Goal: Task Accomplishment & Management: Complete application form

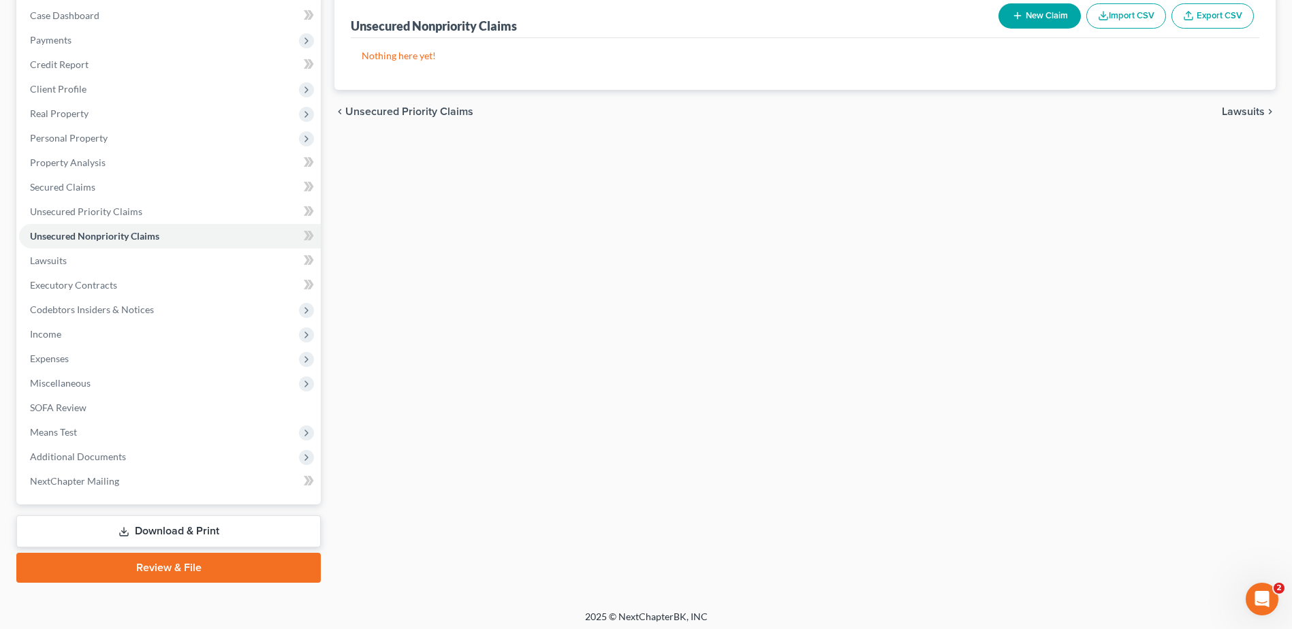
scroll to position [144, 0]
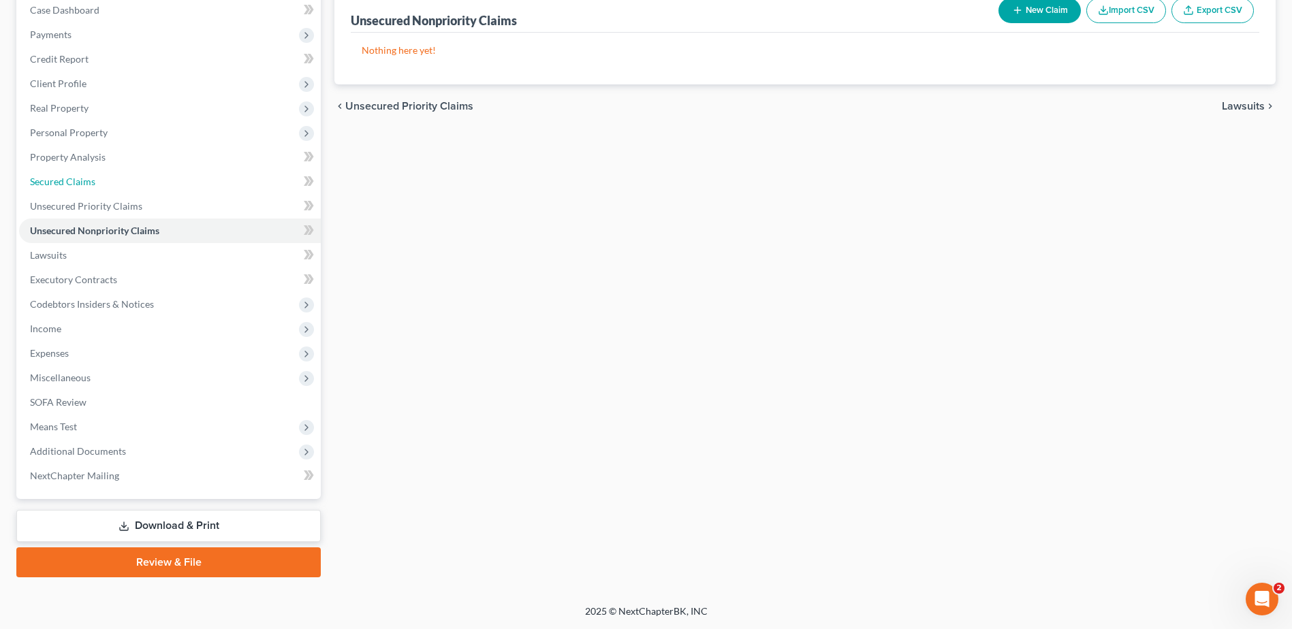
click at [90, 181] on span "Secured Claims" at bounding box center [62, 182] width 65 height 12
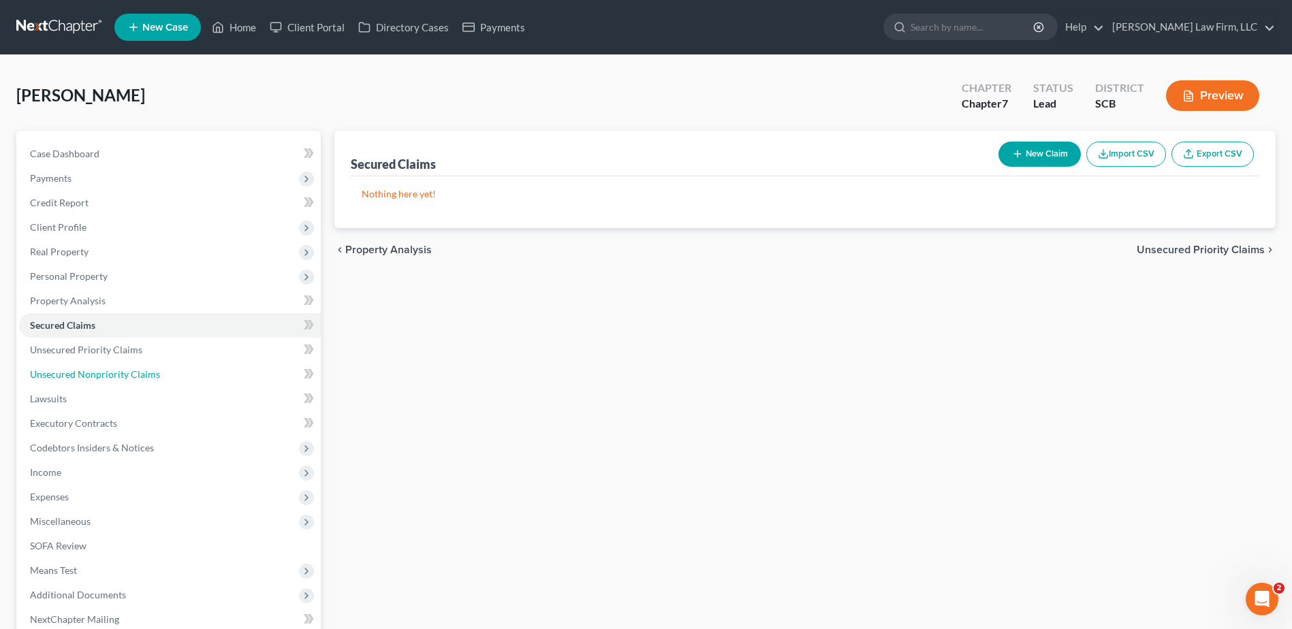
click at [119, 377] on span "Unsecured Nonpriority Claims" at bounding box center [95, 375] width 130 height 12
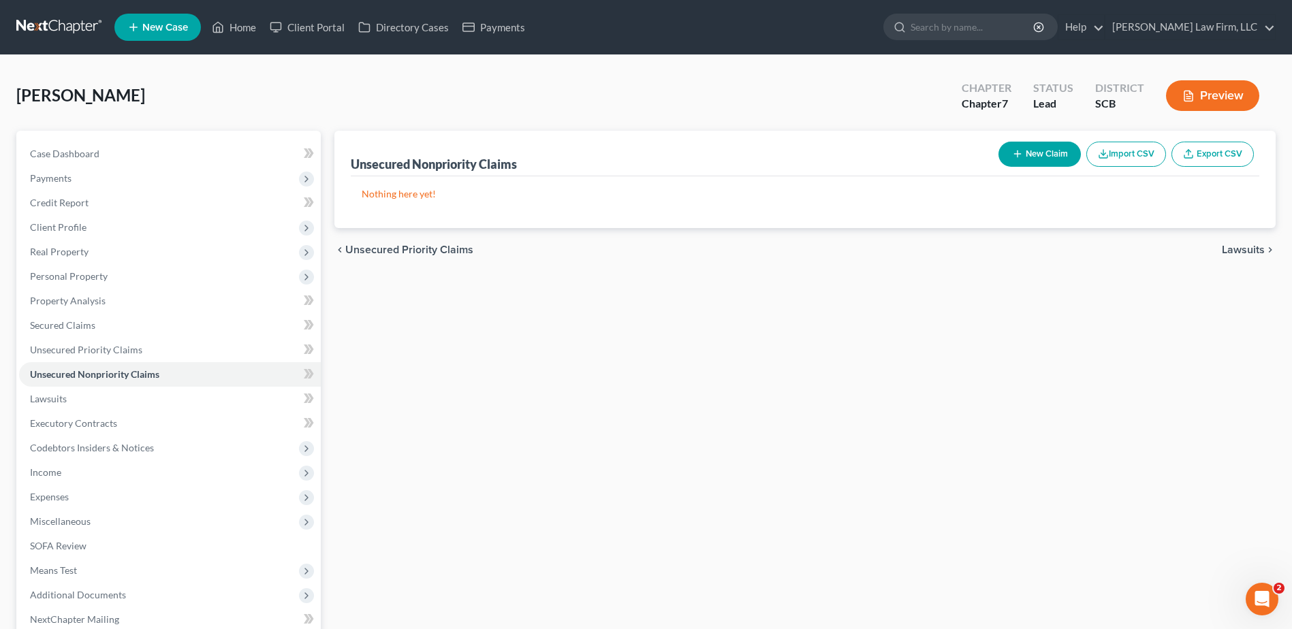
click at [1046, 146] on button "New Claim" at bounding box center [1040, 154] width 82 height 25
select select "0"
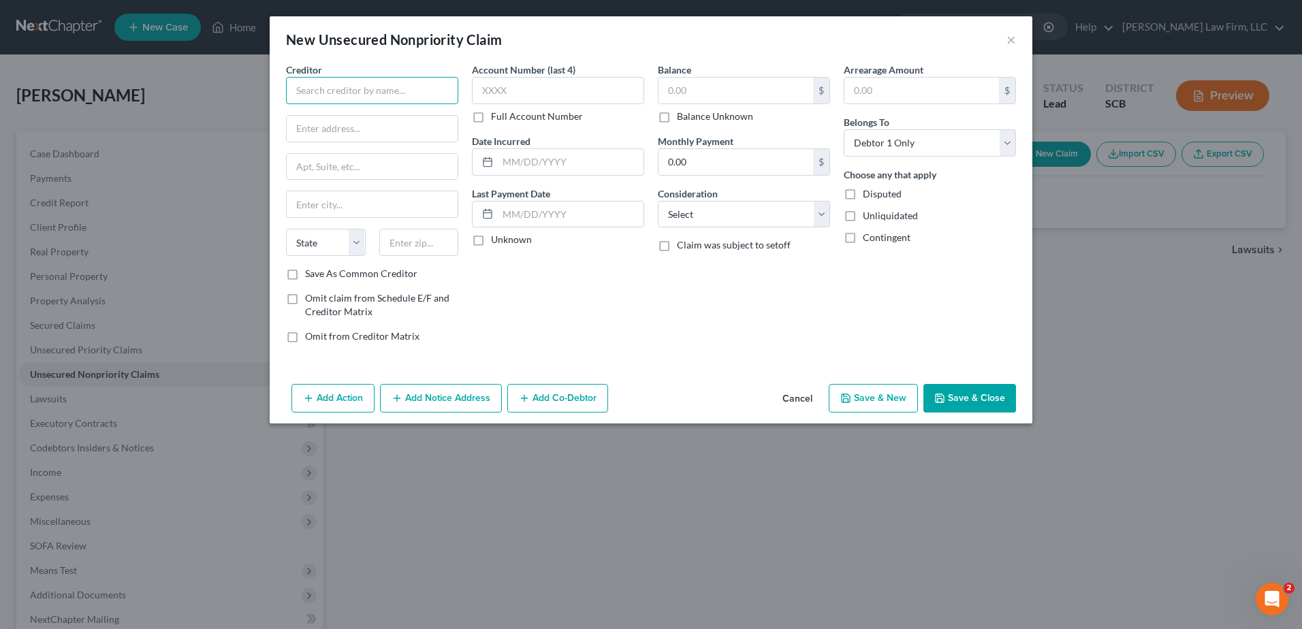
click at [347, 88] on input "text" at bounding box center [372, 90] width 172 height 27
click at [339, 115] on div "State Collection Service" at bounding box center [368, 115] width 142 height 14
type input "State Collection Service"
type input "PO Box 6250"
type input "Madison"
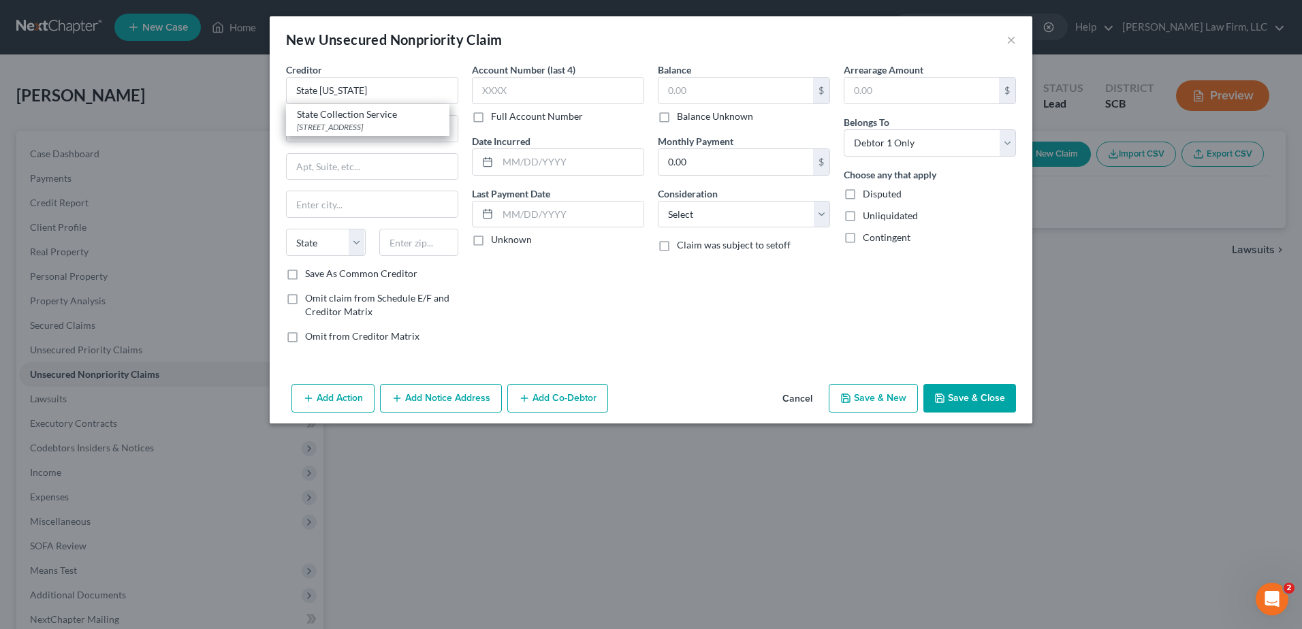
select select "52"
type input "53716"
click at [956, 396] on button "Save & Close" at bounding box center [970, 398] width 93 height 29
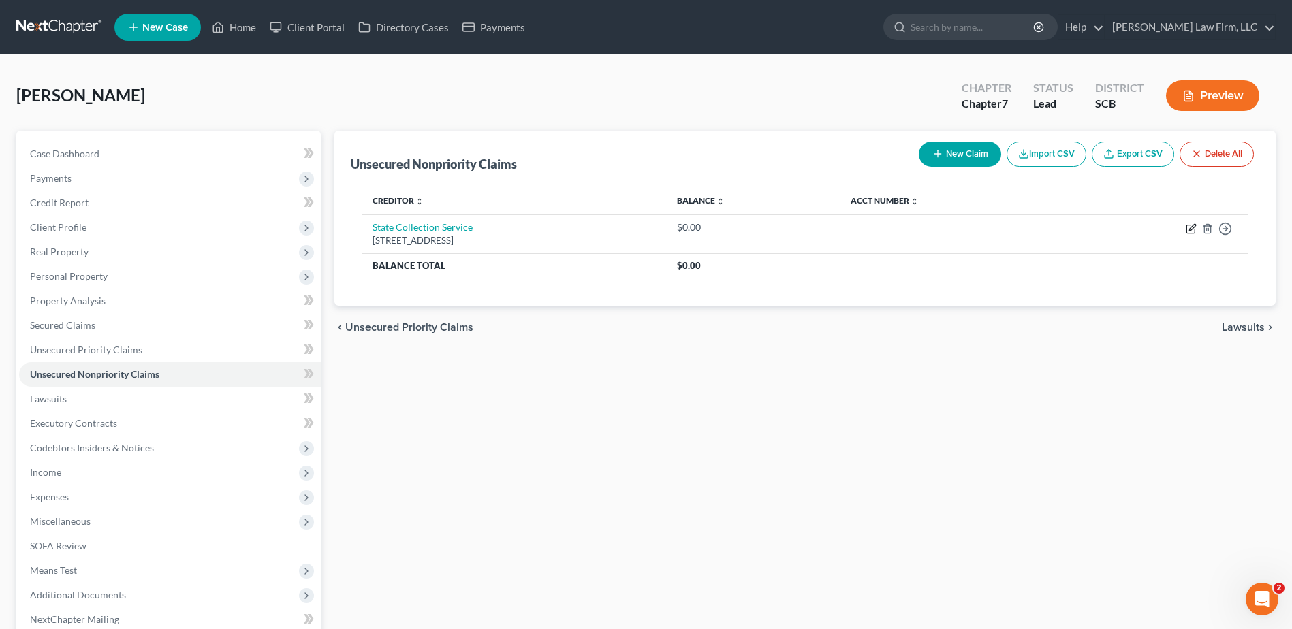
click at [1189, 230] on icon "button" at bounding box center [1191, 228] width 11 height 11
select select "52"
select select "0"
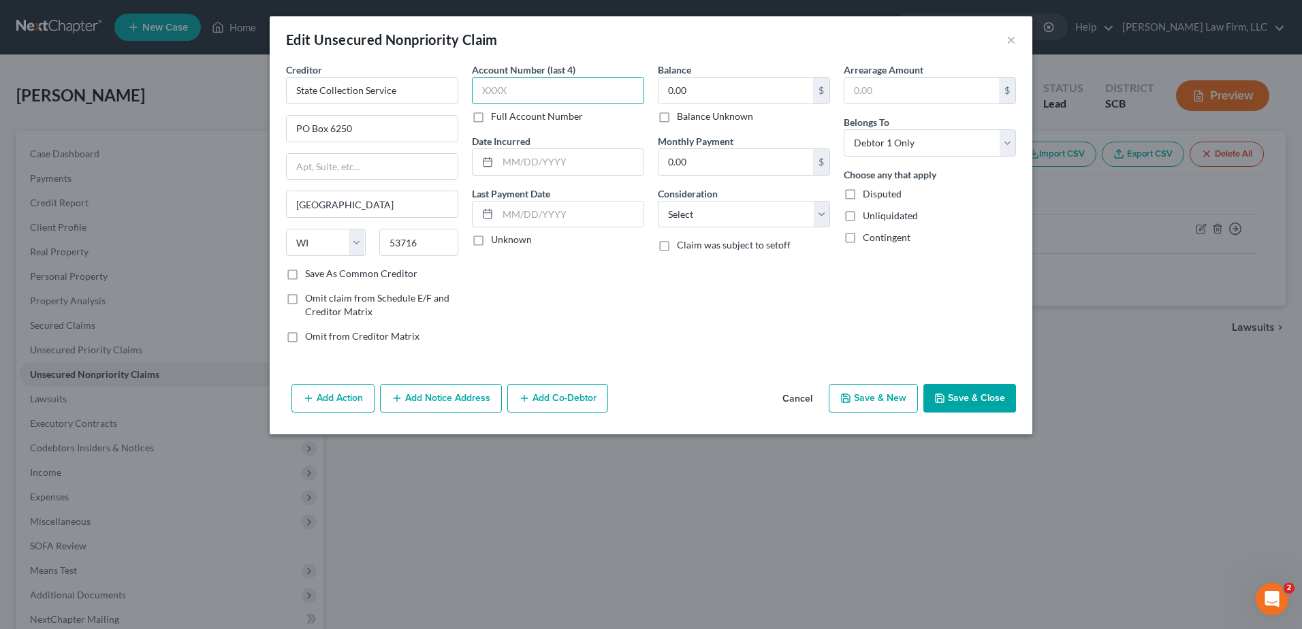
click at [584, 99] on input "text" at bounding box center [558, 90] width 172 height 27
type input "7363"
click at [988, 393] on button "Save & Close" at bounding box center [970, 398] width 93 height 29
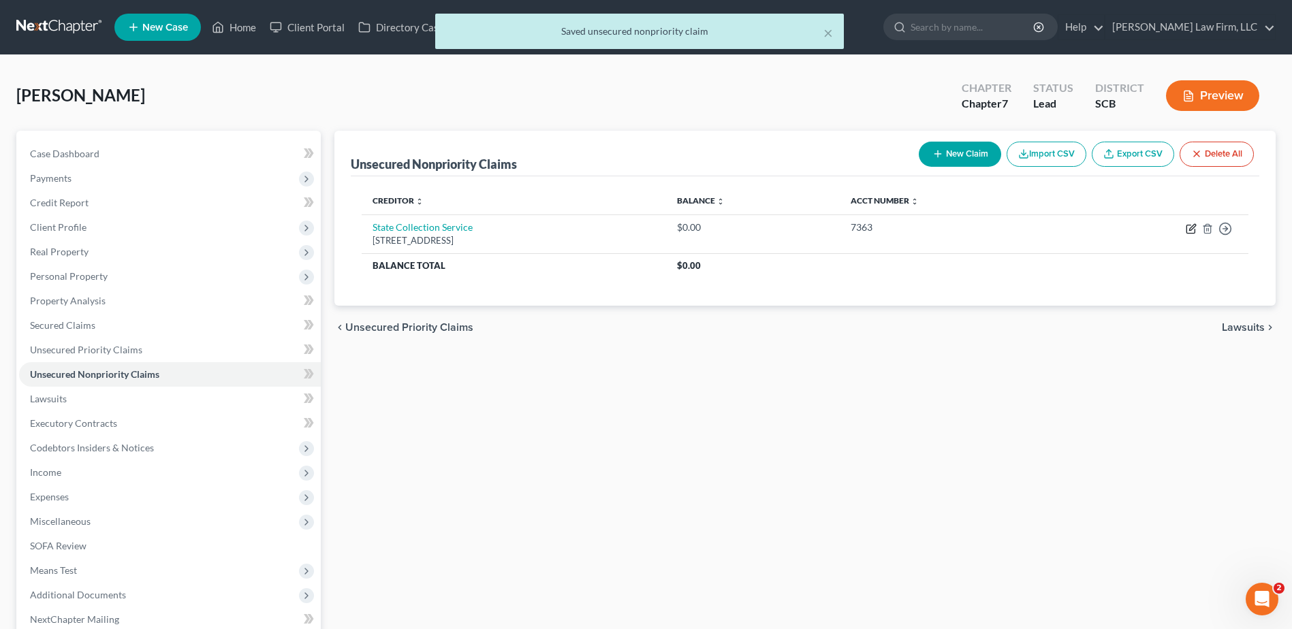
click at [1196, 234] on icon "button" at bounding box center [1191, 228] width 11 height 11
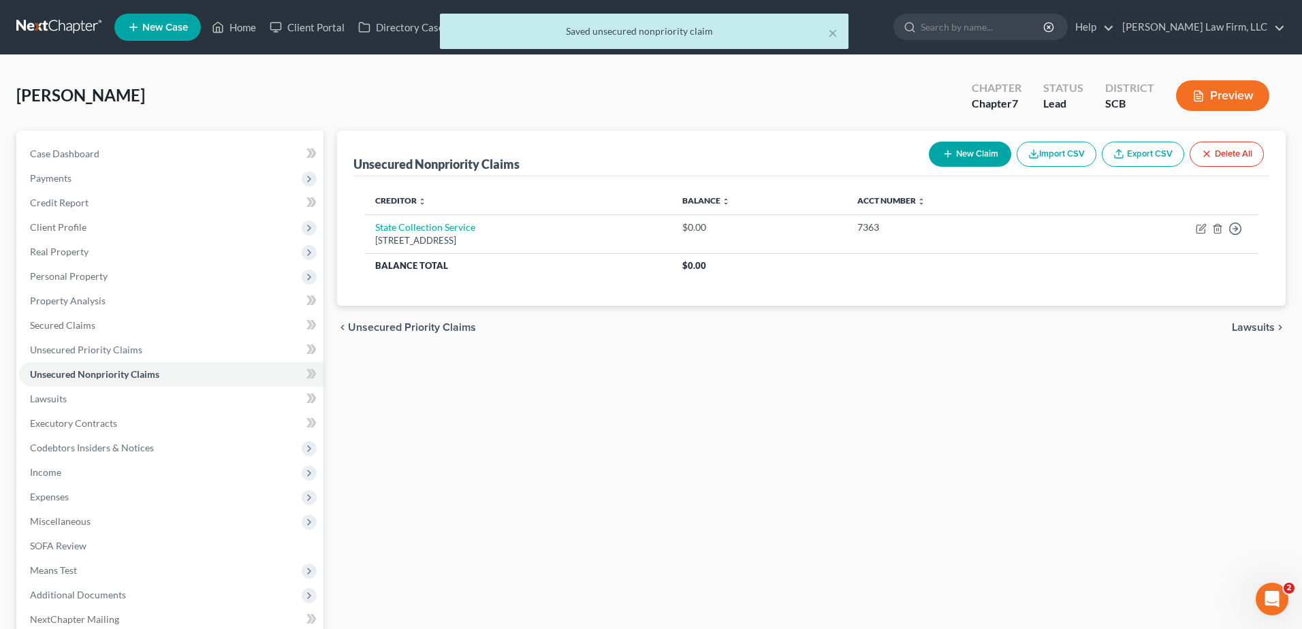
select select "52"
select select "0"
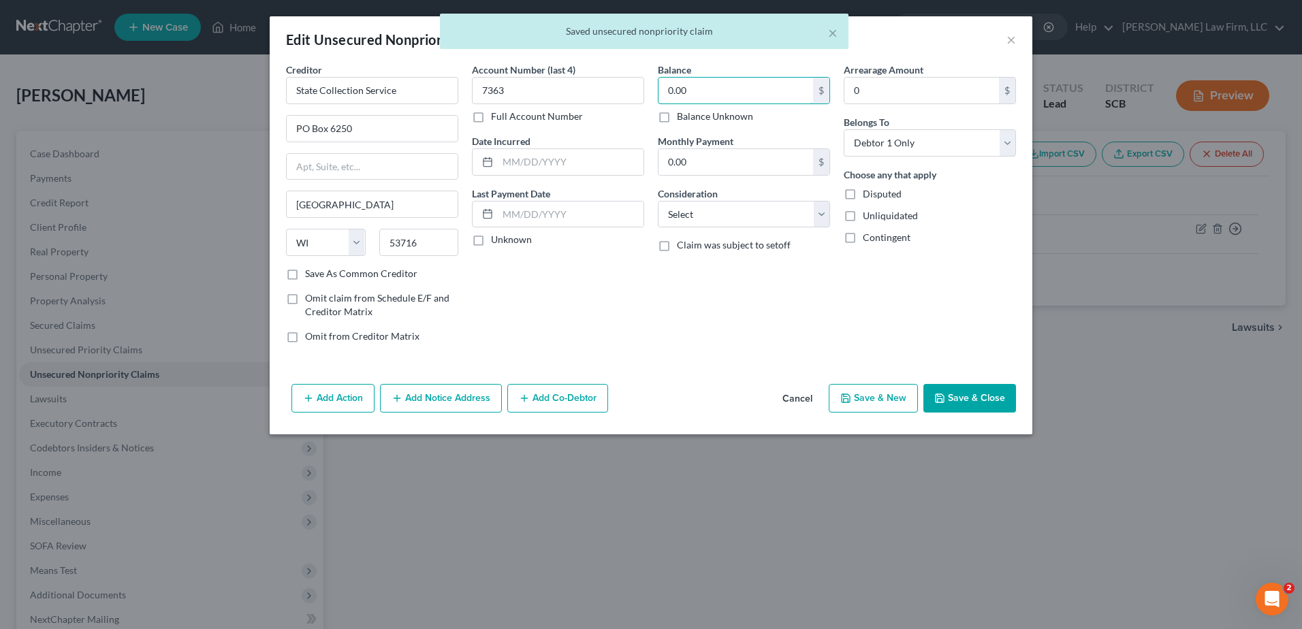
click at [713, 101] on input "0.00" at bounding box center [736, 91] width 155 height 26
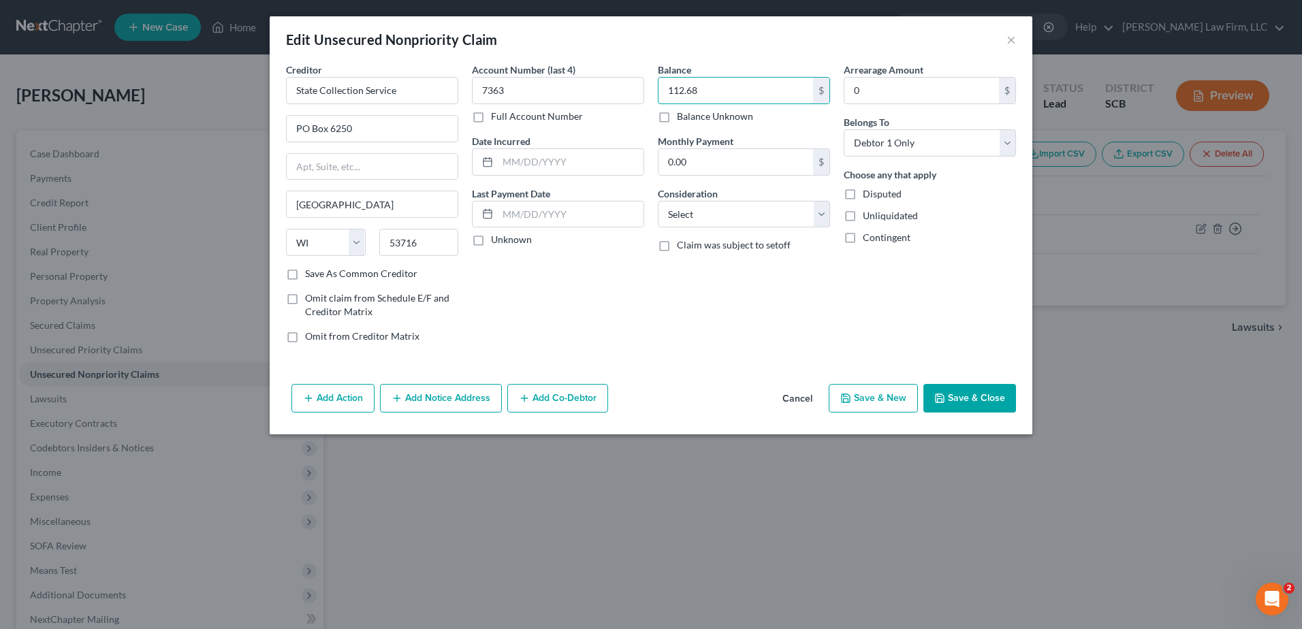
type input "112.68"
click at [961, 401] on button "Save & Close" at bounding box center [970, 398] width 93 height 29
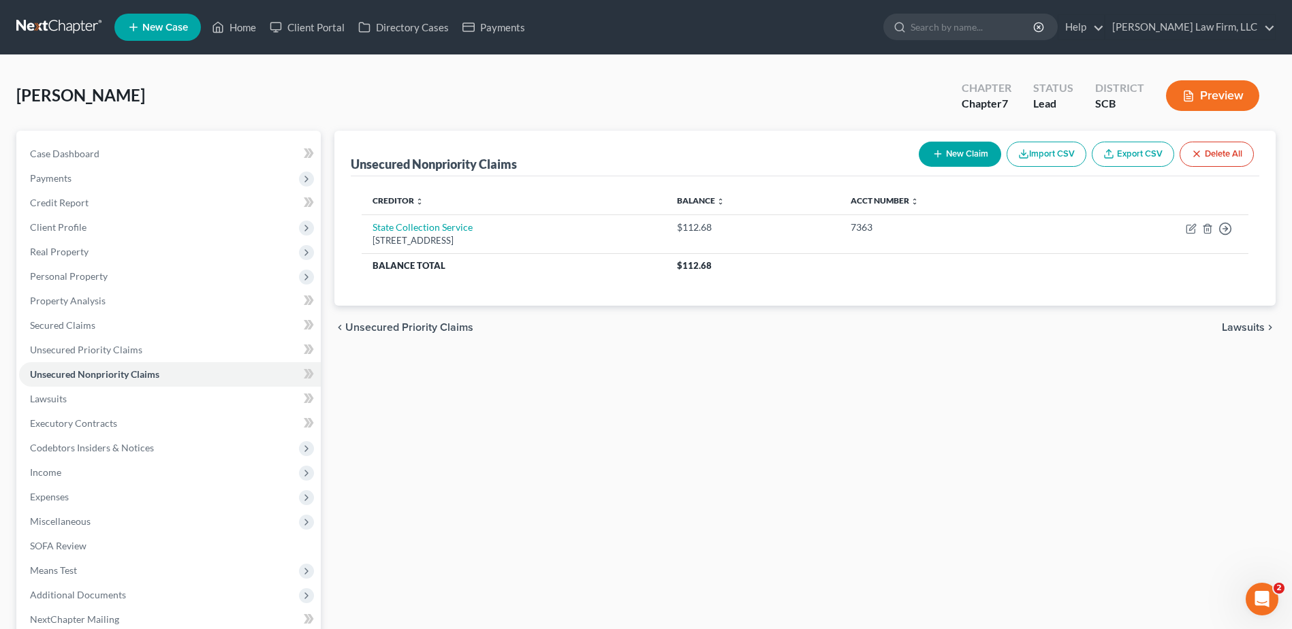
click at [975, 155] on button "New Claim" at bounding box center [960, 154] width 82 height 25
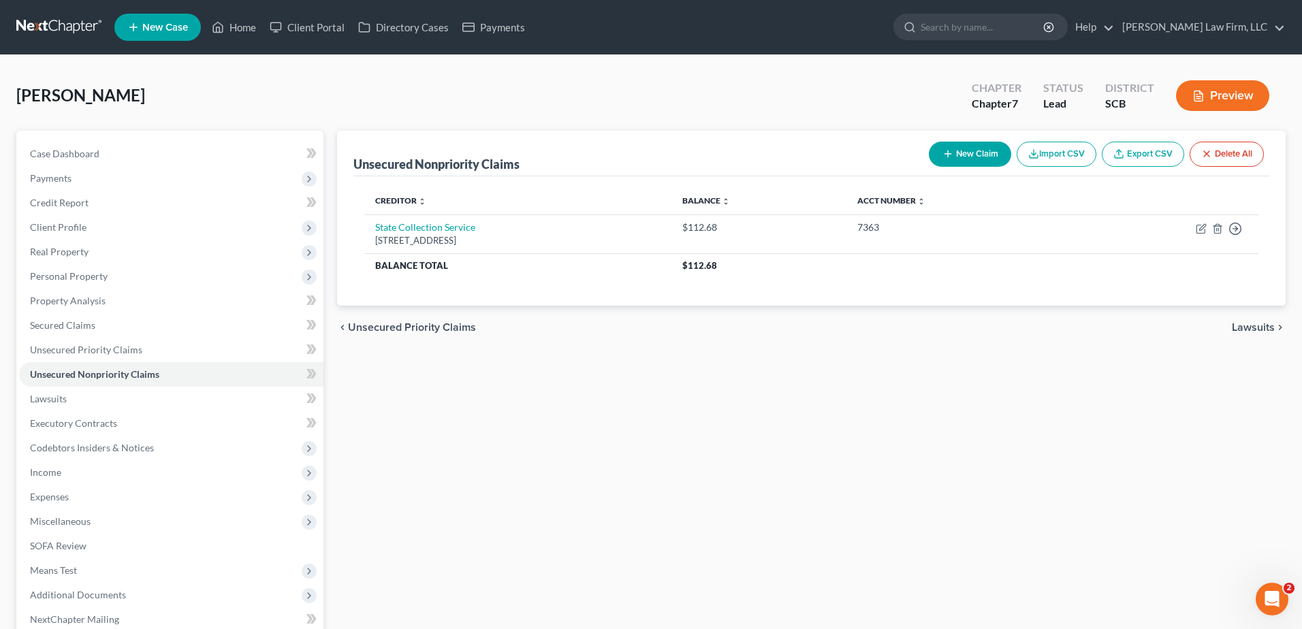
select select "0"
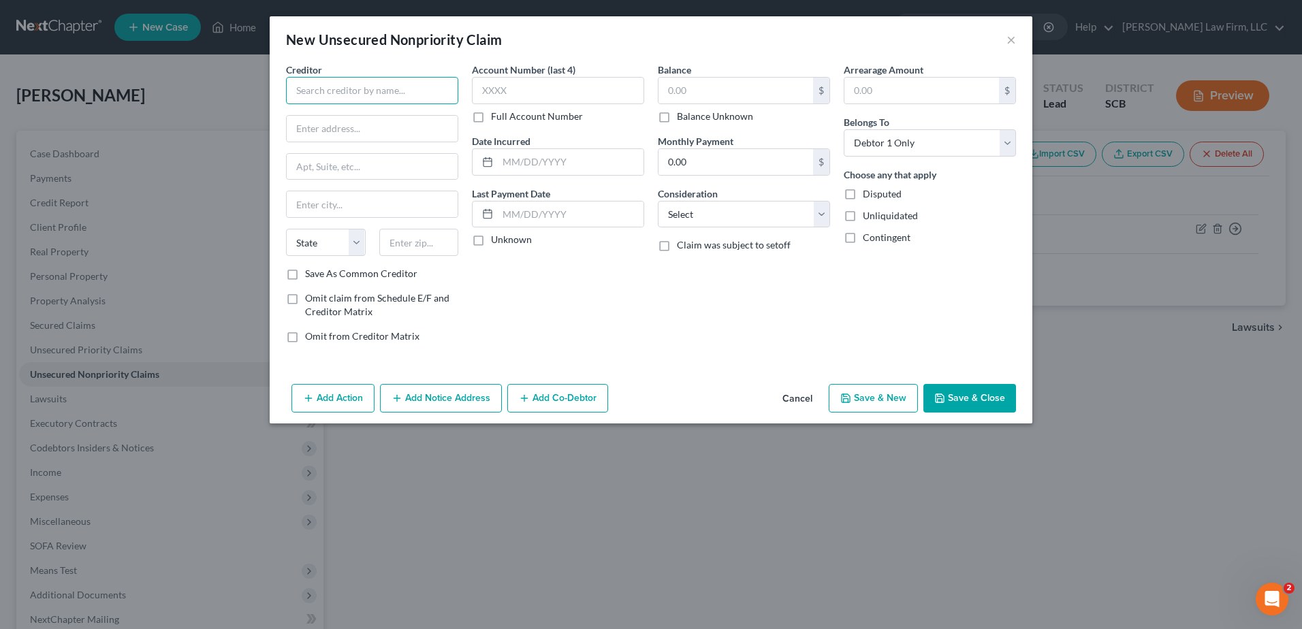
click at [400, 89] on input "text" at bounding box center [372, 90] width 172 height 27
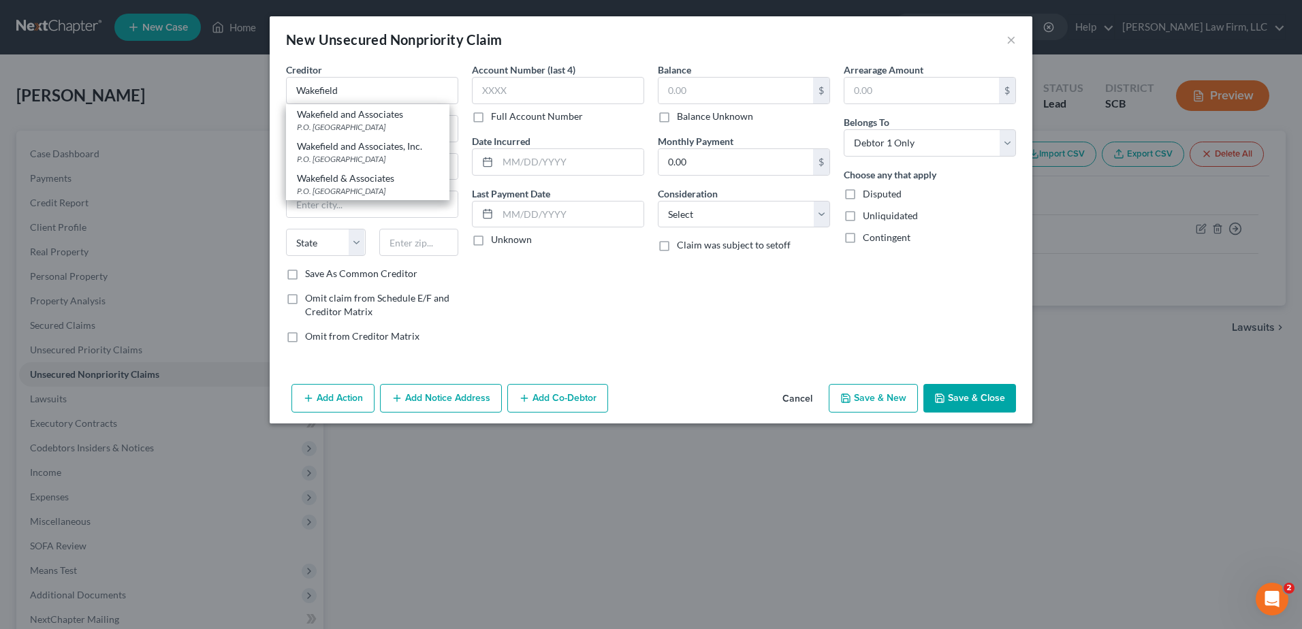
click at [408, 163] on div "P.O. Box 59003, Knoxville, TN 37950" at bounding box center [368, 159] width 142 height 12
type input "Wakefield and Associates, Inc."
type input "P.O. Box 59003"
type input "Knoxville"
select select "44"
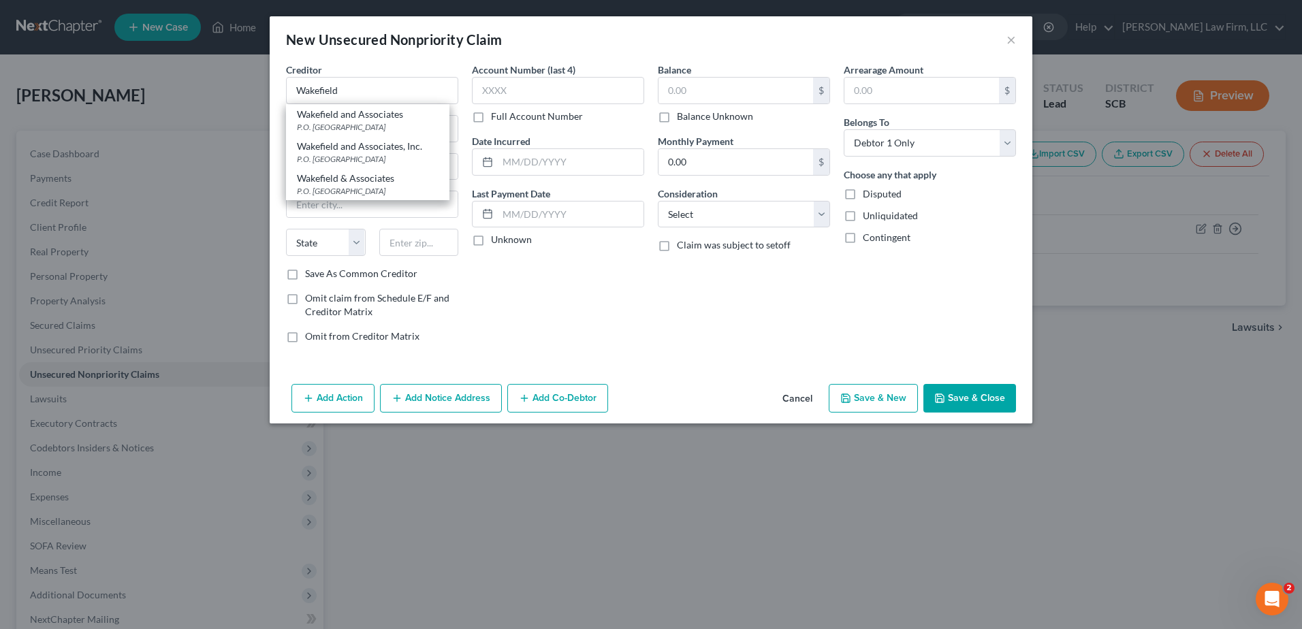
type input "37950"
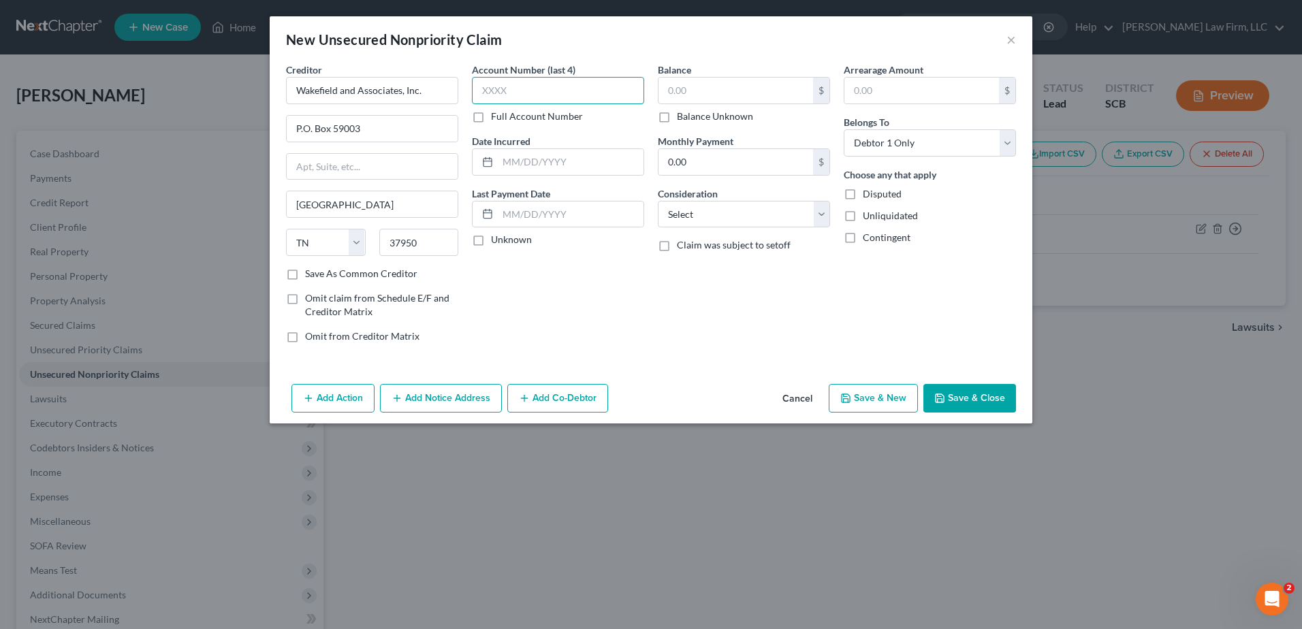
click at [617, 84] on input "text" at bounding box center [558, 90] width 172 height 27
type input "2825"
click at [742, 89] on input "text" at bounding box center [736, 91] width 155 height 26
type input "100.00"
click at [825, 207] on select "Select Cable / Satellite Services Collection Agency Credit Card Debt Debt Couns…" at bounding box center [744, 214] width 172 height 27
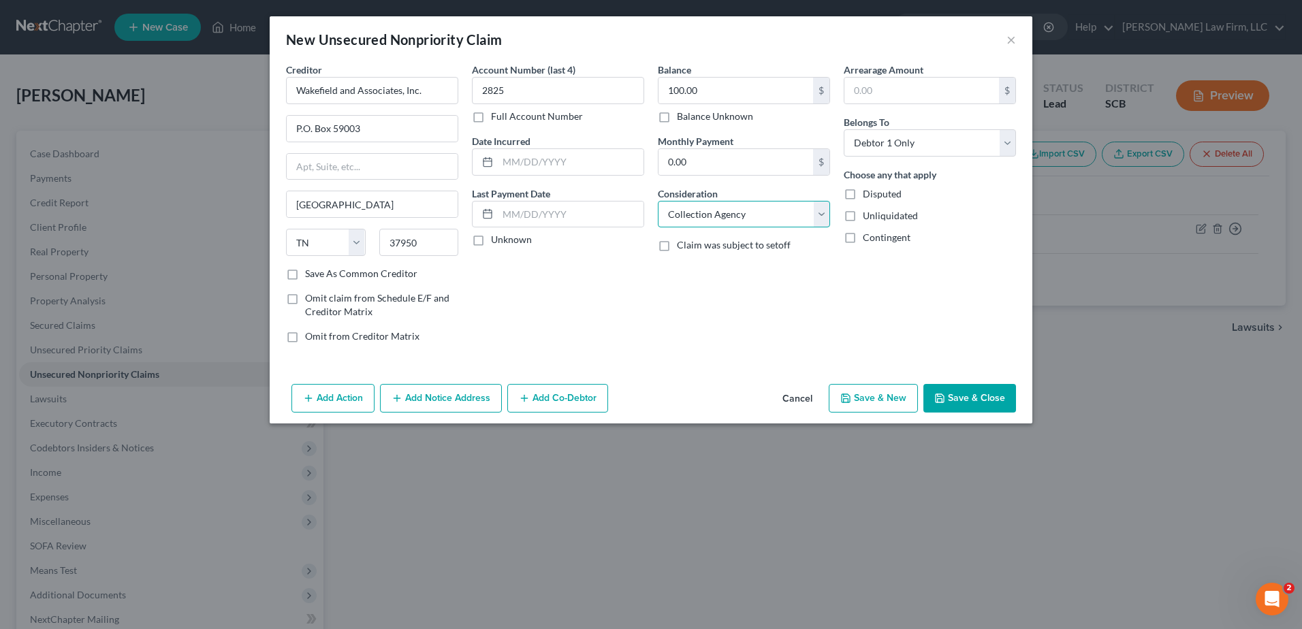
click at [658, 201] on select "Select Cable / Satellite Services Collection Agency Credit Card Debt Debt Couns…" at bounding box center [744, 214] width 172 height 27
click at [810, 217] on select "Select Cable / Satellite Services Collection Agency Credit Card Debt Debt Couns…" at bounding box center [744, 214] width 172 height 27
select select "4"
click at [658, 201] on select "Select Cable / Satellite Services Collection Agency Credit Card Debt Debt Couns…" at bounding box center [744, 214] width 172 height 27
click at [984, 406] on button "Save & Close" at bounding box center [970, 398] width 93 height 29
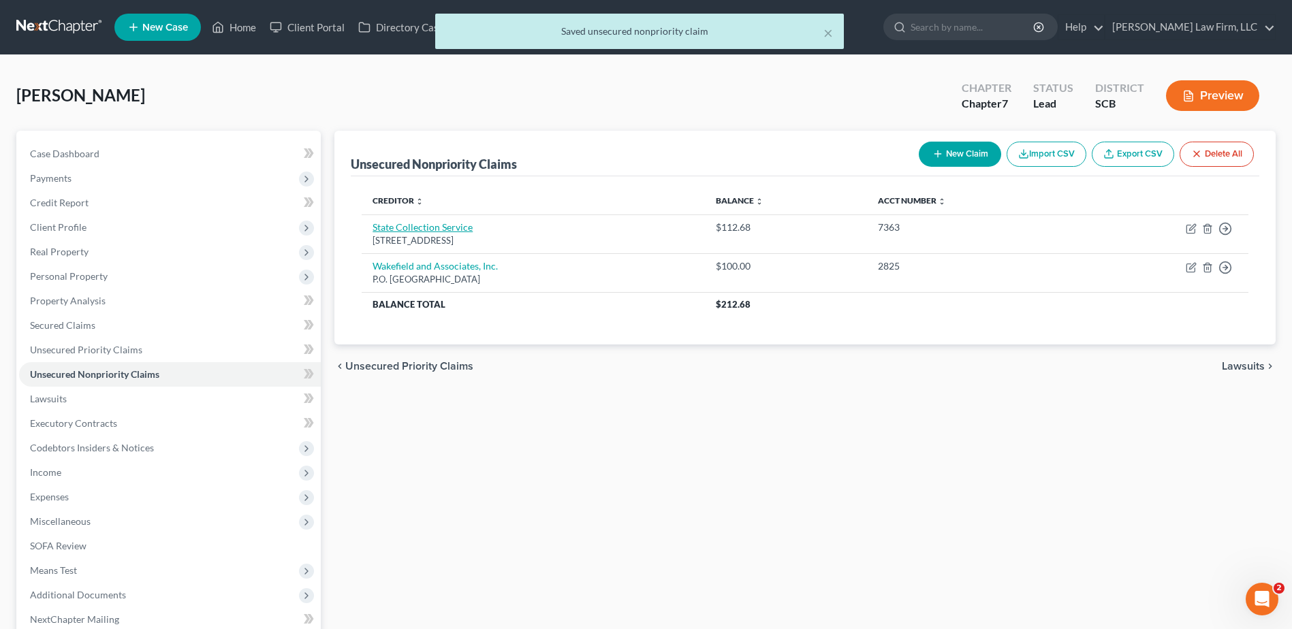
click at [439, 224] on link "State Collection Service" at bounding box center [423, 227] width 100 height 12
select select "52"
select select "0"
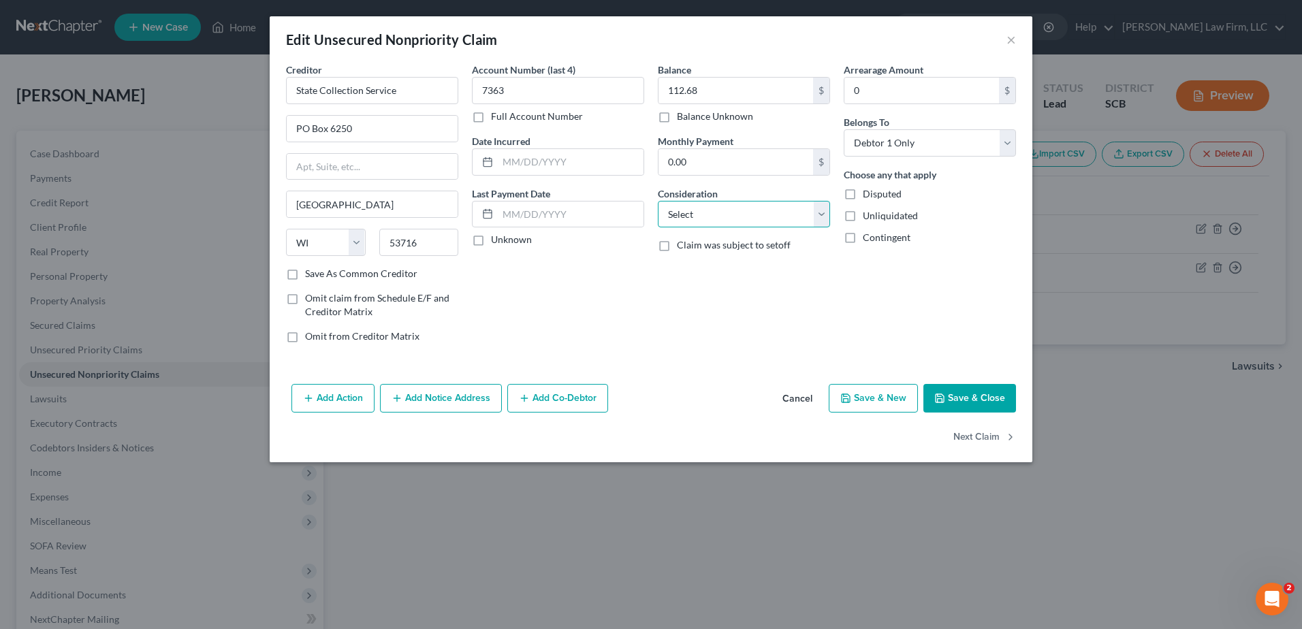
click at [777, 219] on select "Select Cable / Satellite Services Collection Agency Credit Card Debt Debt Couns…" at bounding box center [744, 214] width 172 height 27
select select "1"
click at [658, 201] on select "Select Cable / Satellite Services Collection Agency Credit Card Debt Debt Couns…" at bounding box center [744, 214] width 172 height 27
click at [961, 396] on button "Save & Close" at bounding box center [970, 398] width 93 height 29
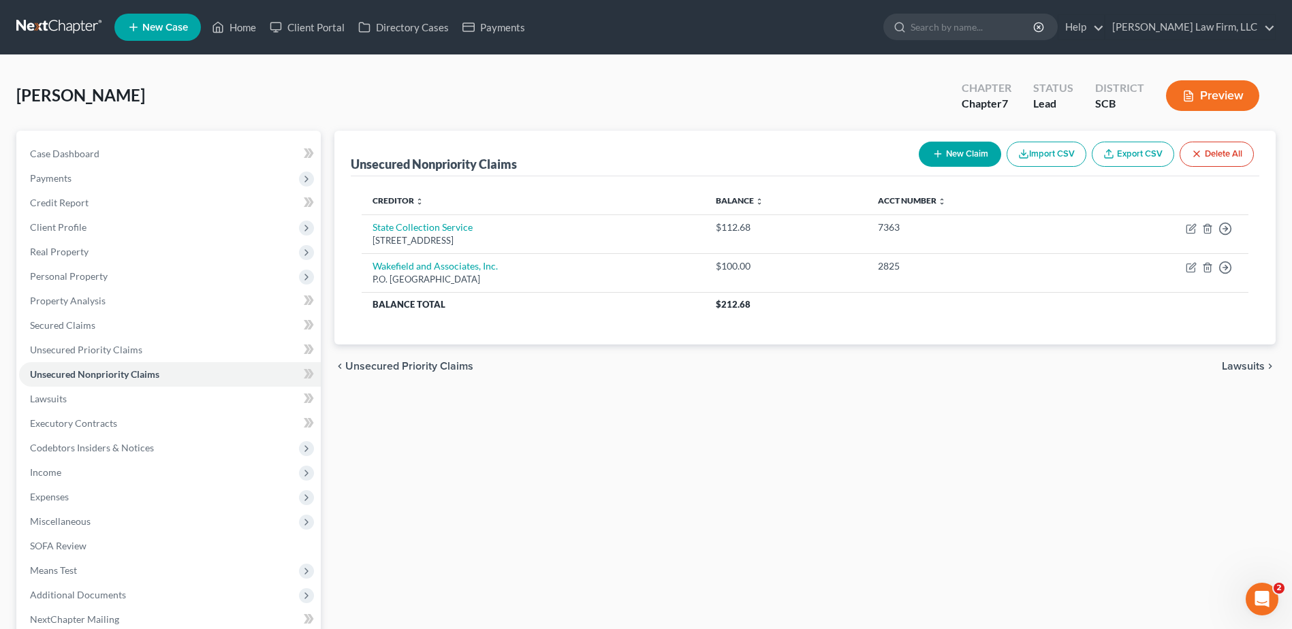
click at [948, 159] on button "New Claim" at bounding box center [960, 154] width 82 height 25
select select "0"
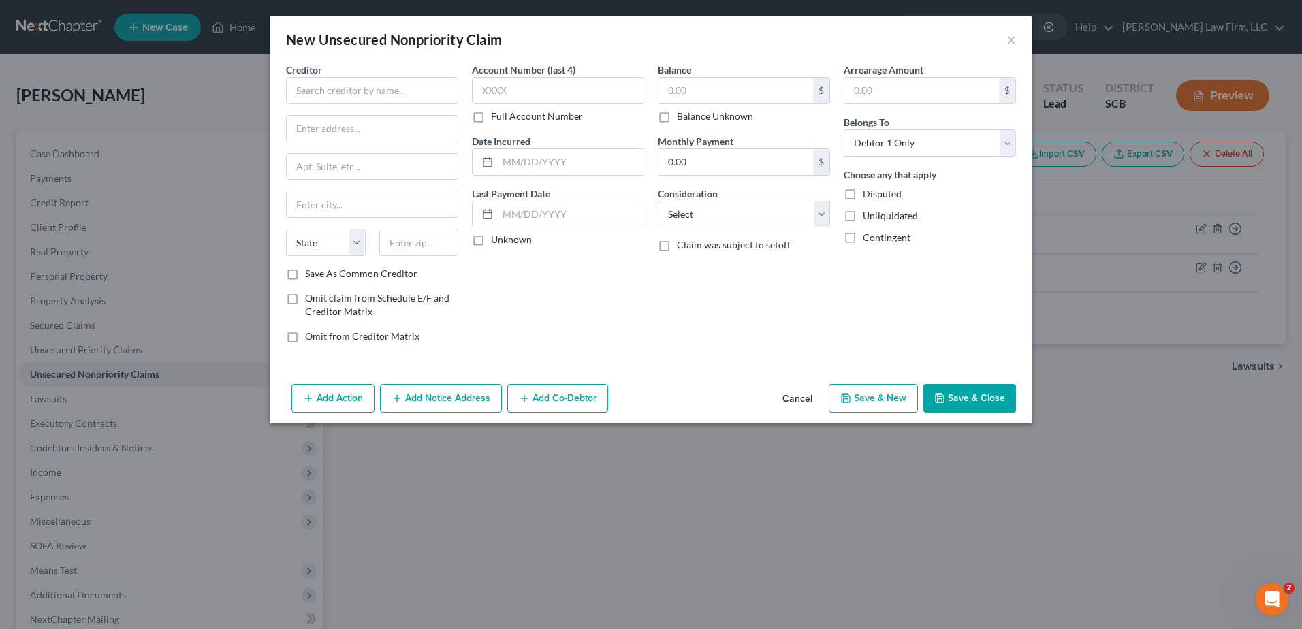
click at [430, 76] on div "Creditor *" at bounding box center [372, 84] width 172 height 42
click at [416, 87] on input "text" at bounding box center [372, 90] width 172 height 27
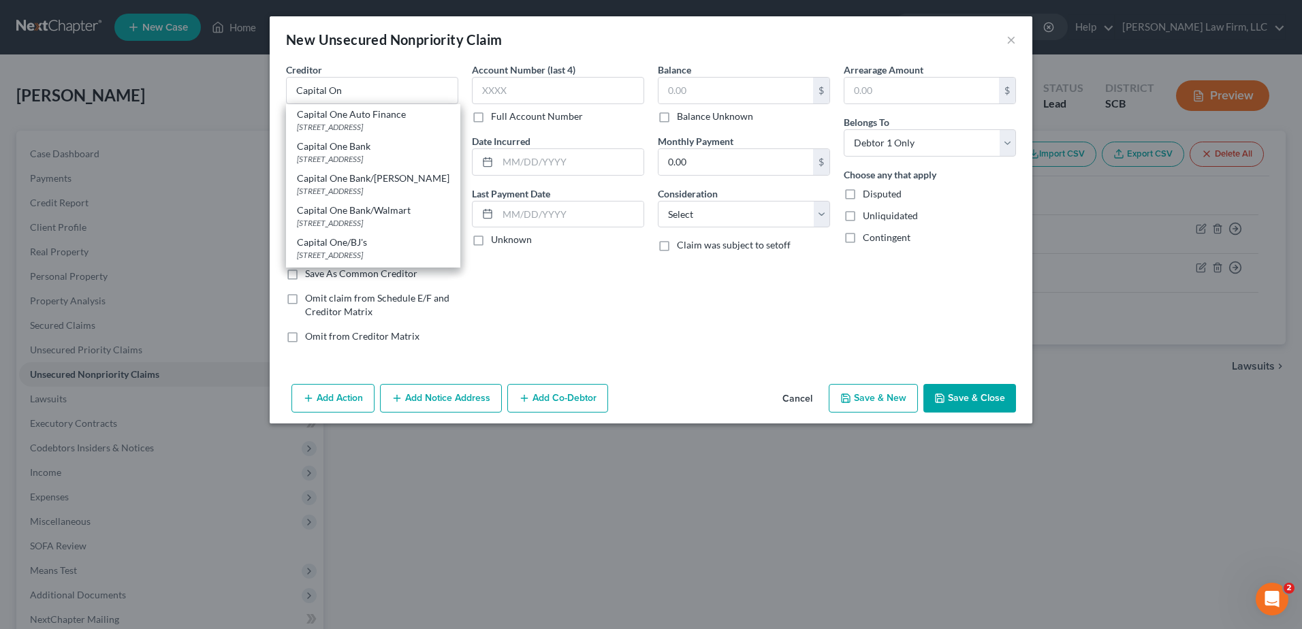
click at [396, 163] on div "PO Box 30285, Salt Lake City, UT 84130" at bounding box center [373, 159] width 153 height 12
type input "Capital One Bank"
type input "PO Box 30285"
type input "Salt Lake City"
select select "46"
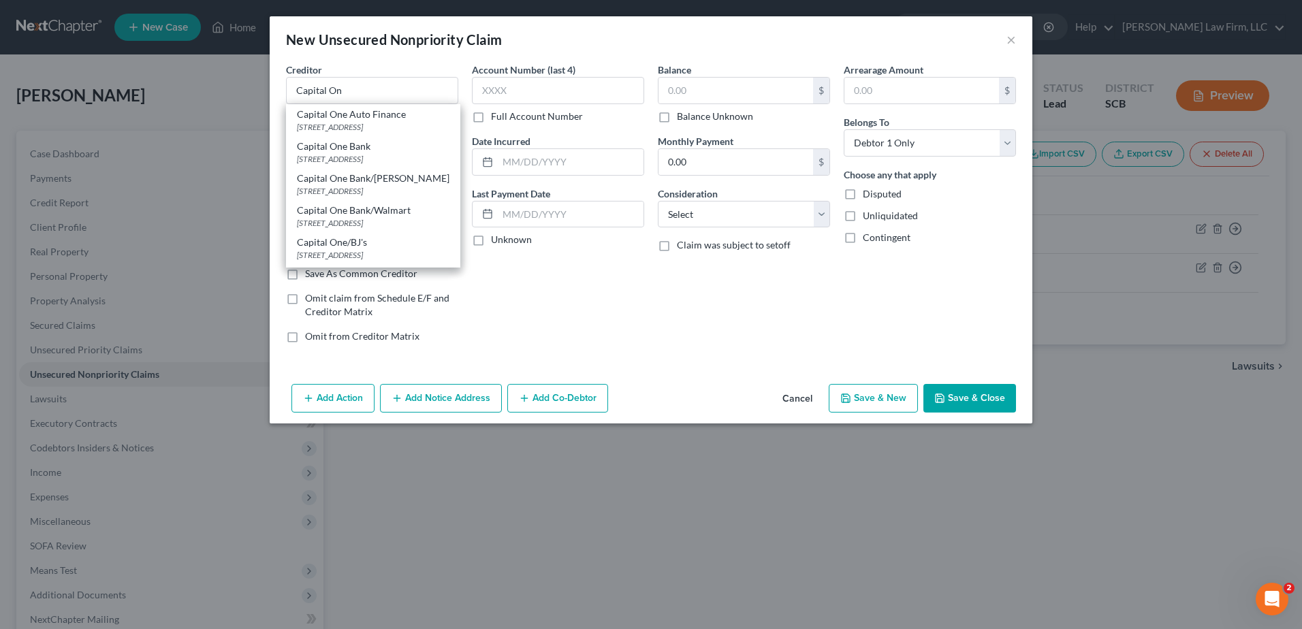
type input "84130"
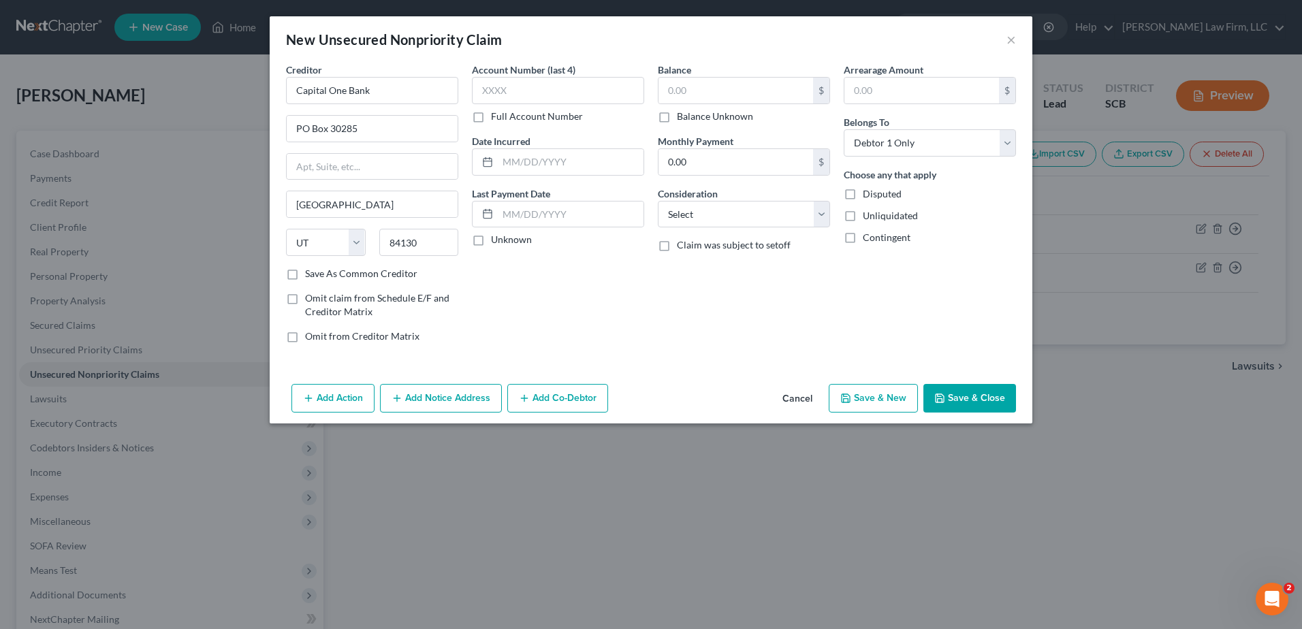
click at [529, 105] on div "Account Number (last 4) Full Account Number" at bounding box center [558, 93] width 172 height 61
click at [758, 217] on select "Select Cable / Satellite Services Collection Agency Credit Card Debt Debt Couns…" at bounding box center [744, 214] width 172 height 27
select select "2"
click at [658, 201] on select "Select Cable / Satellite Services Collection Agency Credit Card Debt Debt Couns…" at bounding box center [744, 214] width 172 height 27
click at [712, 91] on input "text" at bounding box center [736, 91] width 155 height 26
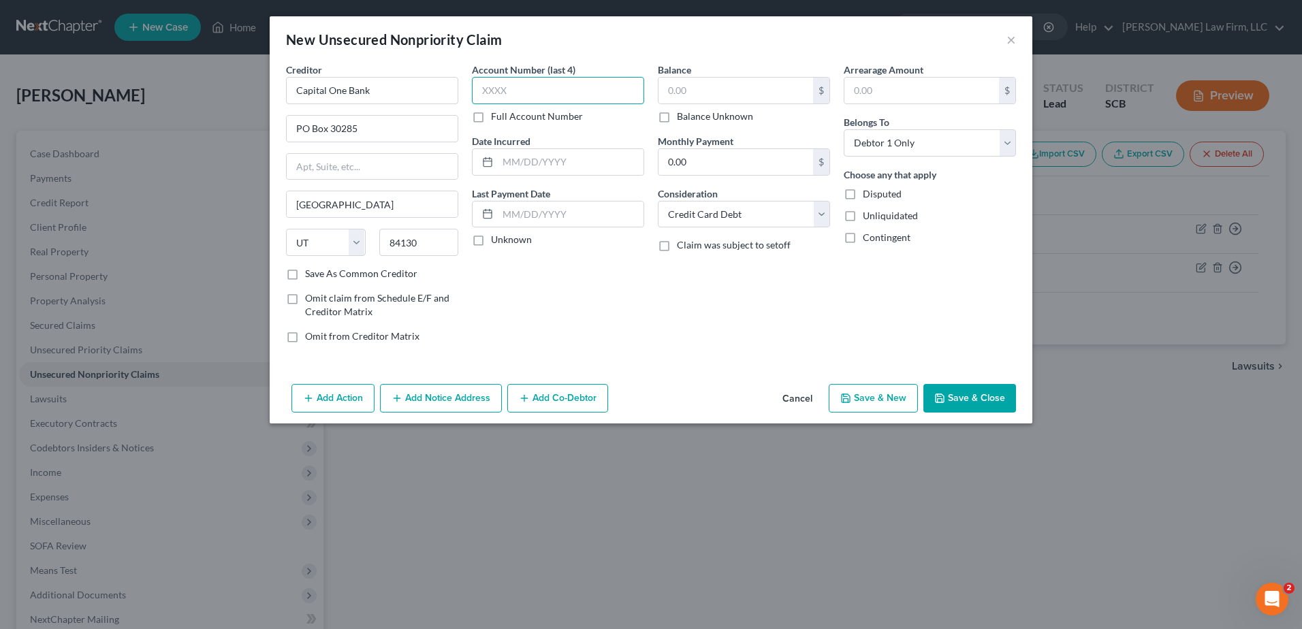
click at [593, 92] on input "text" at bounding box center [558, 90] width 172 height 27
type input "3405"
click at [787, 92] on input "text" at bounding box center [736, 91] width 155 height 26
type input "952.92"
click at [955, 394] on button "Save & Close" at bounding box center [970, 398] width 93 height 29
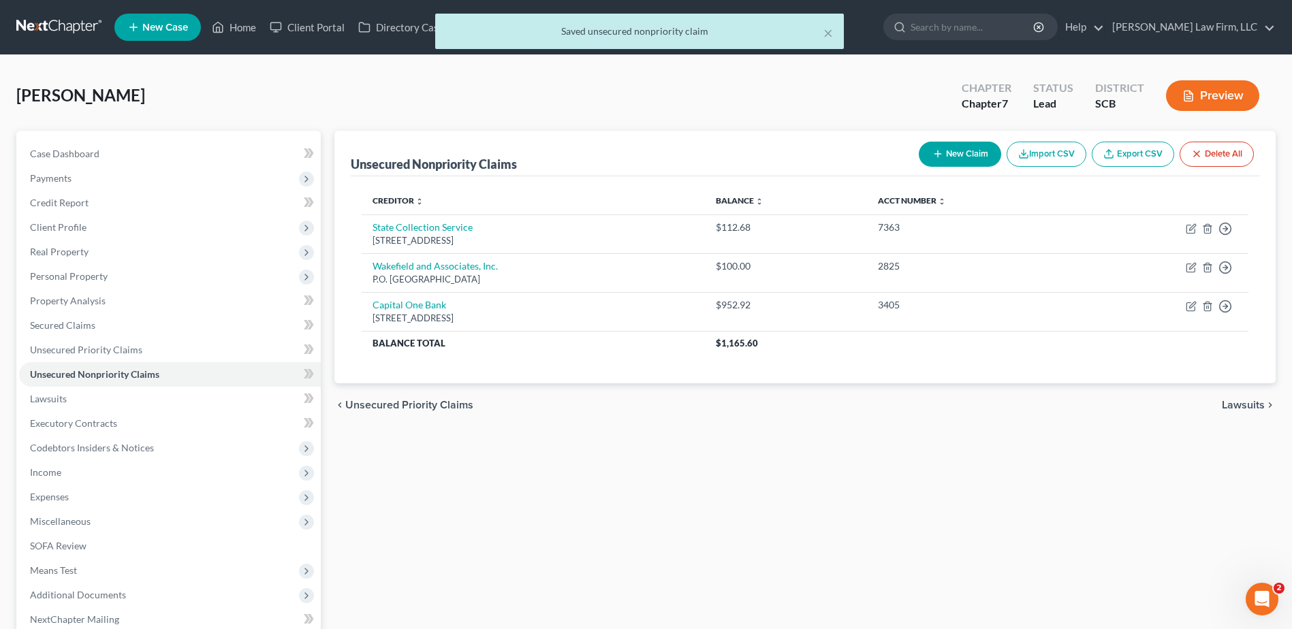
click at [967, 149] on button "New Claim" at bounding box center [960, 154] width 82 height 25
select select "0"
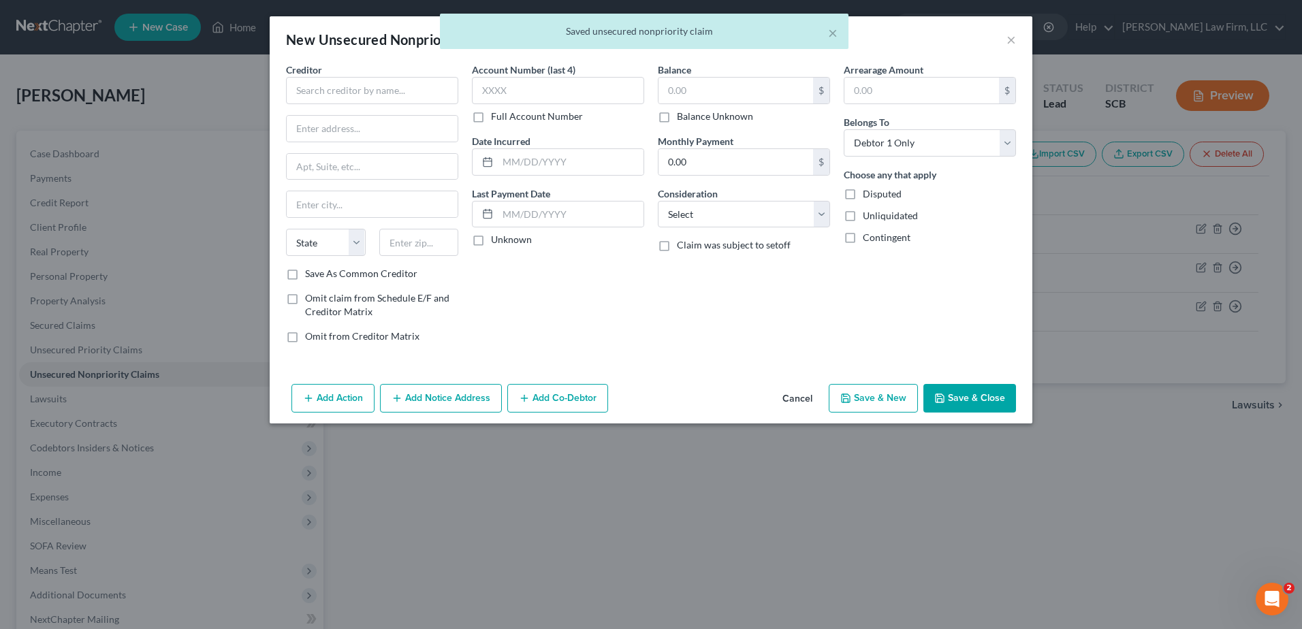
click at [380, 112] on div "Creditor * State AL AK AR AZ CA CO CT DE DC FL GA GU HI ID IL IN IA KS KY LA ME…" at bounding box center [372, 165] width 172 height 204
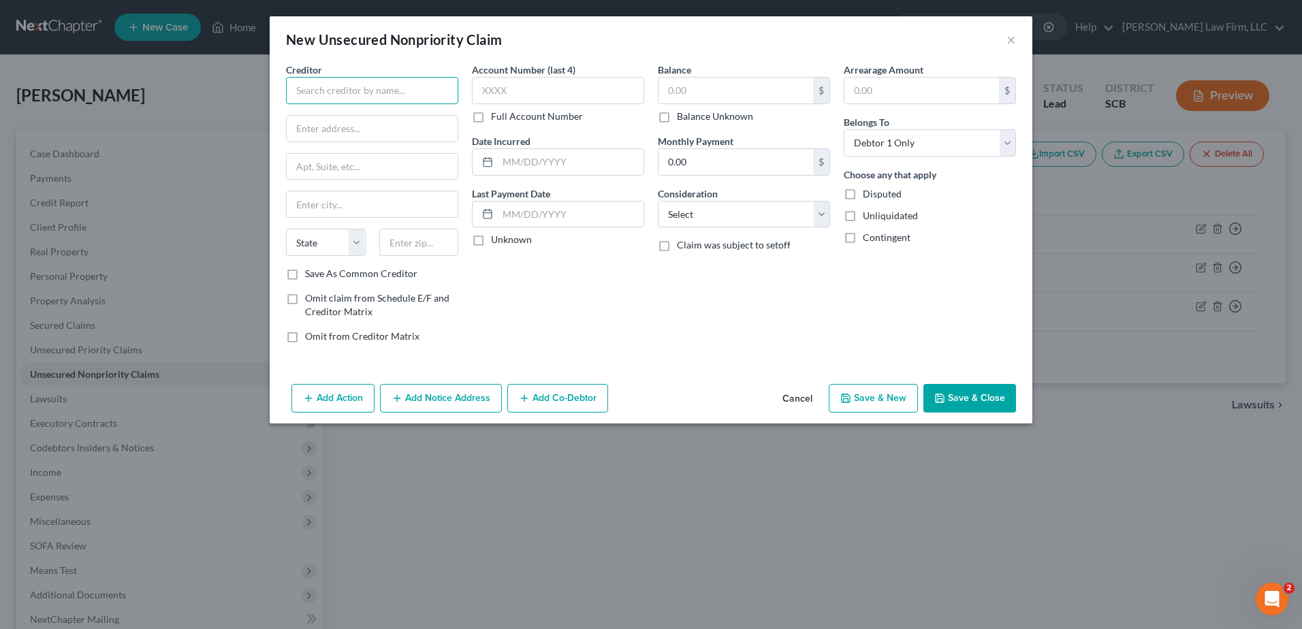
click at [377, 93] on input "text" at bounding box center [372, 90] width 172 height 27
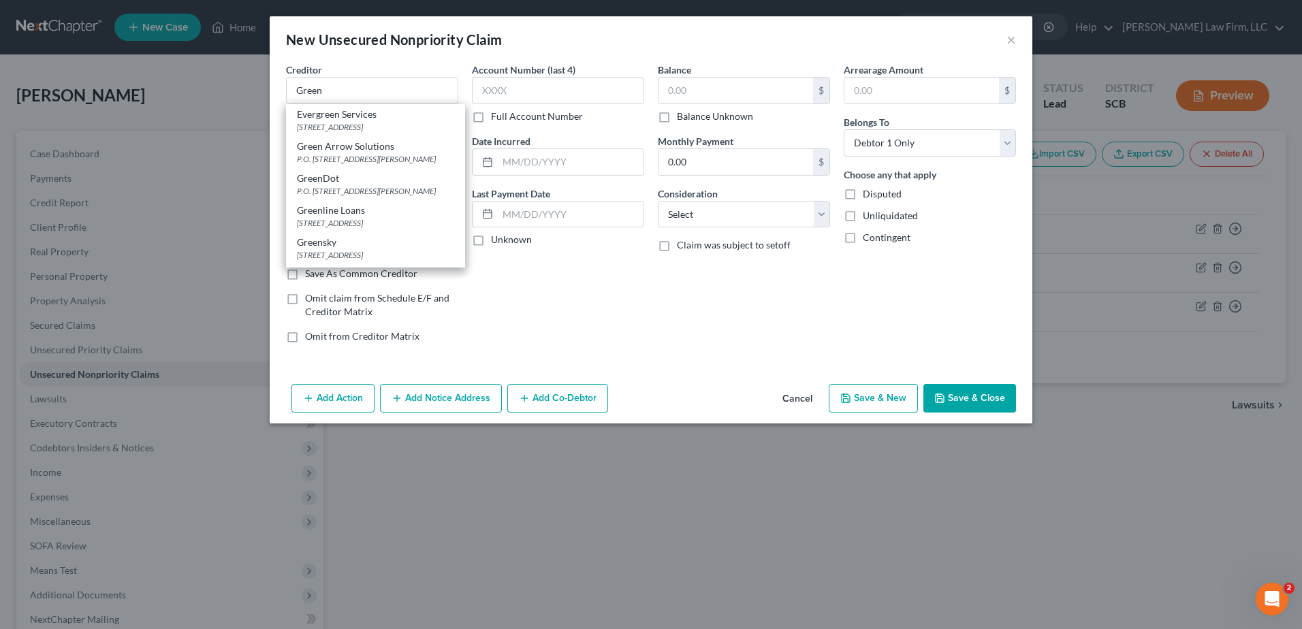
click at [381, 255] on div "PO Box 2730, Alpharetta, GA 30023" at bounding box center [375, 255] width 157 height 12
type input "Greensky"
type input "PO Box 2730"
type input "Alpharetta"
select select "10"
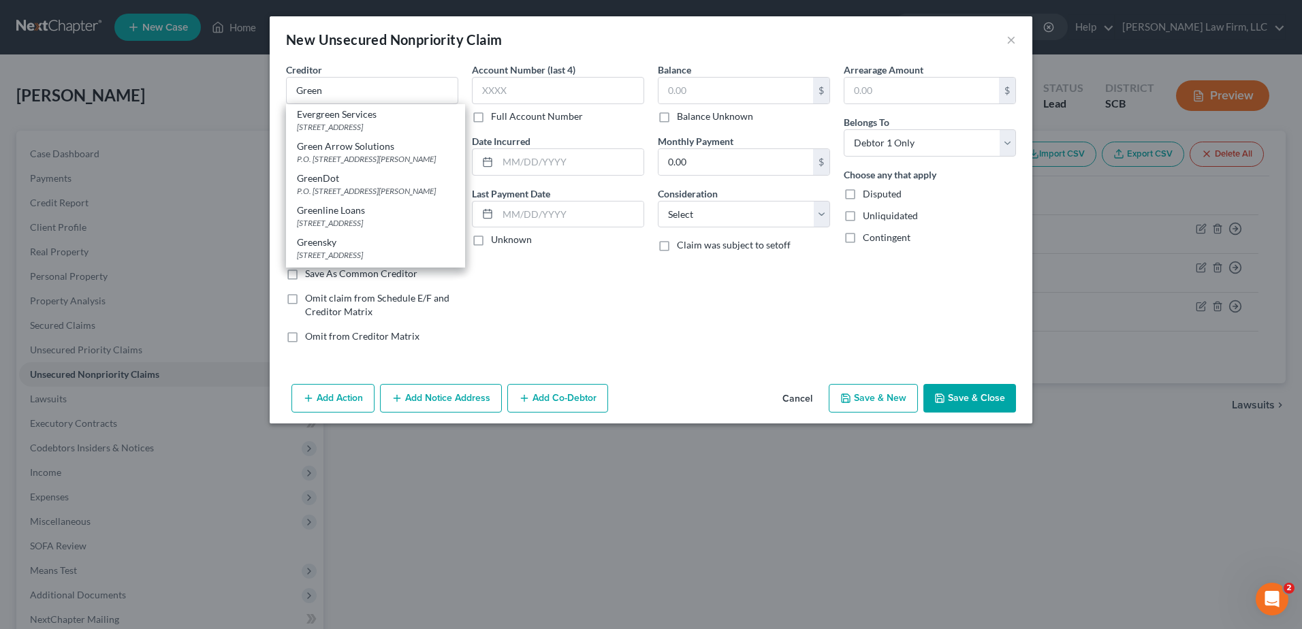
type input "30023"
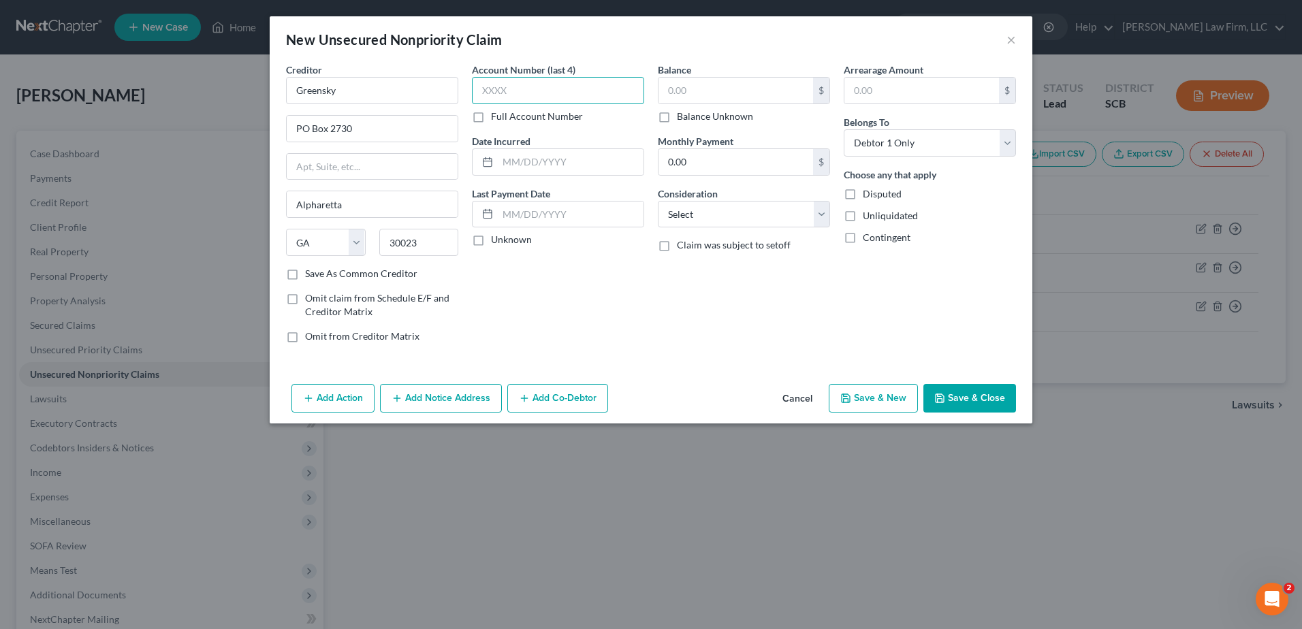
click at [497, 92] on input "text" at bounding box center [558, 90] width 172 height 27
type input "1734"
click at [751, 210] on select "Select Cable / Satellite Services Collection Agency Credit Card Debt Debt Couns…" at bounding box center [744, 214] width 172 height 27
select select "1"
click at [658, 201] on select "Select Cable / Satellite Services Collection Agency Credit Card Debt Debt Couns…" at bounding box center [744, 214] width 172 height 27
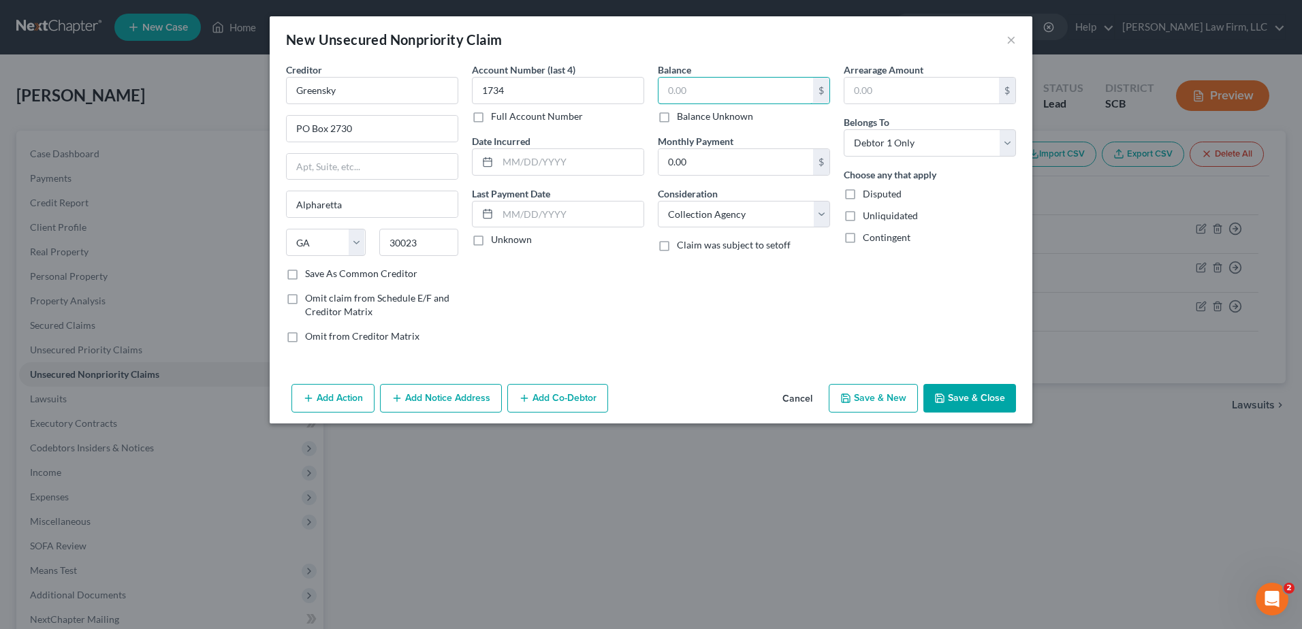
click at [798, 99] on input "text" at bounding box center [736, 91] width 155 height 26
type input "2,732.71"
click at [664, 326] on div "Balance 2,732.71 $ Balance Unknown Balance Undetermined 2,732.71 $ Balance Unkn…" at bounding box center [744, 209] width 186 height 292
click at [989, 398] on button "Save & Close" at bounding box center [970, 398] width 93 height 29
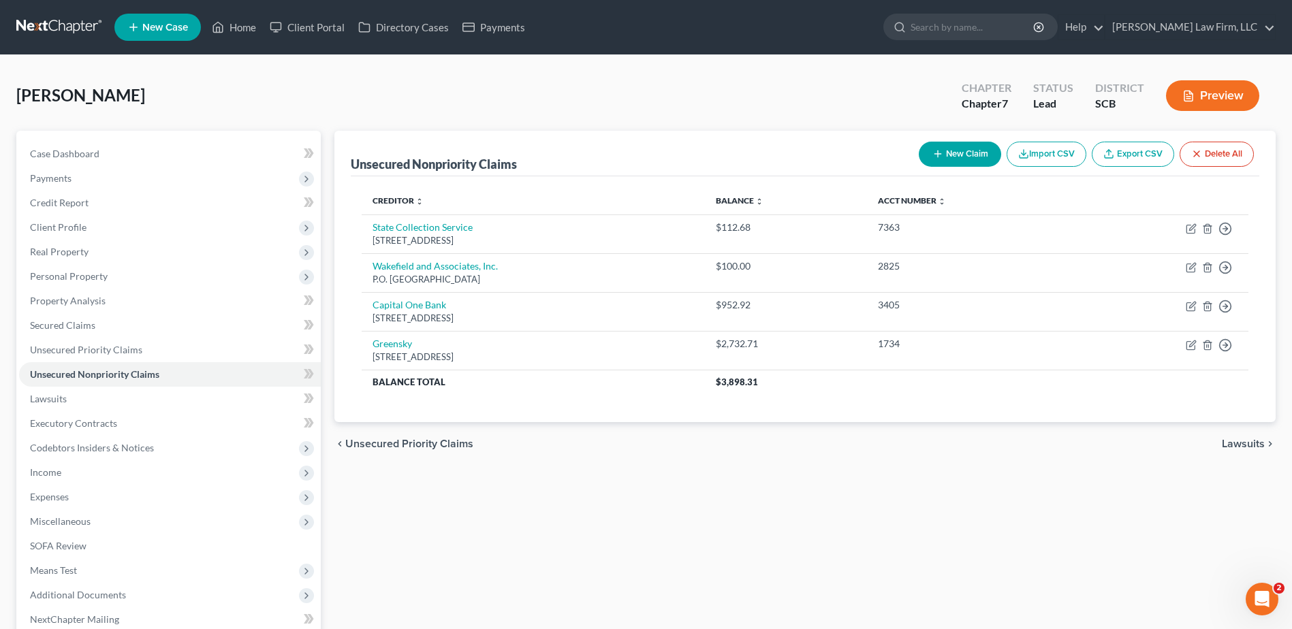
click at [924, 153] on button "New Claim" at bounding box center [960, 154] width 82 height 25
select select "0"
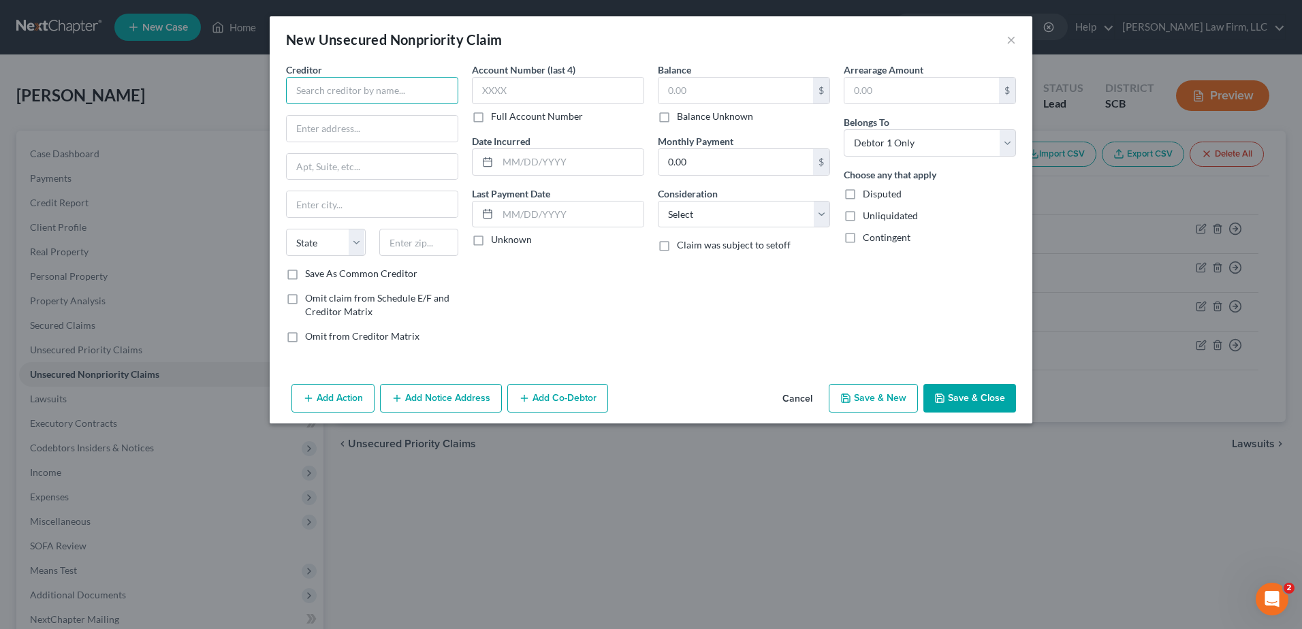
click at [402, 90] on input "text" at bounding box center [372, 90] width 172 height 27
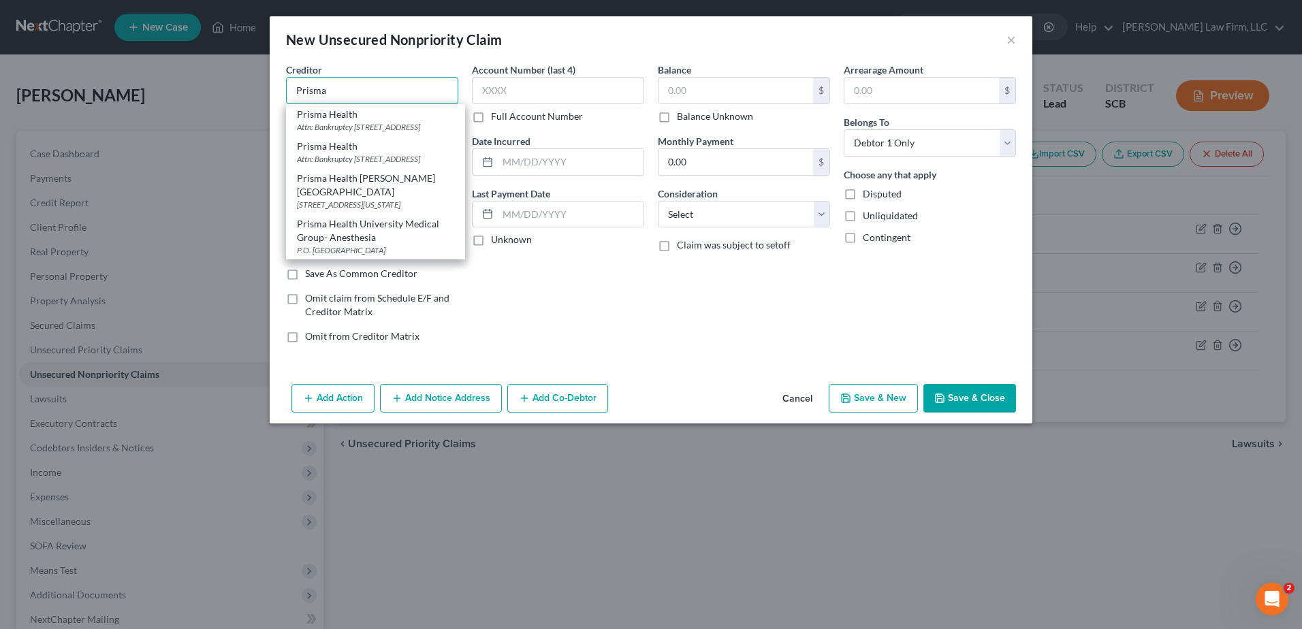
scroll to position [14, 0]
click at [385, 165] on div "Attn: Bankruptcy PO Box 2266, Columbia, SC 29202" at bounding box center [375, 159] width 157 height 12
type input "Prisma Health"
type input "Attn: Bankruptcy"
type input "PO Box 2266"
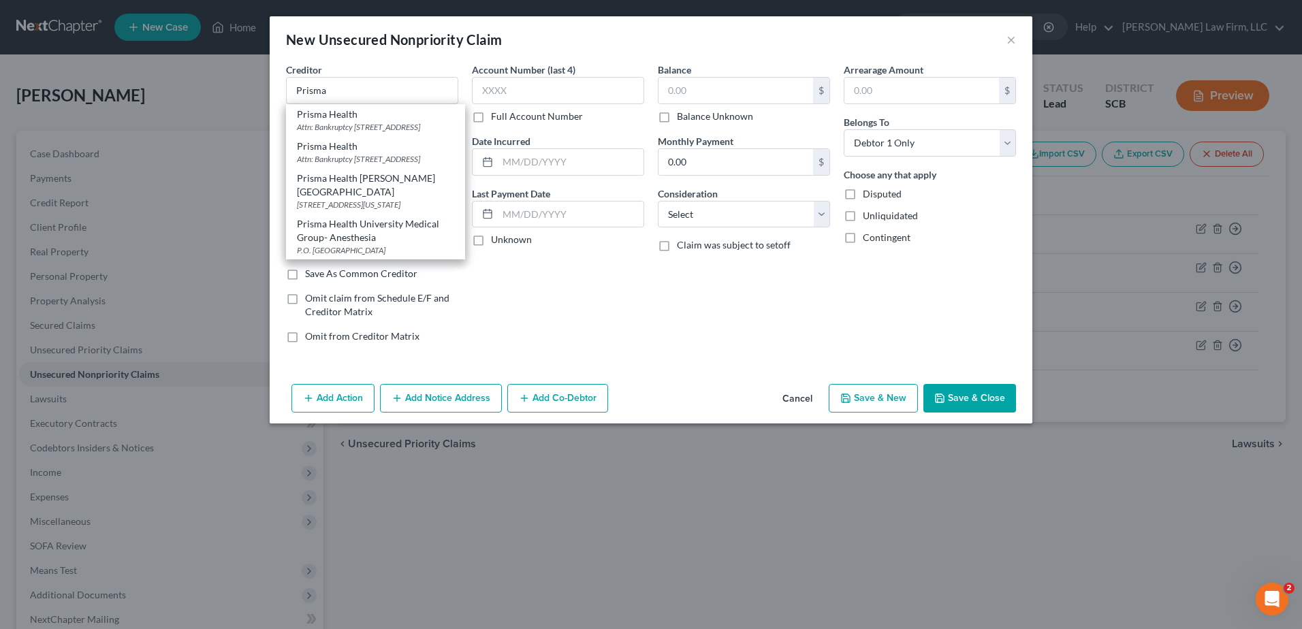
type input "Columbia"
select select "42"
type input "29202"
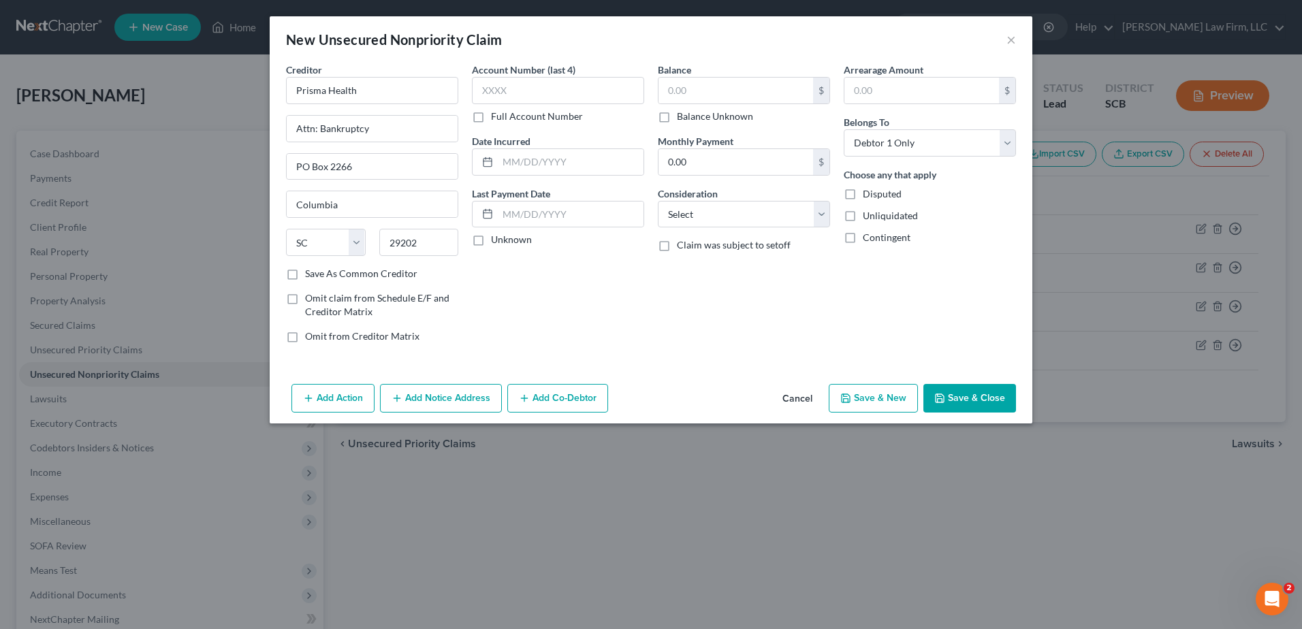
scroll to position [0, 0]
click at [538, 98] on input "text" at bounding box center [558, 90] width 172 height 27
type input "2649"
click at [721, 84] on input "text" at bounding box center [736, 91] width 155 height 26
type input "734.86"
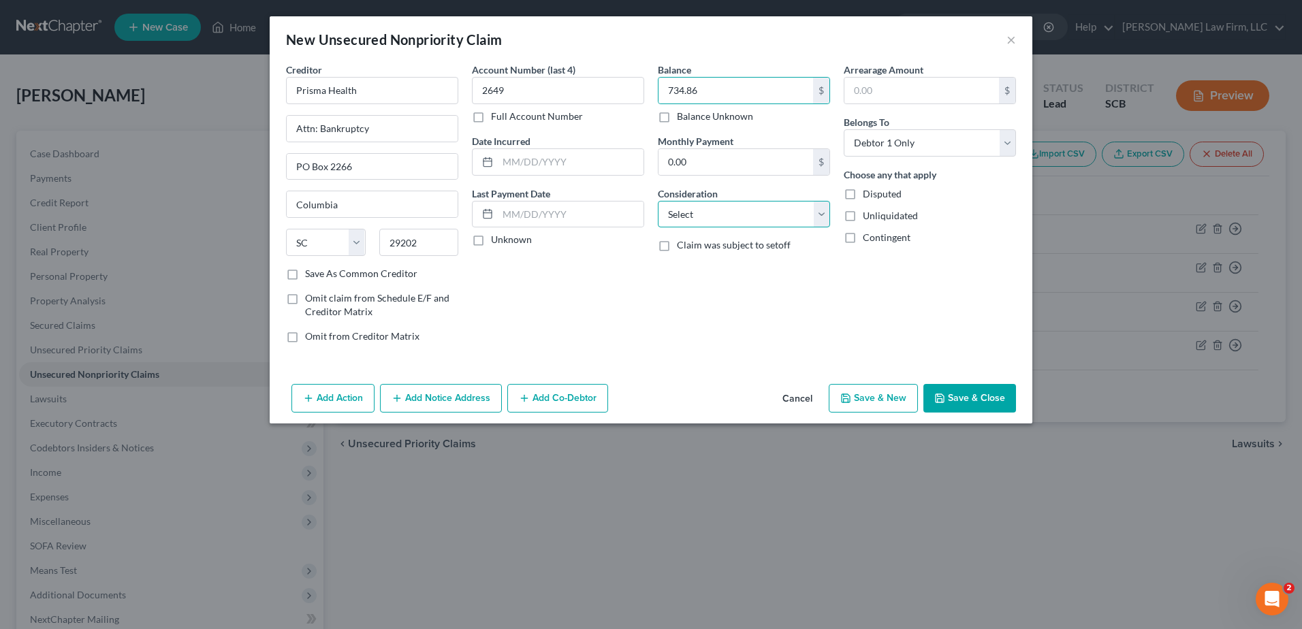
click at [744, 213] on select "Select Cable / Satellite Services Collection Agency Credit Card Debt Debt Couns…" at bounding box center [744, 214] width 172 height 27
select select "9"
click at [658, 201] on select "Select Cable / Satellite Services Collection Agency Credit Card Debt Debt Couns…" at bounding box center [744, 214] width 172 height 27
click at [999, 395] on button "Save & Close" at bounding box center [970, 398] width 93 height 29
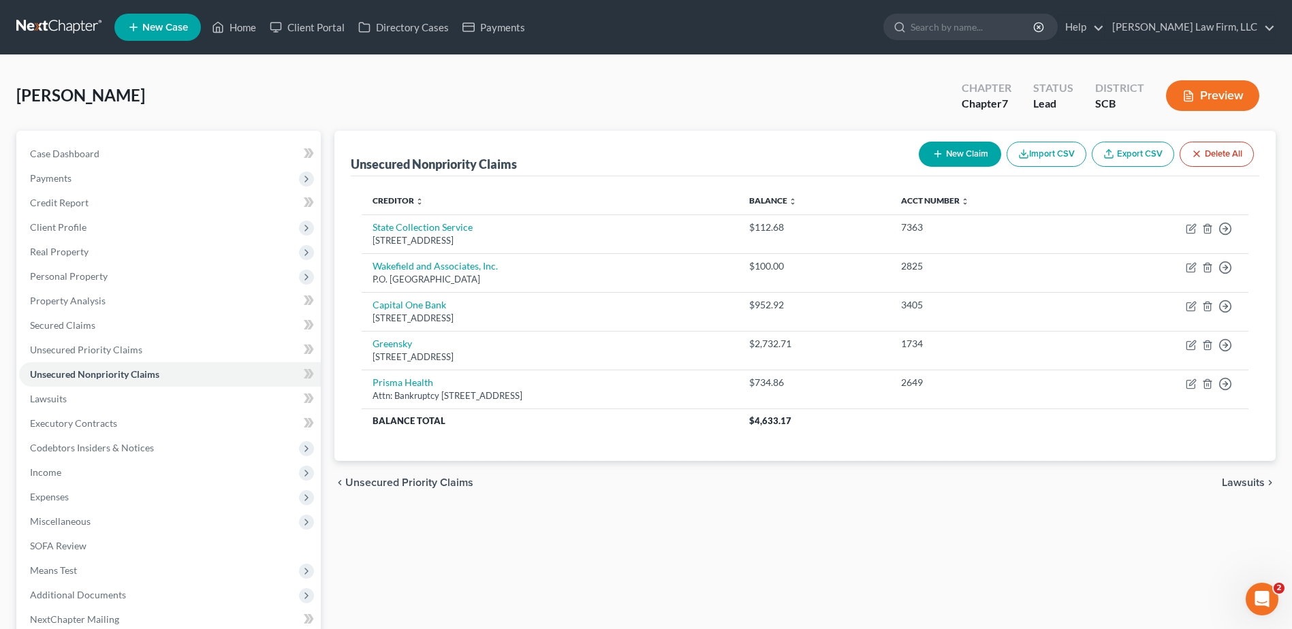
click at [955, 155] on button "New Claim" at bounding box center [960, 154] width 82 height 25
select select "0"
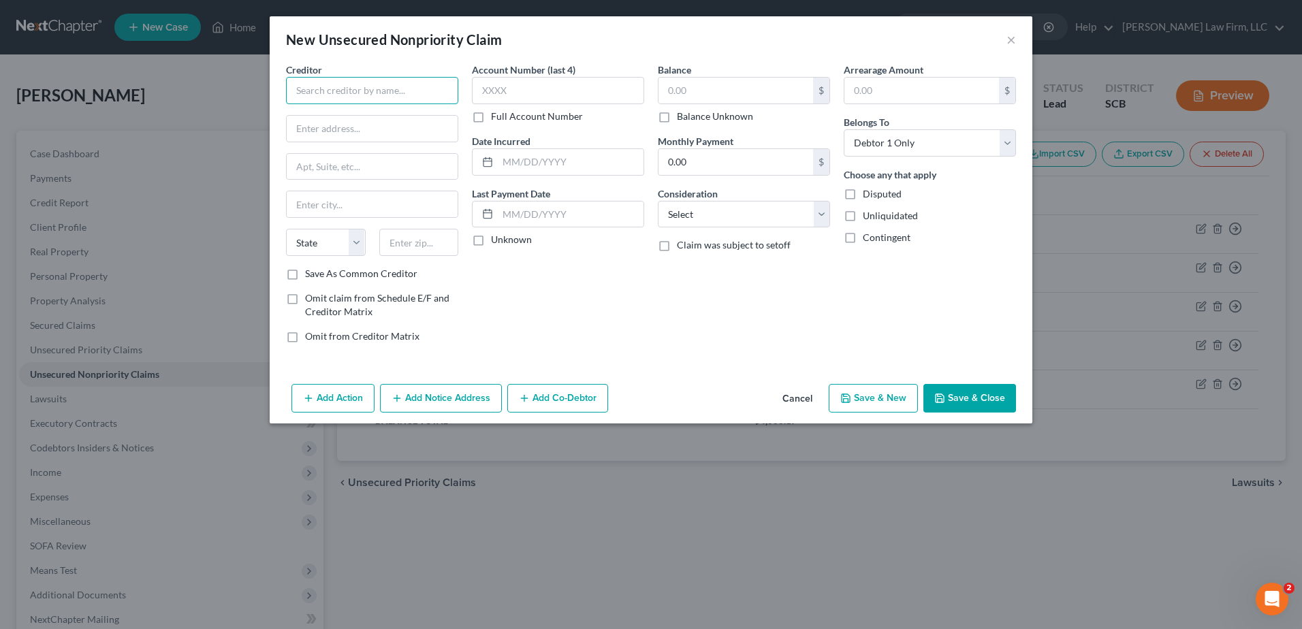
click at [364, 101] on input "text" at bounding box center [372, 90] width 172 height 27
click at [388, 121] on div "3300 Rider Trail S Suite 500, Earth City, MO 63045" at bounding box center [368, 127] width 142 height 12
type input "Credit Control LLC"
type input "3300 Rider Trail S"
type input "Suite 500"
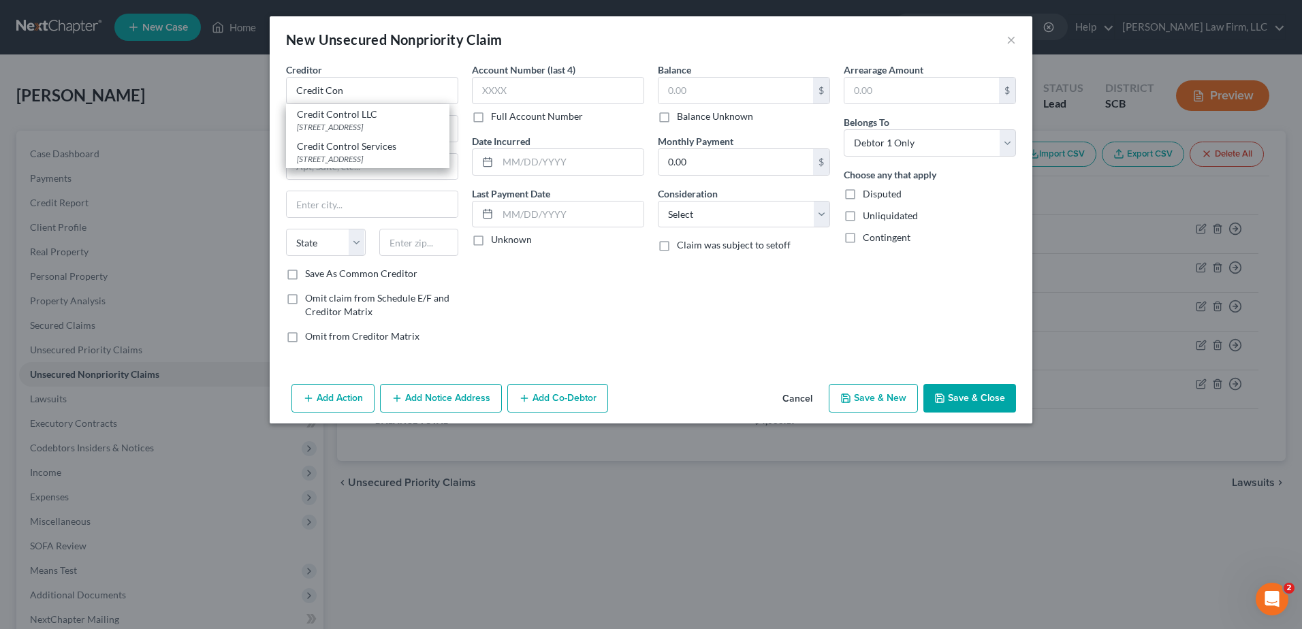
type input "Earth City"
select select "26"
type input "63045"
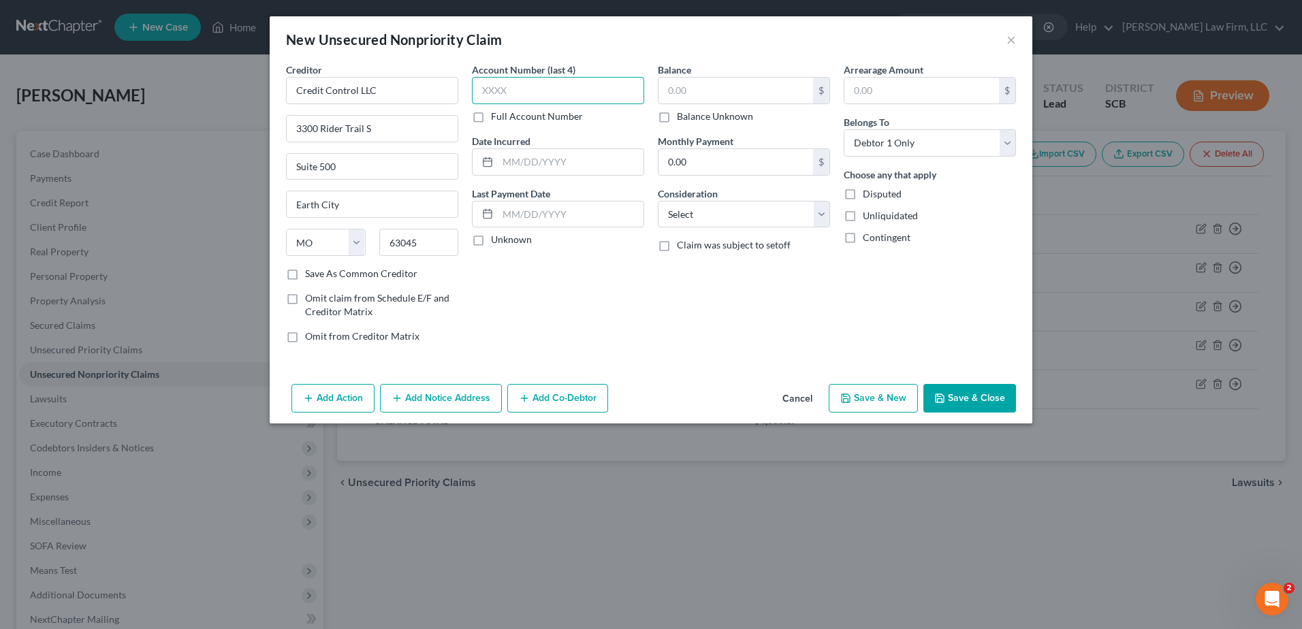
click at [560, 92] on input "text" at bounding box center [558, 90] width 172 height 27
type input "3405"
click at [681, 89] on input "text" at bounding box center [736, 91] width 155 height 26
type input "925.92"
click at [736, 357] on div "Creditor * Credit Control LLC 3300 Rider Trail S Suite 500 Earth City State AL …" at bounding box center [651, 221] width 763 height 316
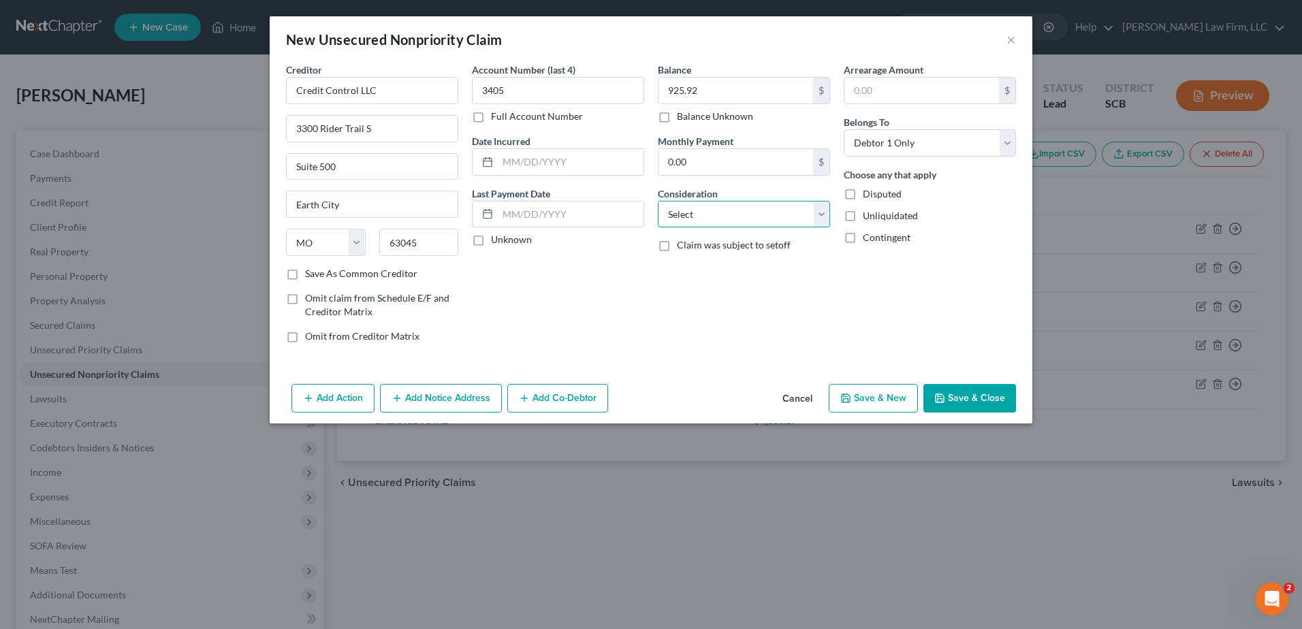
click at [762, 210] on select "Select Cable / Satellite Services Collection Agency Credit Card Debt Debt Couns…" at bounding box center [744, 214] width 172 height 27
select select "1"
click at [658, 201] on select "Select Cable / Satellite Services Collection Agency Credit Card Debt Debt Couns…" at bounding box center [744, 214] width 172 height 27
click at [969, 402] on button "Save & Close" at bounding box center [970, 398] width 93 height 29
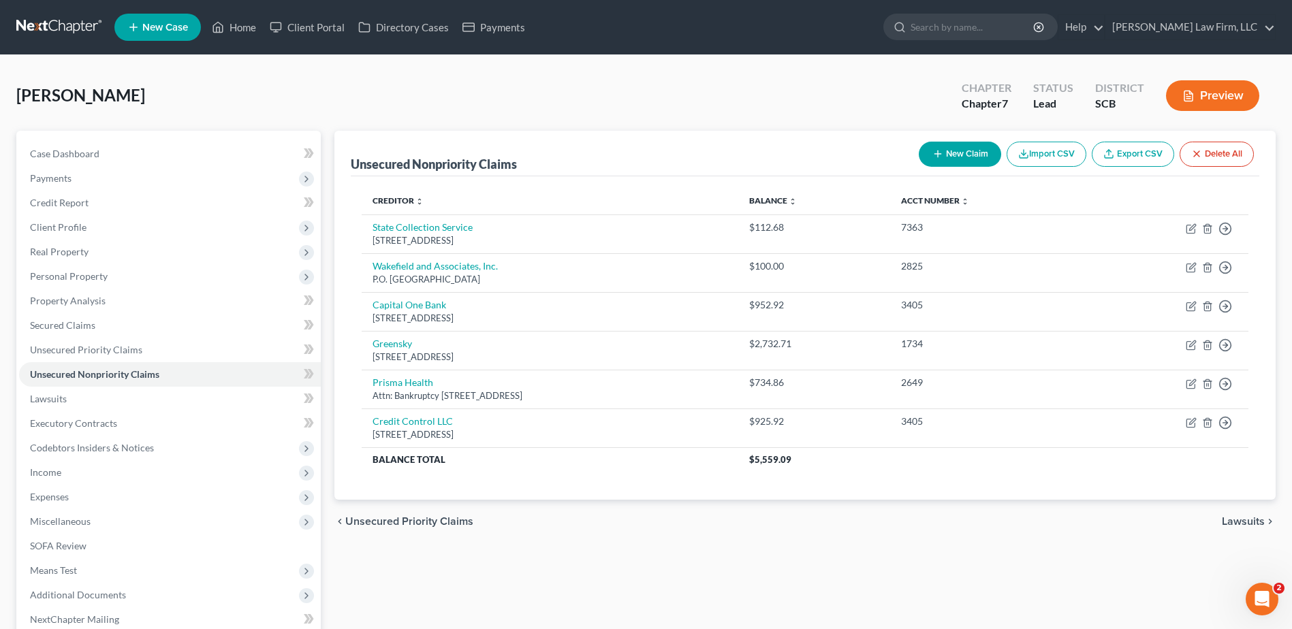
click at [971, 157] on button "New Claim" at bounding box center [960, 154] width 82 height 25
select select "0"
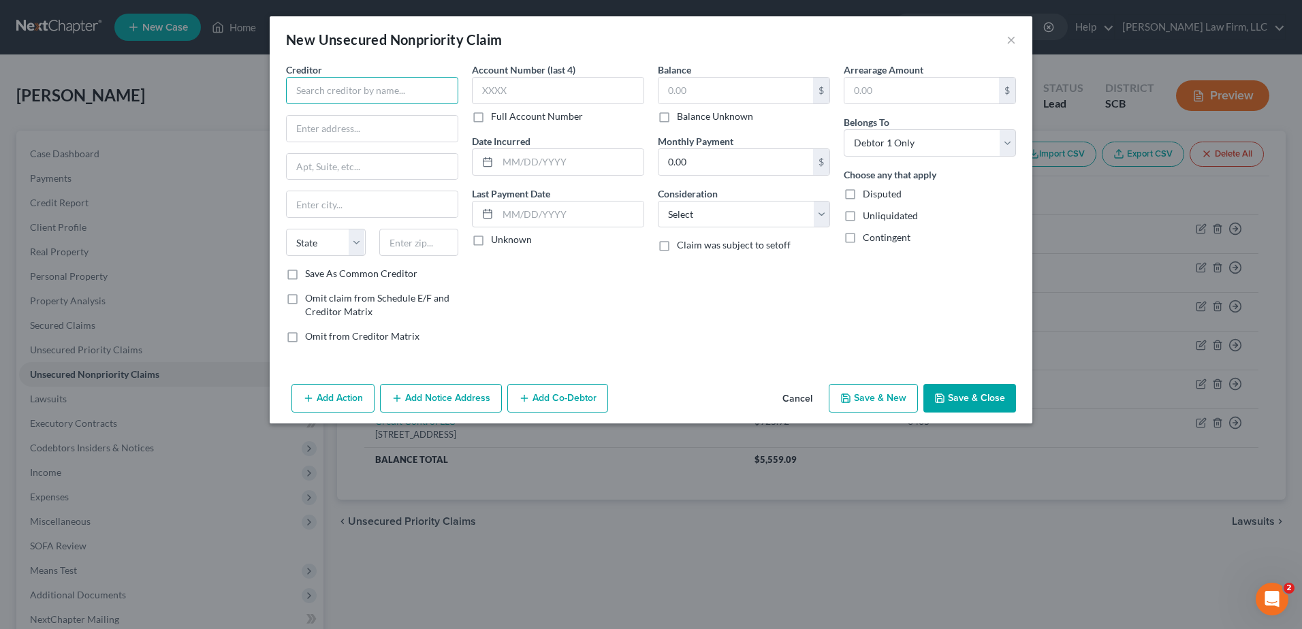
click at [401, 97] on input "text" at bounding box center [372, 90] width 172 height 27
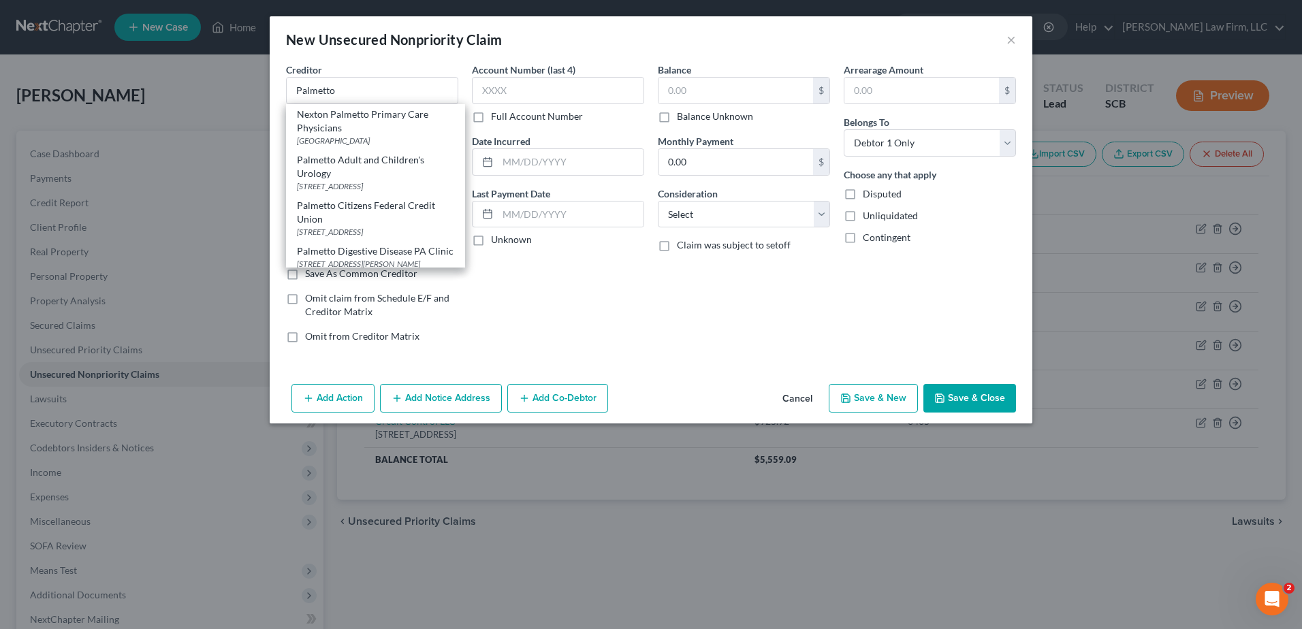
click at [394, 206] on div "Palmetto Citizens Federal Credit Union" at bounding box center [375, 212] width 157 height 27
type input "Palmetto Citizens Federal Credit Union"
type input "PO Box 5846"
type input "Columbia"
select select "42"
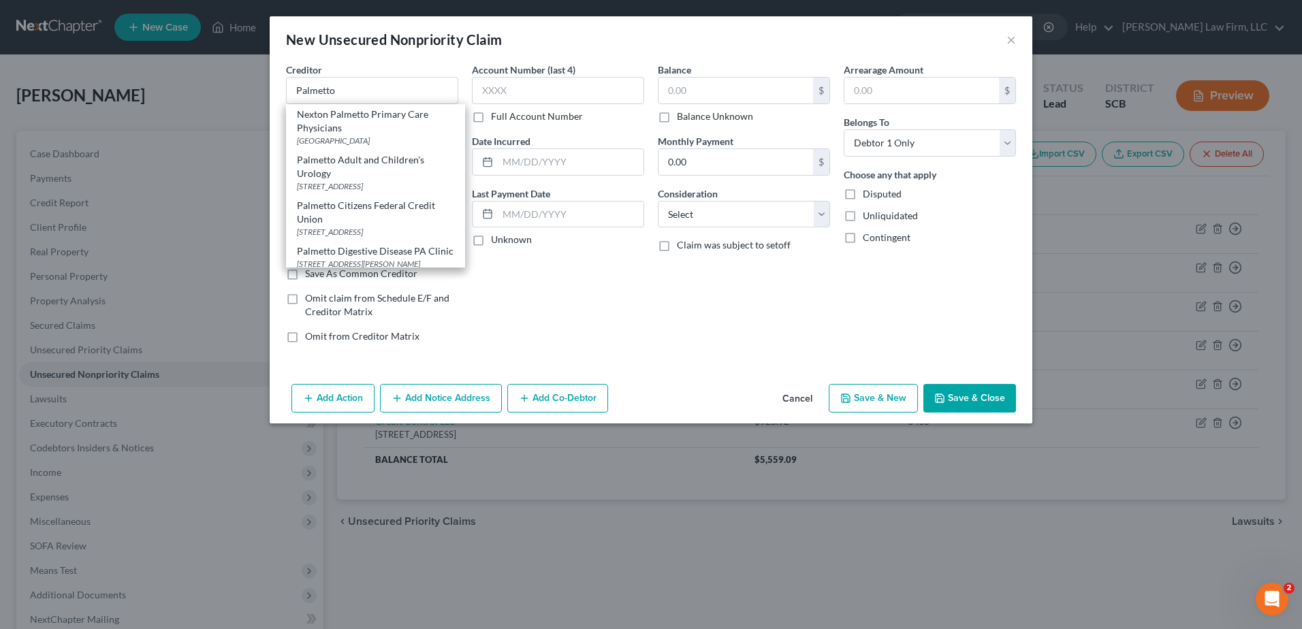
type input "29250"
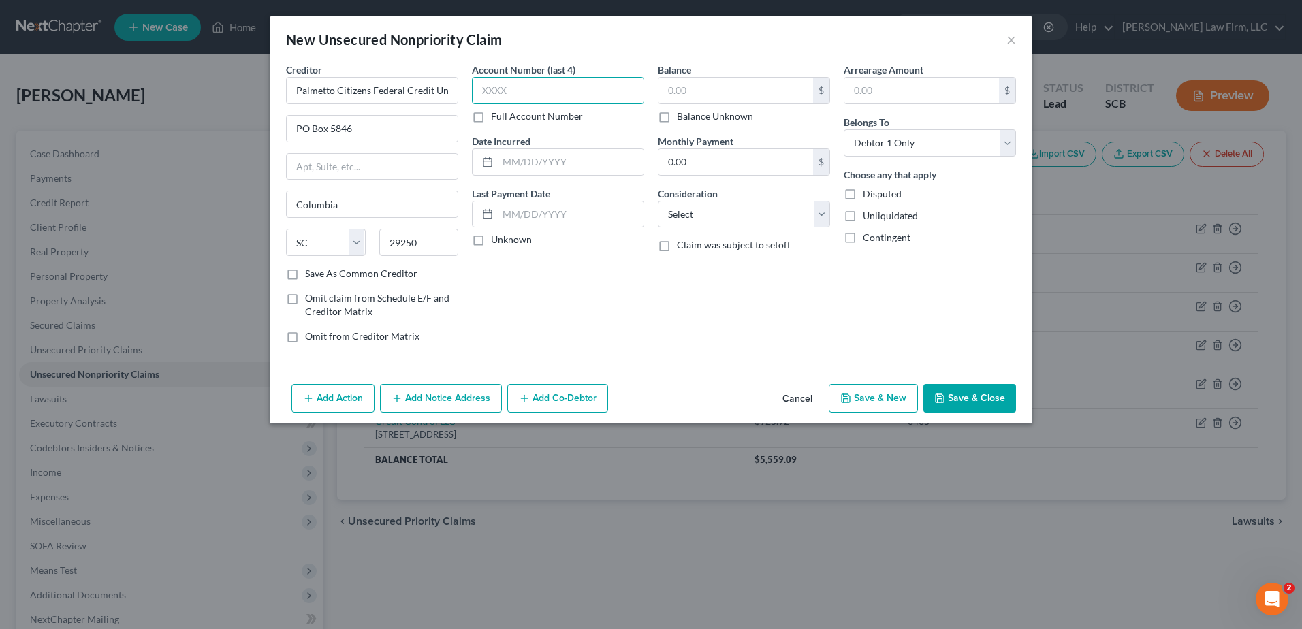
click at [532, 84] on input "text" at bounding box center [558, 90] width 172 height 27
type input "6162"
click at [732, 87] on input "text" at bounding box center [736, 91] width 155 height 26
click at [817, 213] on select "Select Cable / Satellite Services Collection Agency Credit Card Debt Debt Couns…" at bounding box center [744, 214] width 172 height 27
select select "2"
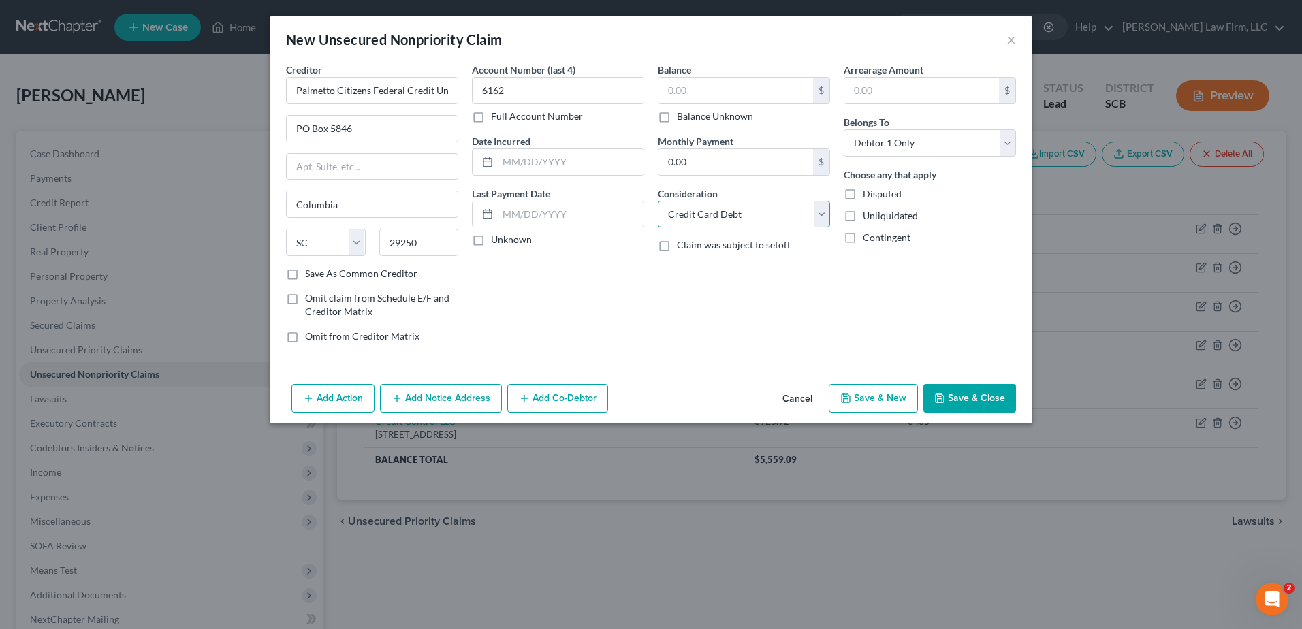
click at [658, 201] on select "Select Cable / Satellite Services Collection Agency Credit Card Debt Debt Couns…" at bounding box center [744, 214] width 172 height 27
click at [756, 171] on input "0.00" at bounding box center [736, 162] width 155 height 26
click at [818, 214] on select "Select Cable / Satellite Services Collection Agency Credit Card Debt Debt Couns…" at bounding box center [744, 214] width 172 height 27
click at [817, 218] on select "Select Cable / Satellite Services Collection Agency Credit Card Debt Debt Couns…" at bounding box center [744, 214] width 172 height 27
click at [784, 77] on div "Balance $ Balance Unknown Balance Undetermined $ Balance Unknown" at bounding box center [744, 93] width 172 height 61
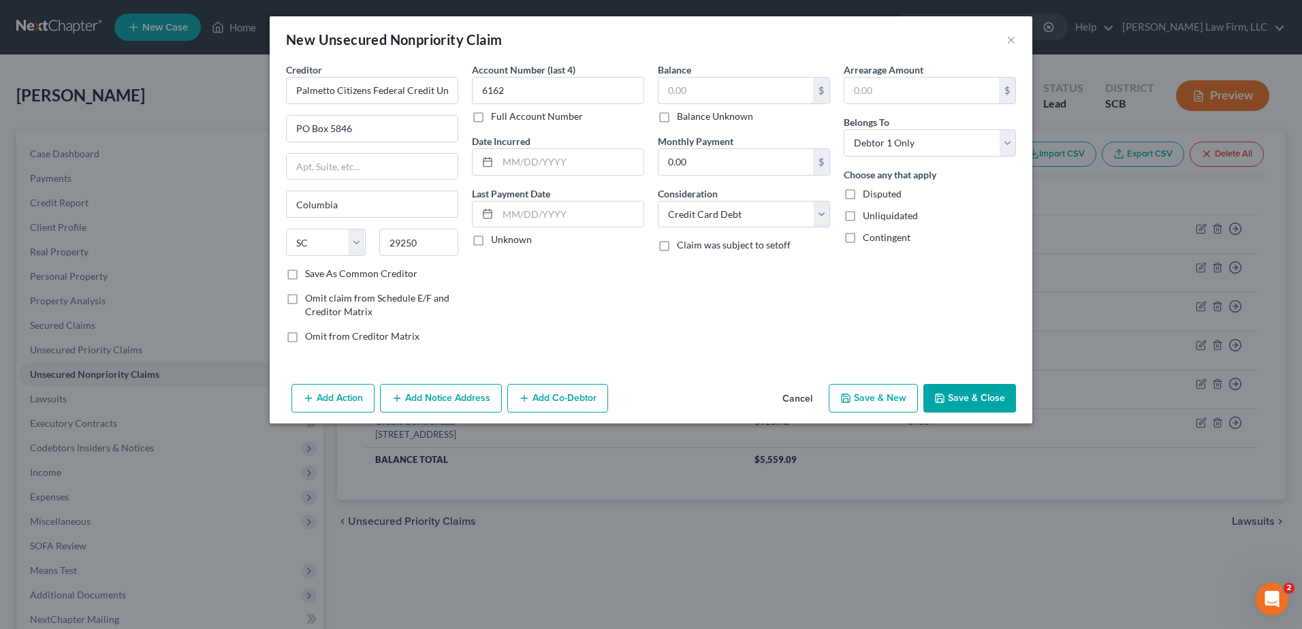
click at [782, 87] on input "text" at bounding box center [736, 91] width 155 height 26
type input "1,249.47"
click at [969, 413] on div "Add Action Add Notice Address Add Co-Debtor Cancel Save & New Save & Close" at bounding box center [651, 401] width 763 height 45
click at [967, 407] on button "Save & Close" at bounding box center [970, 398] width 93 height 29
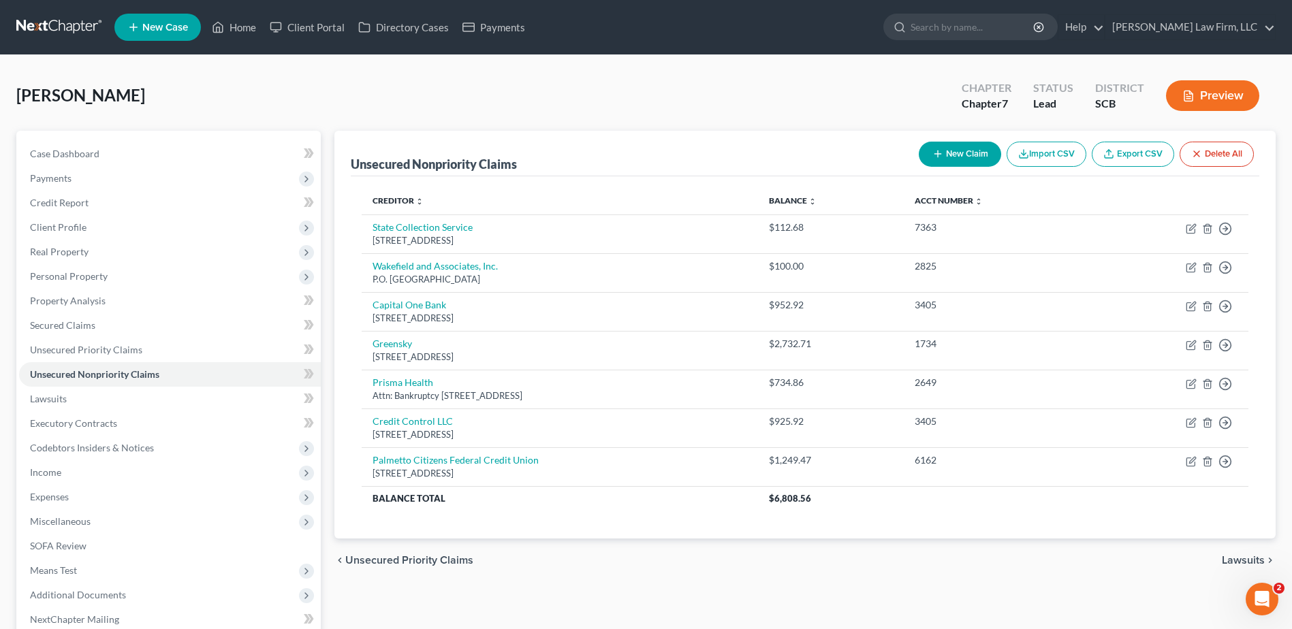
click at [954, 154] on button "New Claim" at bounding box center [960, 154] width 82 height 25
select select "0"
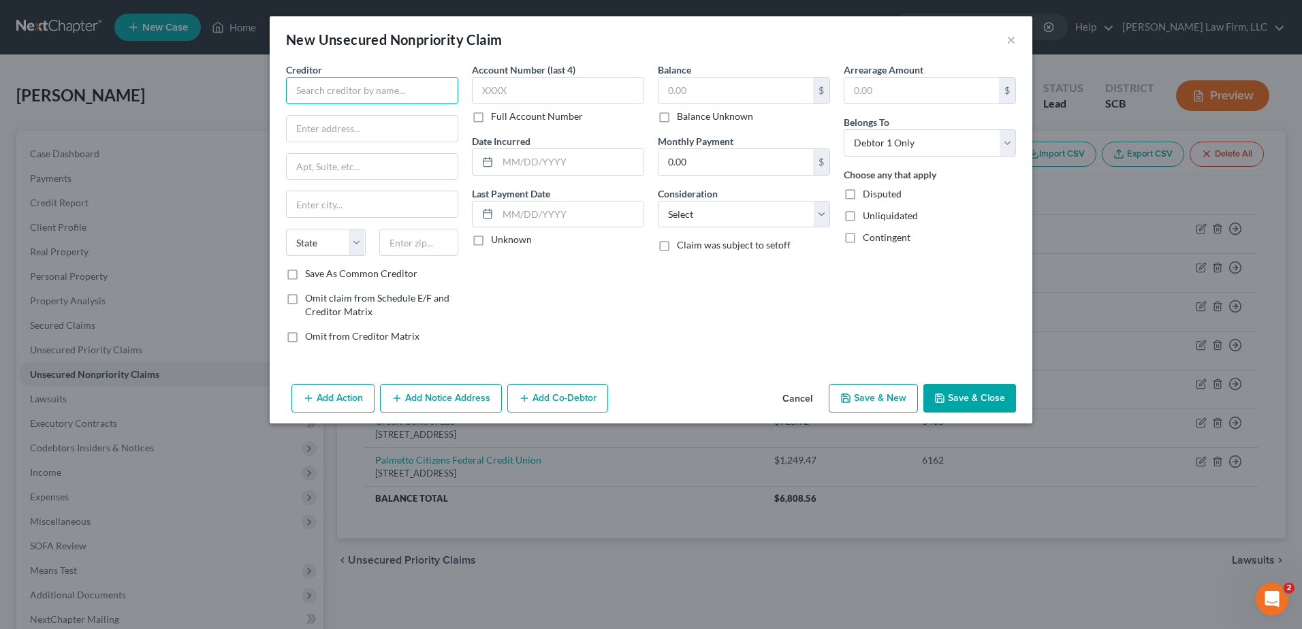
click at [415, 97] on input "text" at bounding box center [372, 90] width 172 height 27
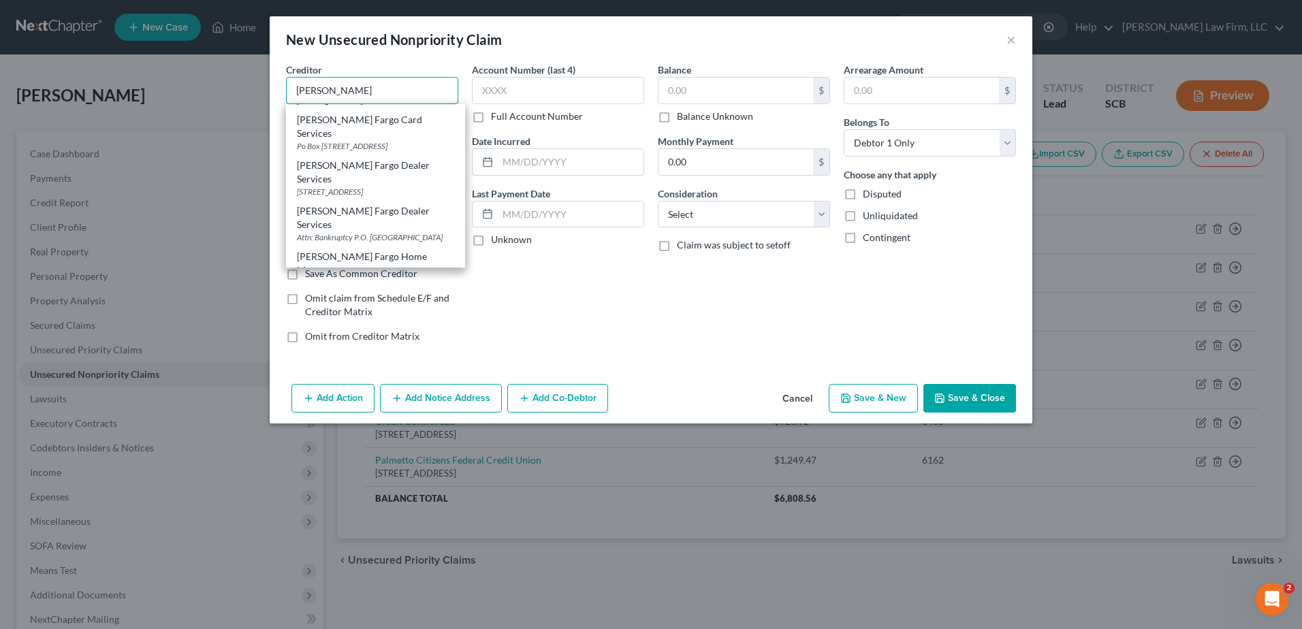
scroll to position [228, 0]
click at [391, 274] on div "Attn: Bankruptcy PO Box 10335, Des Moines, IA 50306" at bounding box center [375, 280] width 157 height 12
type input "Wells Fargo Home Mortgage"
type input "Attn: Bankruptcy"
type input "PO Box 10335"
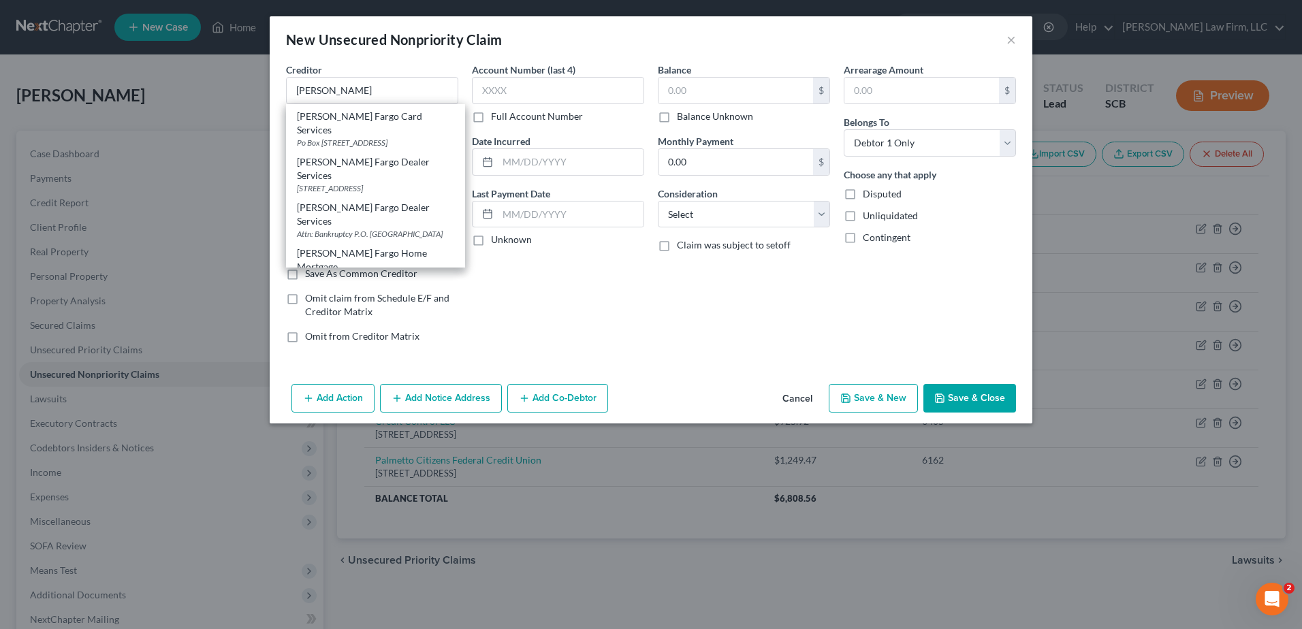
type input "Des Moines"
select select "16"
type input "50306"
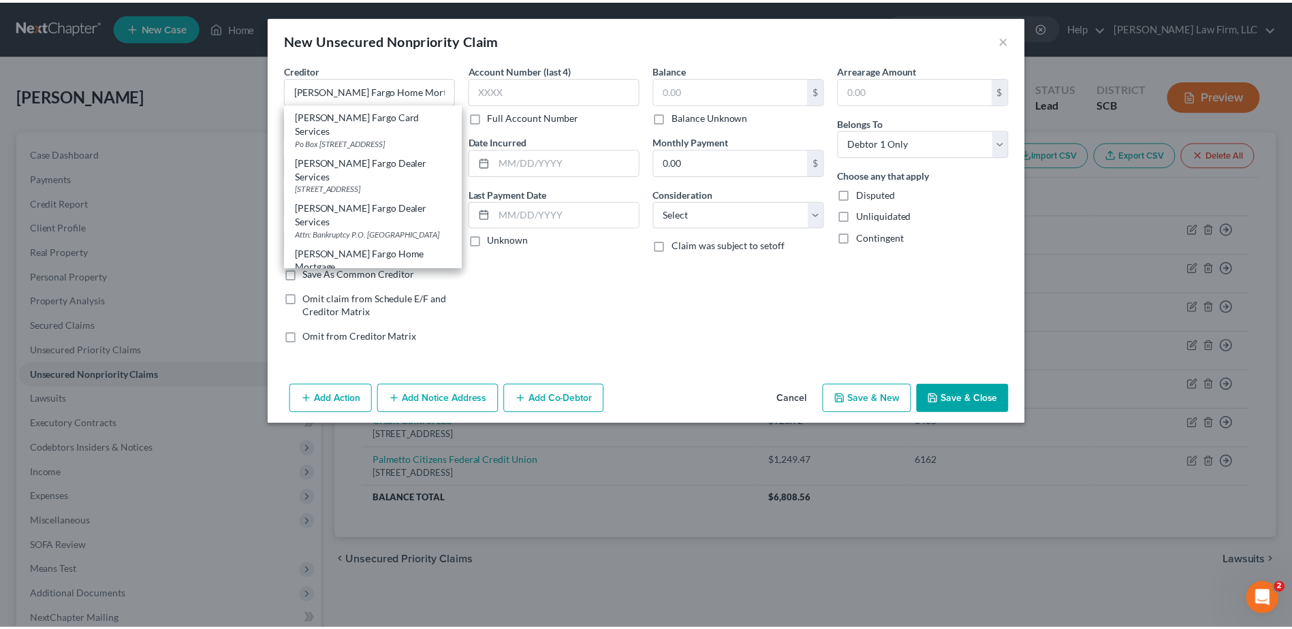
scroll to position [0, 0]
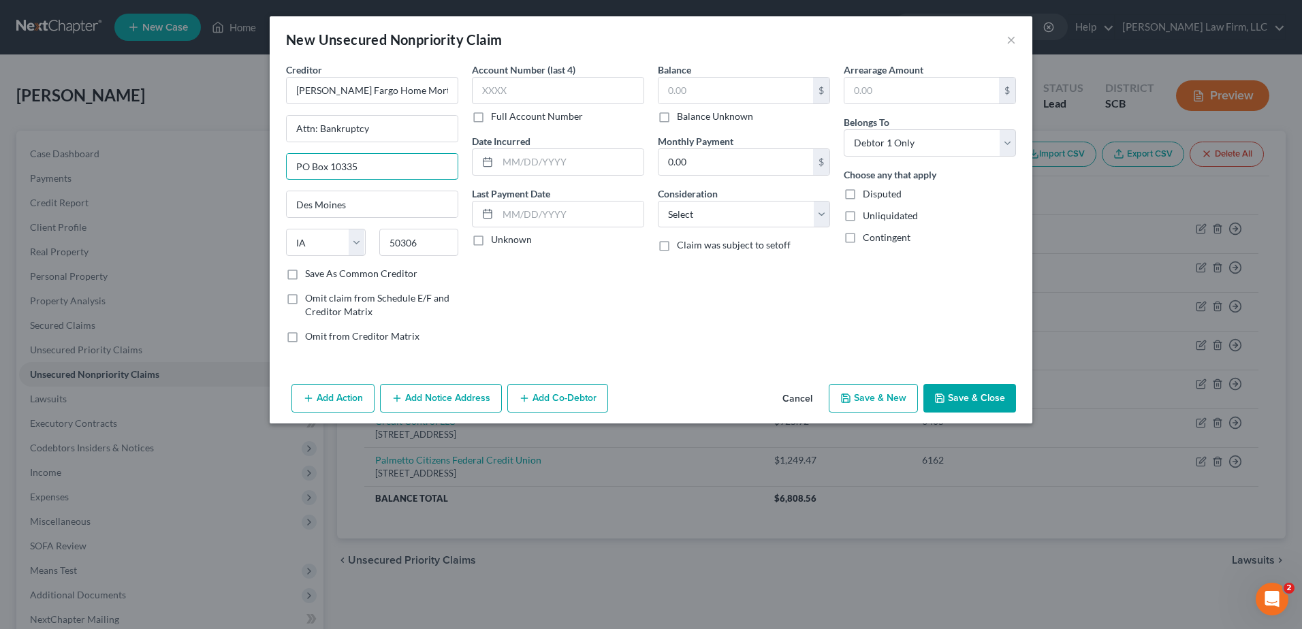
click at [410, 163] on input "PO Box 10335" at bounding box center [372, 167] width 171 height 26
type input "PO Box 10347"
click at [446, 86] on input "Wells Fargo Home Mortgage" at bounding box center [372, 90] width 172 height 27
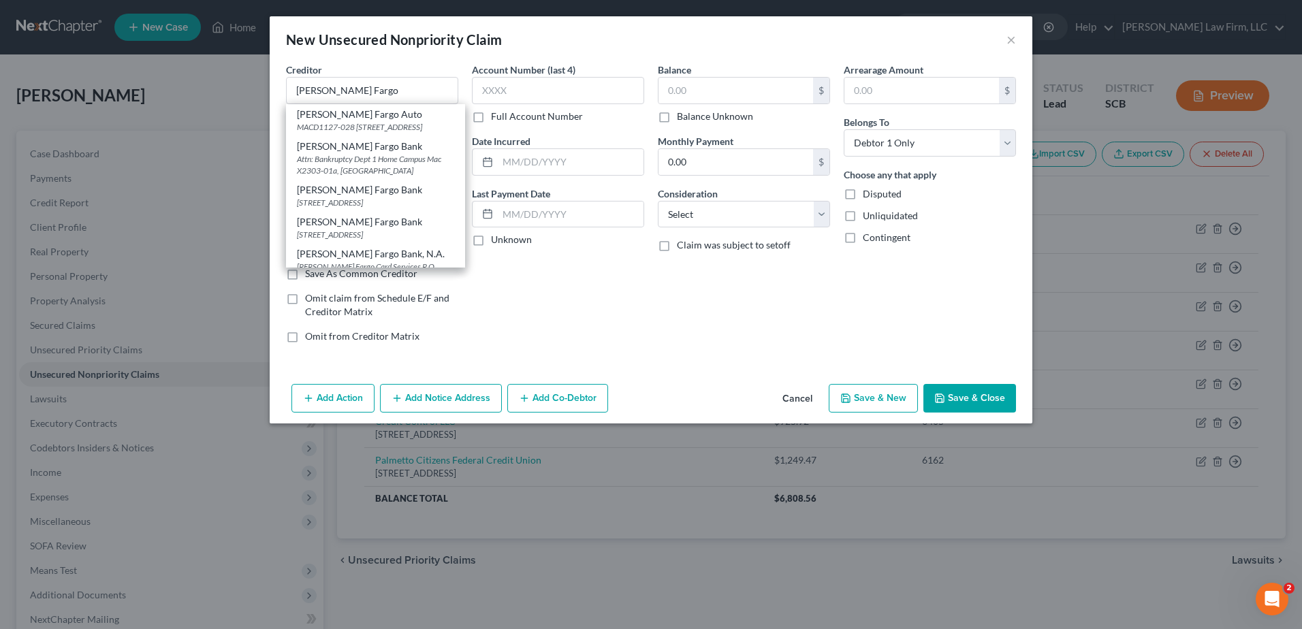
click at [631, 291] on div "Account Number (last 4) Full Account Number Date Incurred Last Payment Date Unk…" at bounding box center [558, 209] width 186 height 292
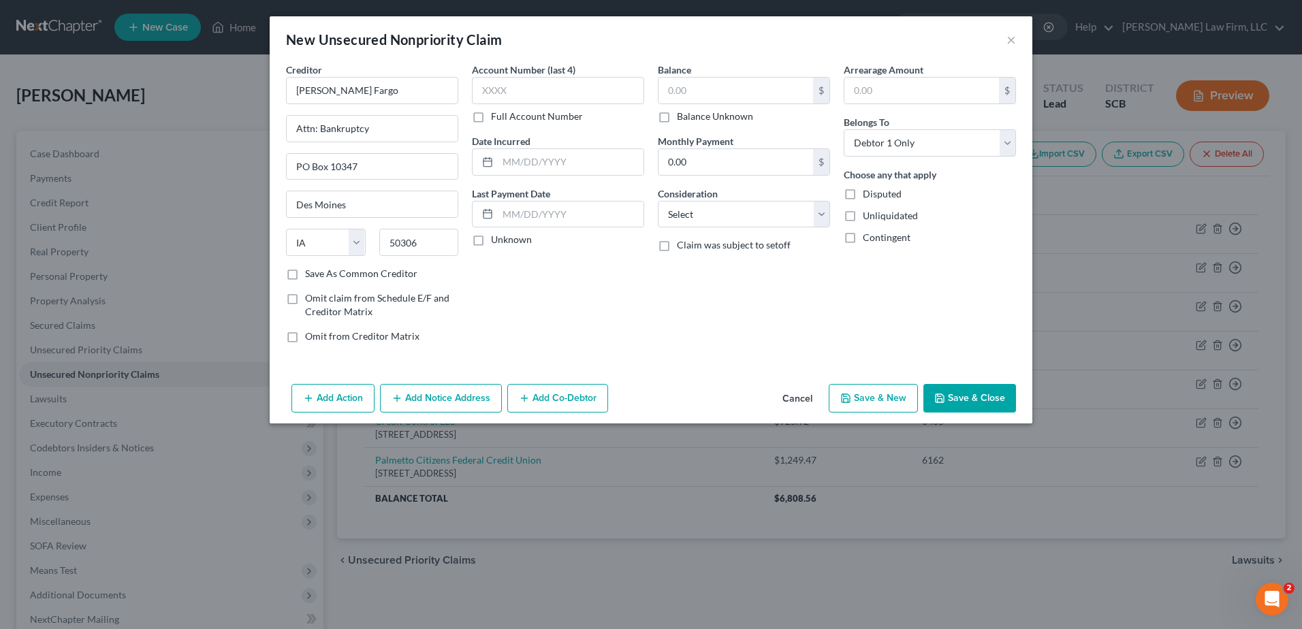
type input "Wells Fargo"
click at [622, 91] on input "text" at bounding box center [558, 90] width 172 height 27
type input "9130"
click at [728, 80] on input "text" at bounding box center [736, 91] width 155 height 26
click at [740, 206] on select "Select Cable / Satellite Services Collection Agency Credit Card Debt Debt Couns…" at bounding box center [744, 214] width 172 height 27
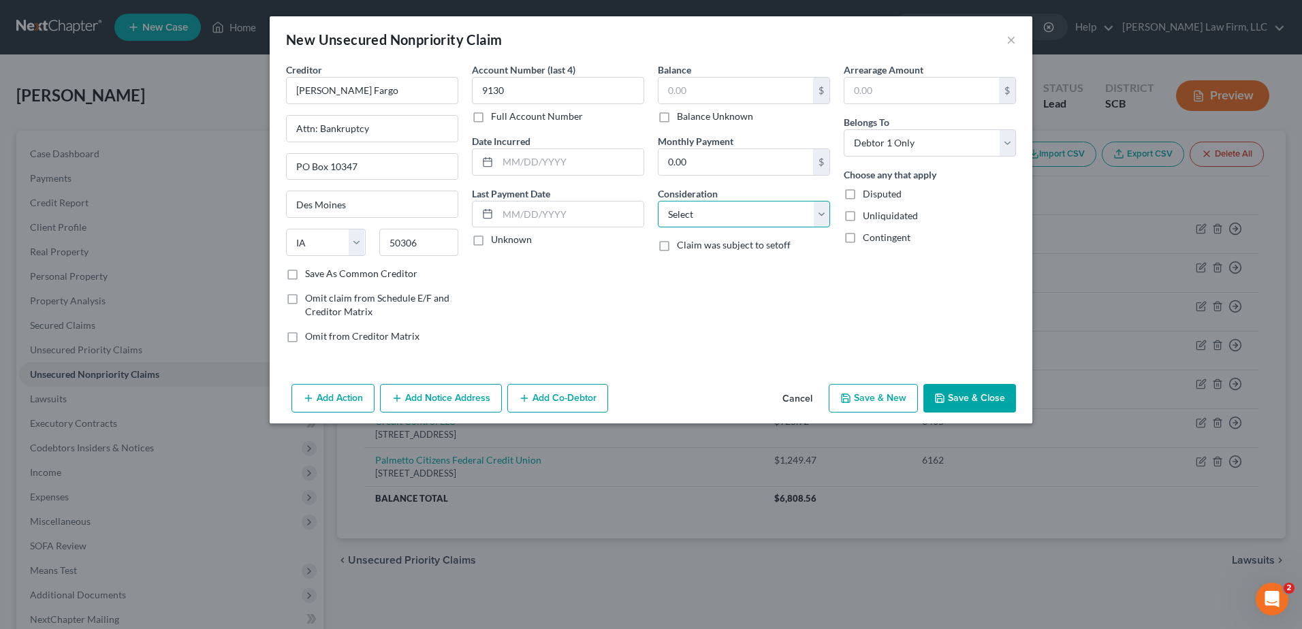
select select "2"
click at [658, 201] on select "Select Cable / Satellite Services Collection Agency Credit Card Debt Debt Couns…" at bounding box center [744, 214] width 172 height 27
click at [753, 165] on input "0.00" at bounding box center [736, 162] width 155 height 26
click at [753, 98] on input "text" at bounding box center [736, 91] width 155 height 26
type input "7,350.95"
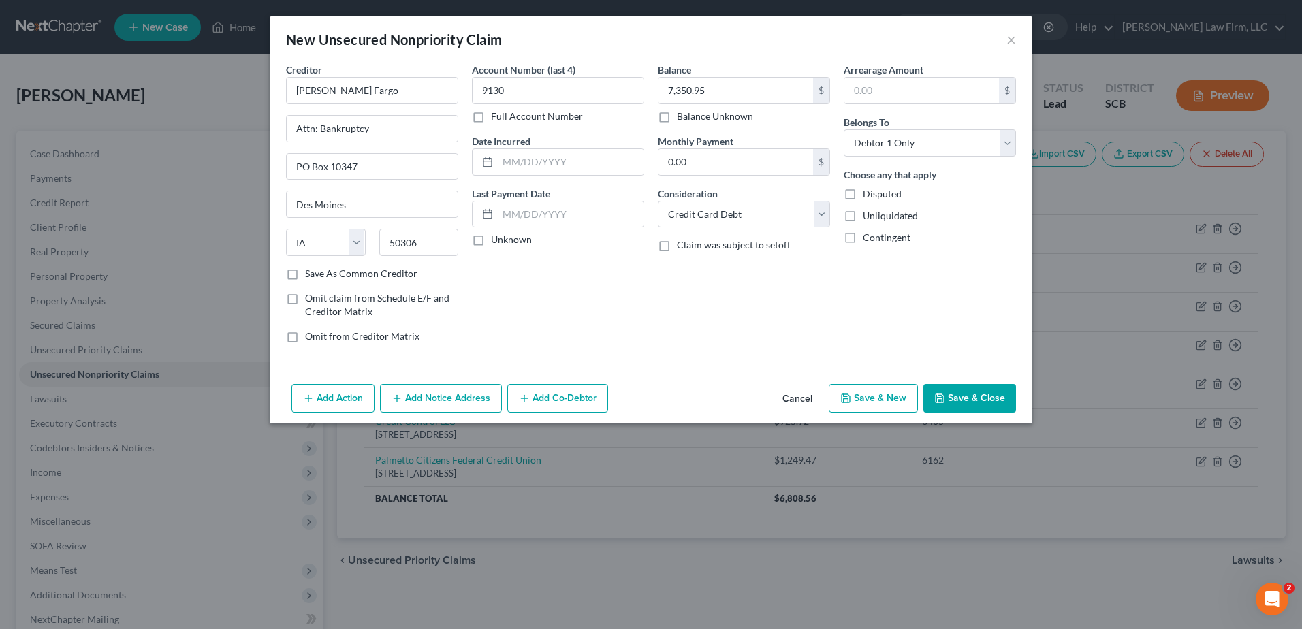
click at [980, 409] on button "Save & Close" at bounding box center [970, 398] width 93 height 29
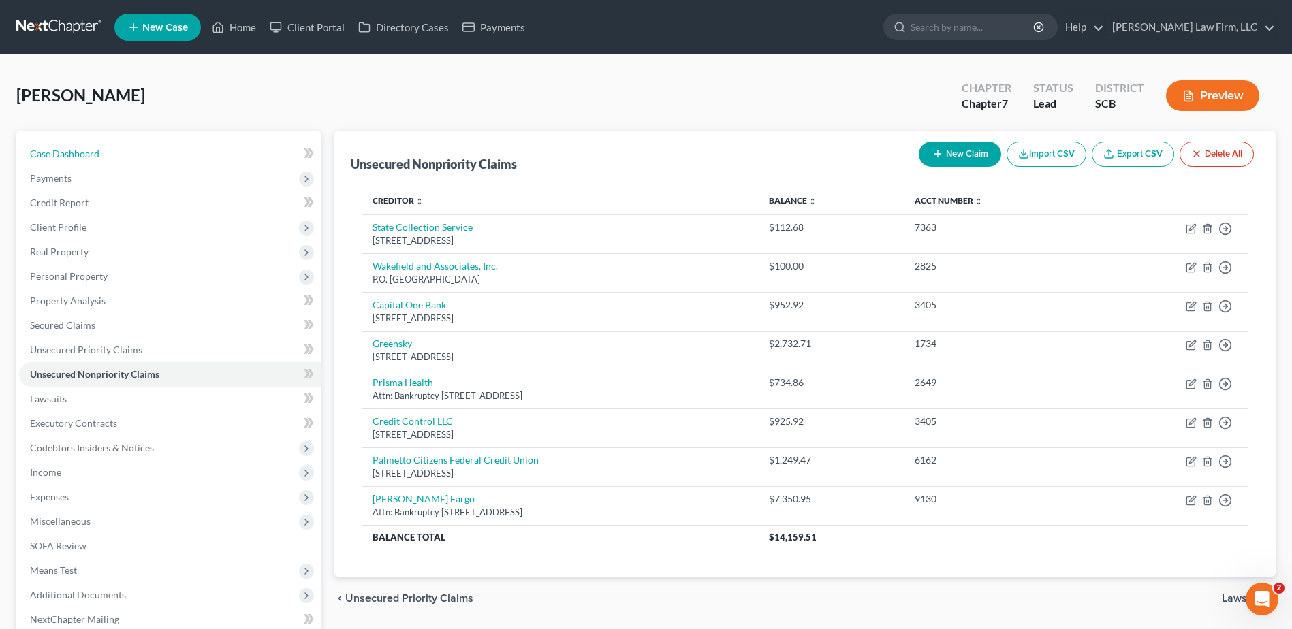
click at [97, 158] on span "Case Dashboard" at bounding box center [64, 154] width 69 height 12
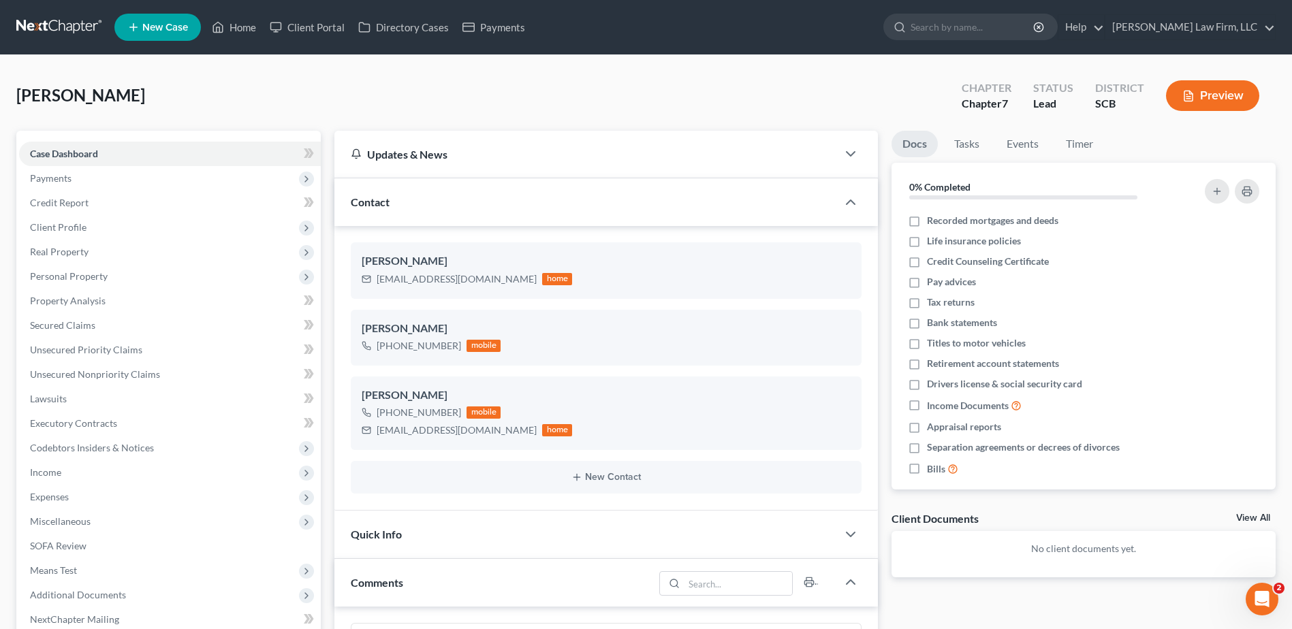
click at [108, 151] on link "Case Dashboard" at bounding box center [170, 154] width 302 height 25
click at [54, 168] on span "Payments" at bounding box center [170, 178] width 302 height 25
click at [60, 195] on link "Invoices" at bounding box center [183, 203] width 275 height 25
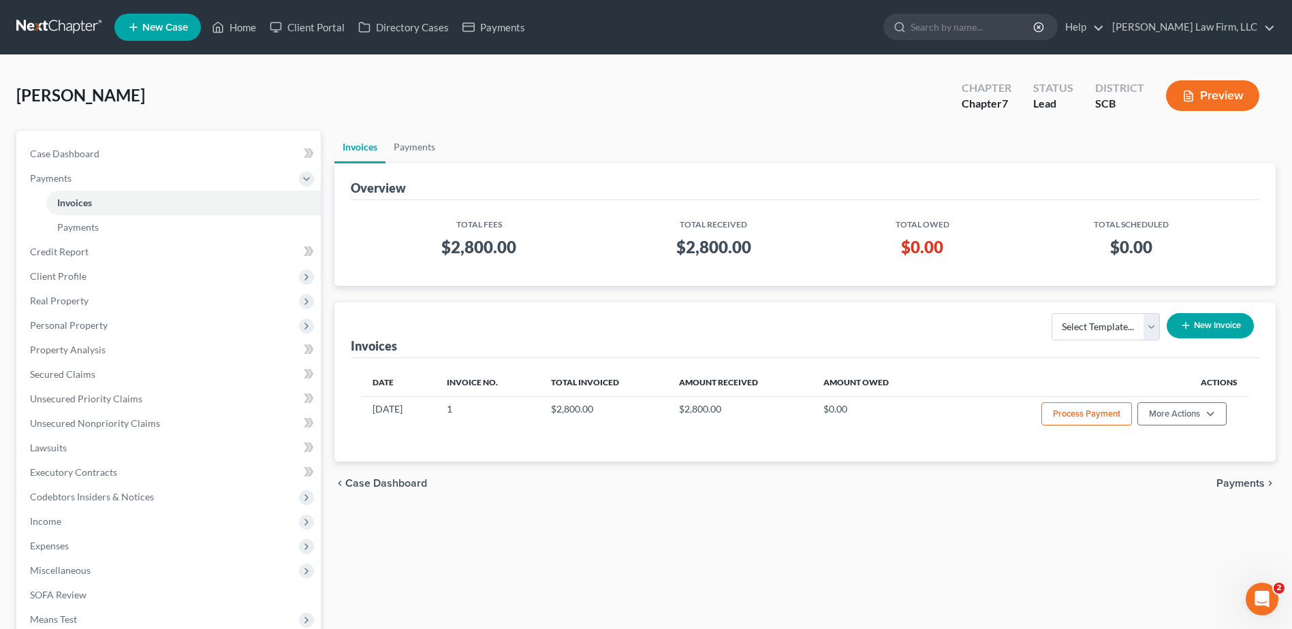
click at [70, 97] on span "Nowell, Laurina" at bounding box center [80, 95] width 129 height 20
click at [61, 25] on link at bounding box center [59, 27] width 87 height 25
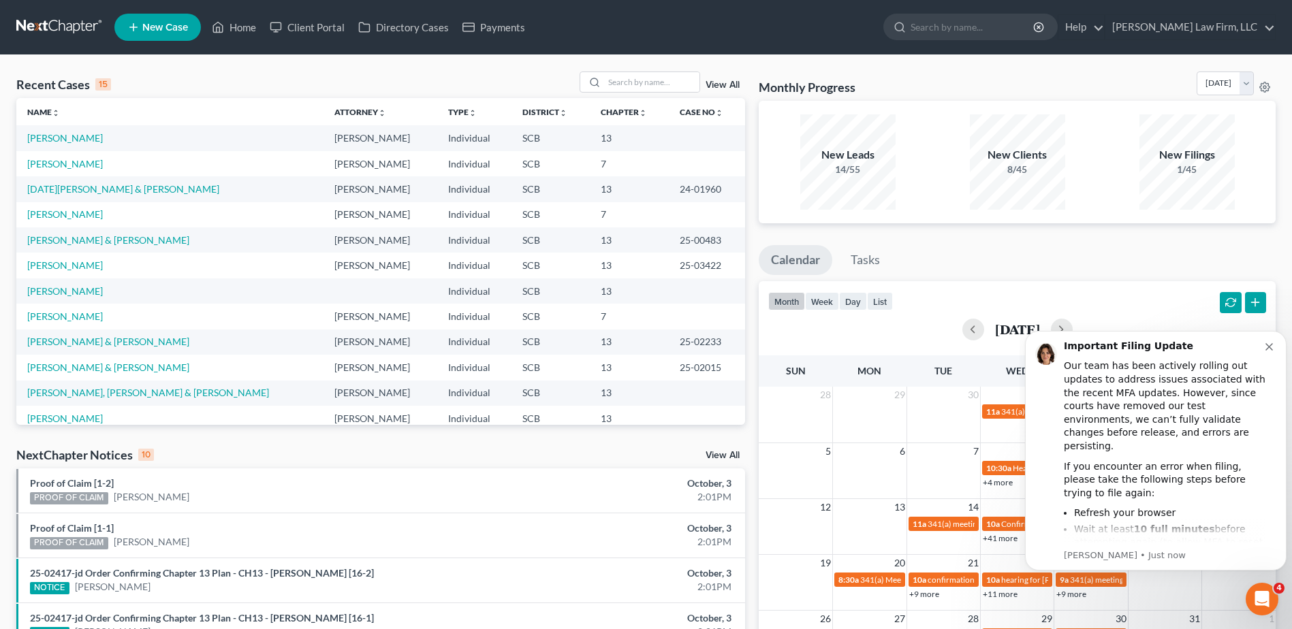
click at [1270, 349] on icon "Dismiss notification" at bounding box center [1269, 346] width 7 height 7
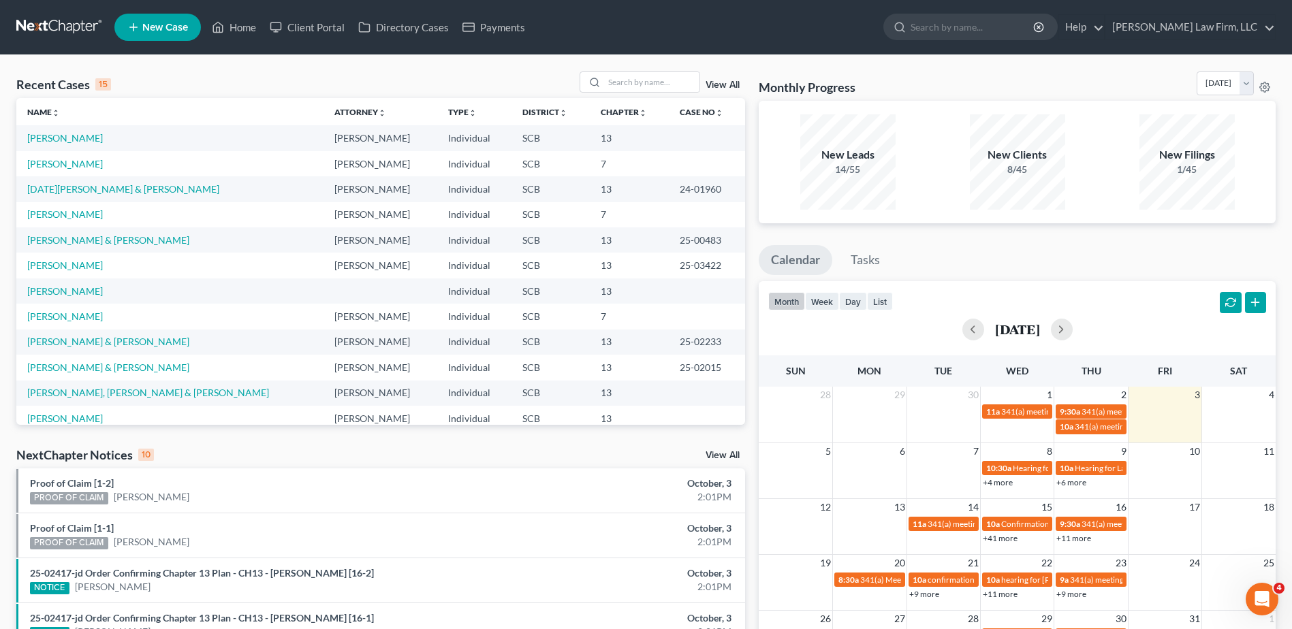
click at [1250, 362] on th "Sat" at bounding box center [1239, 371] width 74 height 31
click at [629, 87] on input "search" at bounding box center [651, 82] width 95 height 20
type input "[PERSON_NAME]"
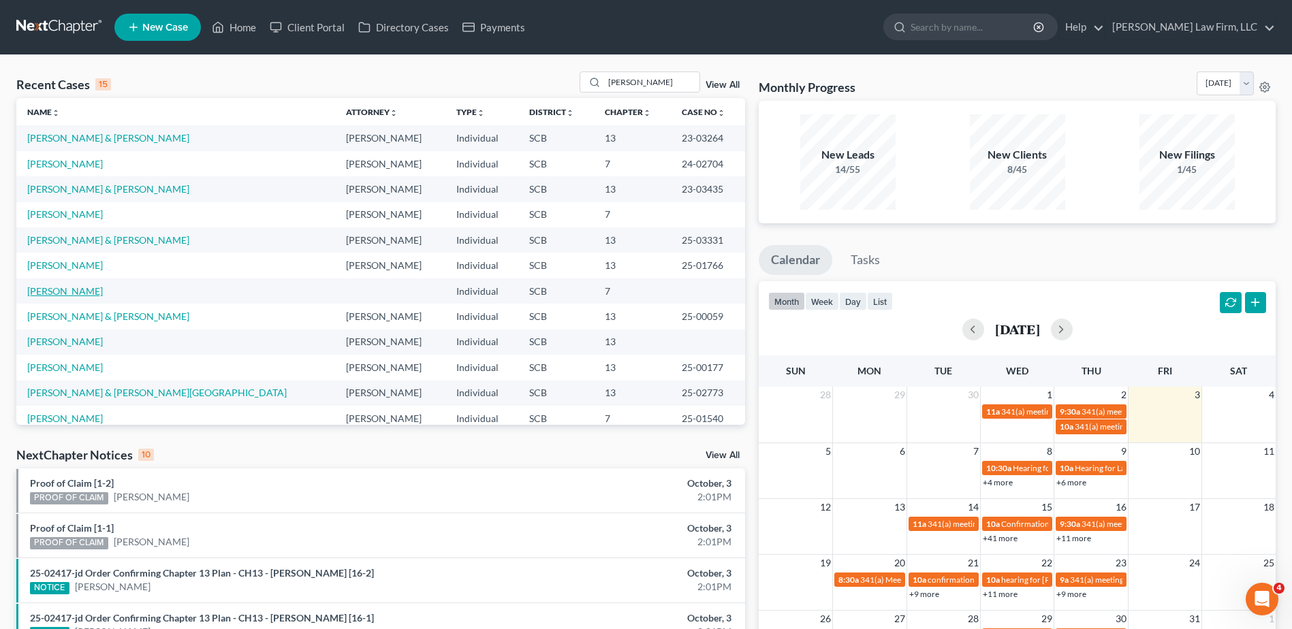
click at [72, 296] on link "[PERSON_NAME]" at bounding box center [65, 291] width 76 height 12
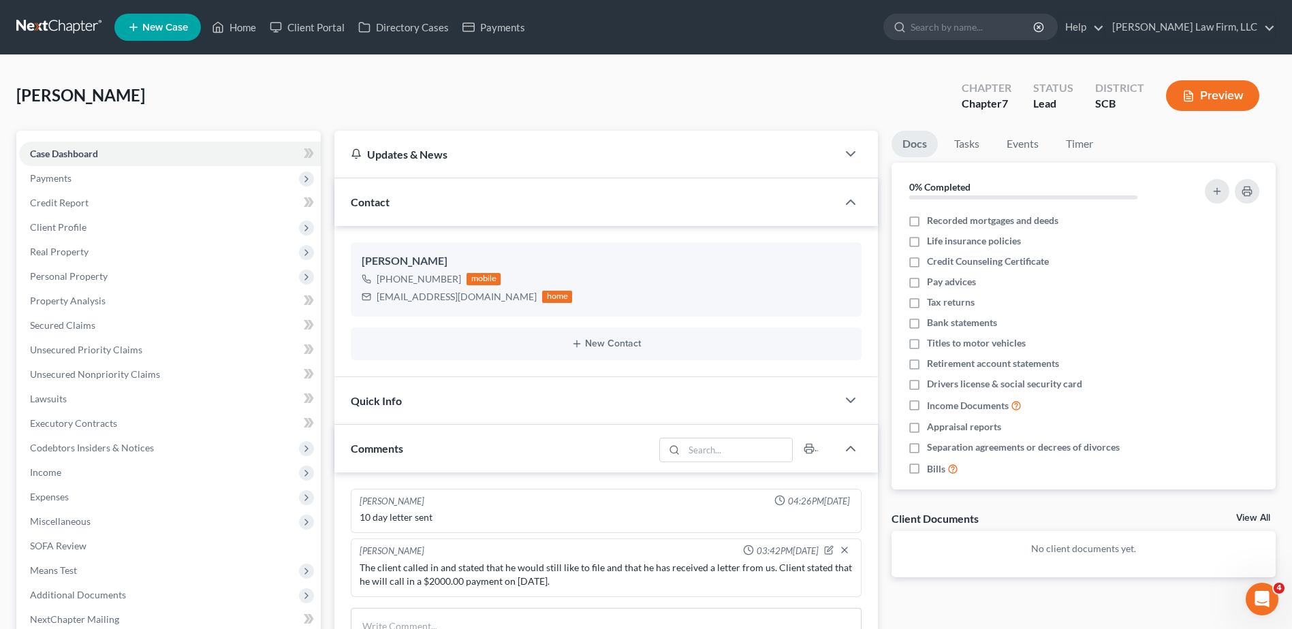
click at [66, 183] on span "Payments" at bounding box center [51, 178] width 42 height 12
click at [104, 202] on link "Invoices" at bounding box center [183, 203] width 275 height 25
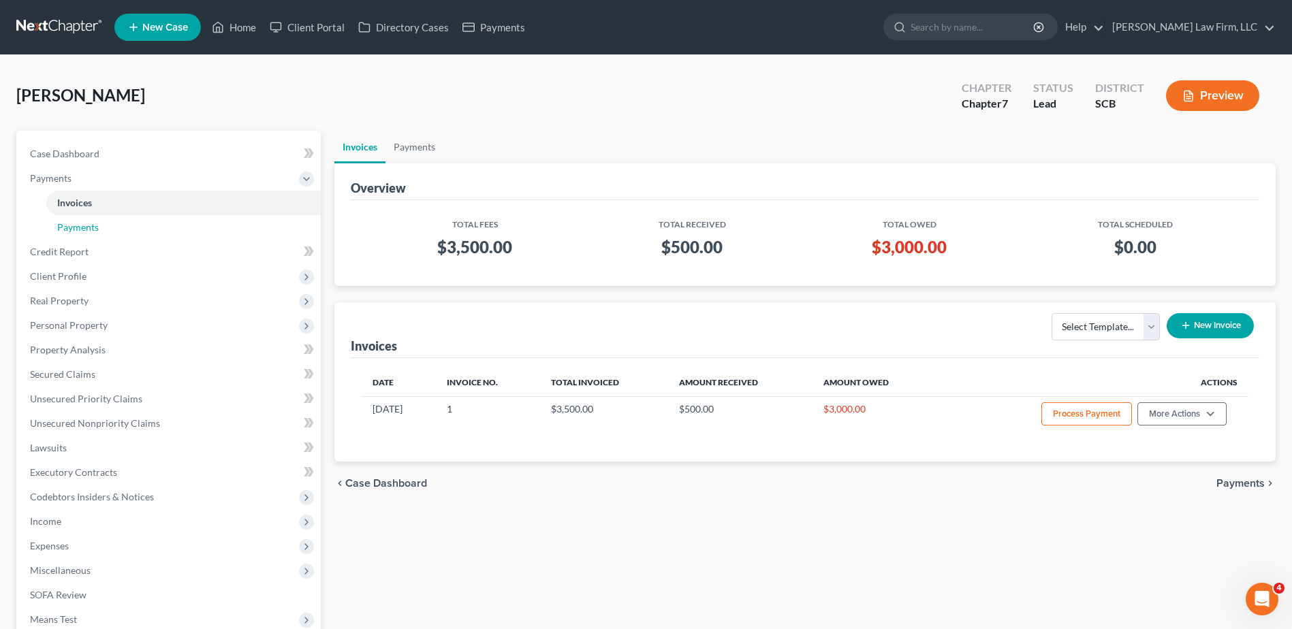
click at [88, 228] on span "Payments" at bounding box center [78, 227] width 42 height 12
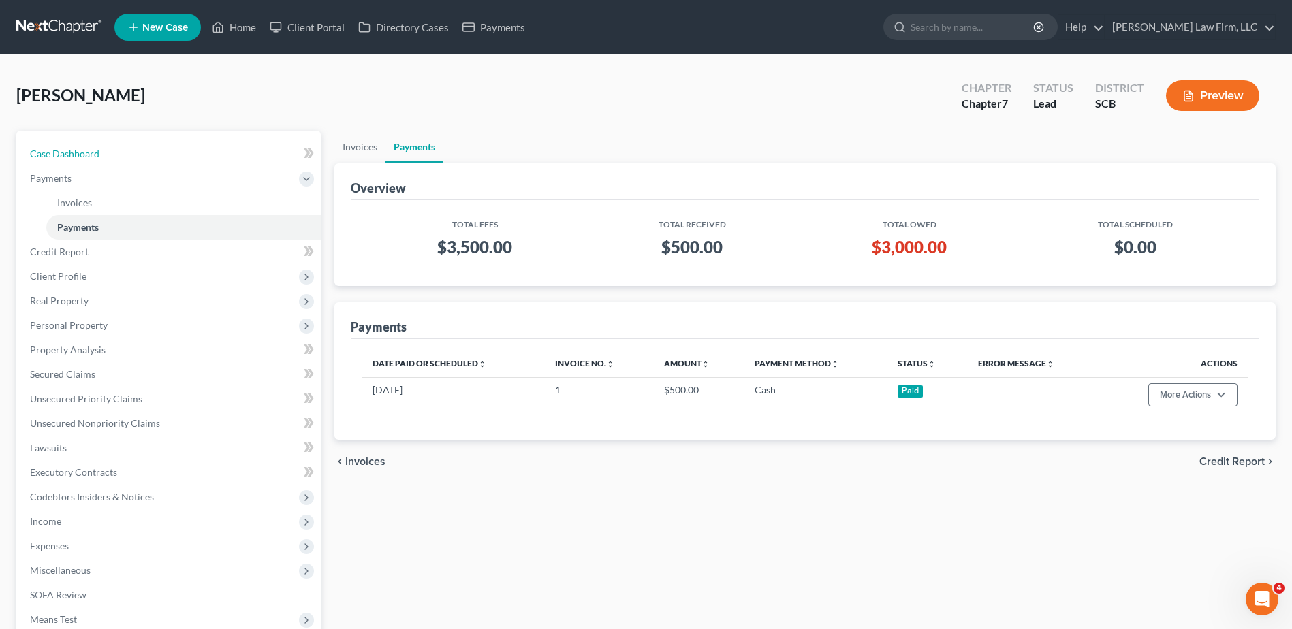
click at [74, 149] on span "Case Dashboard" at bounding box center [64, 154] width 69 height 12
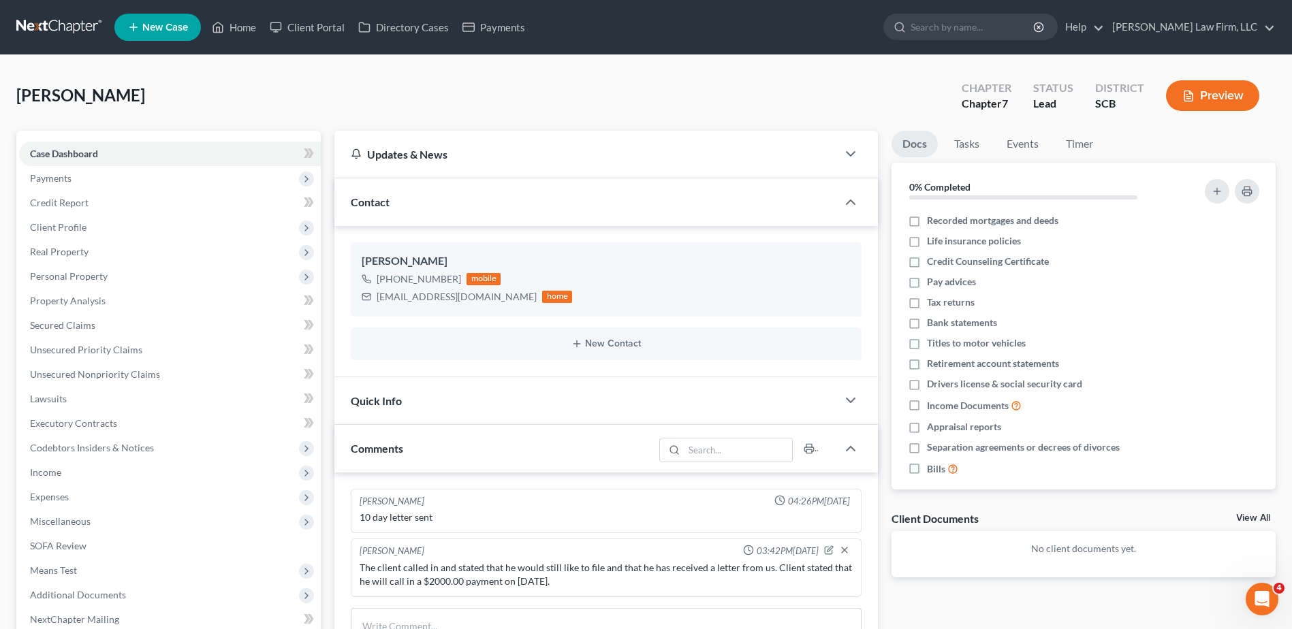
scroll to position [281, 0]
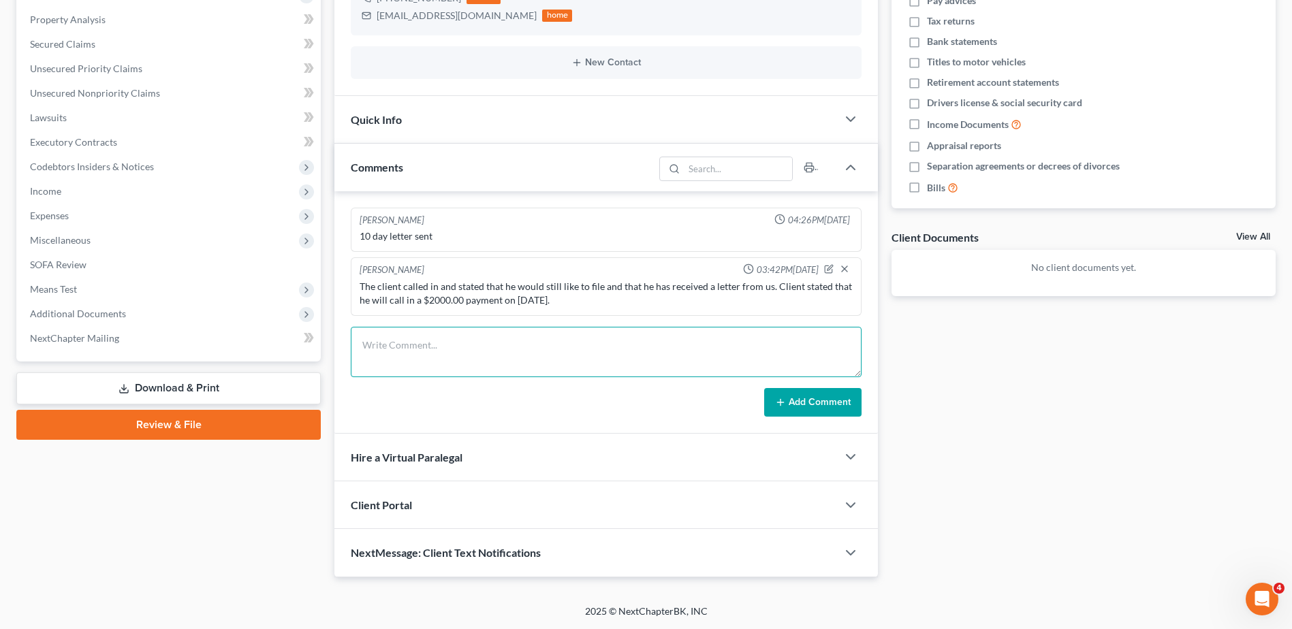
click at [390, 344] on textarea at bounding box center [606, 352] width 511 height 50
click at [561, 349] on textarea at bounding box center [606, 352] width 511 height 50
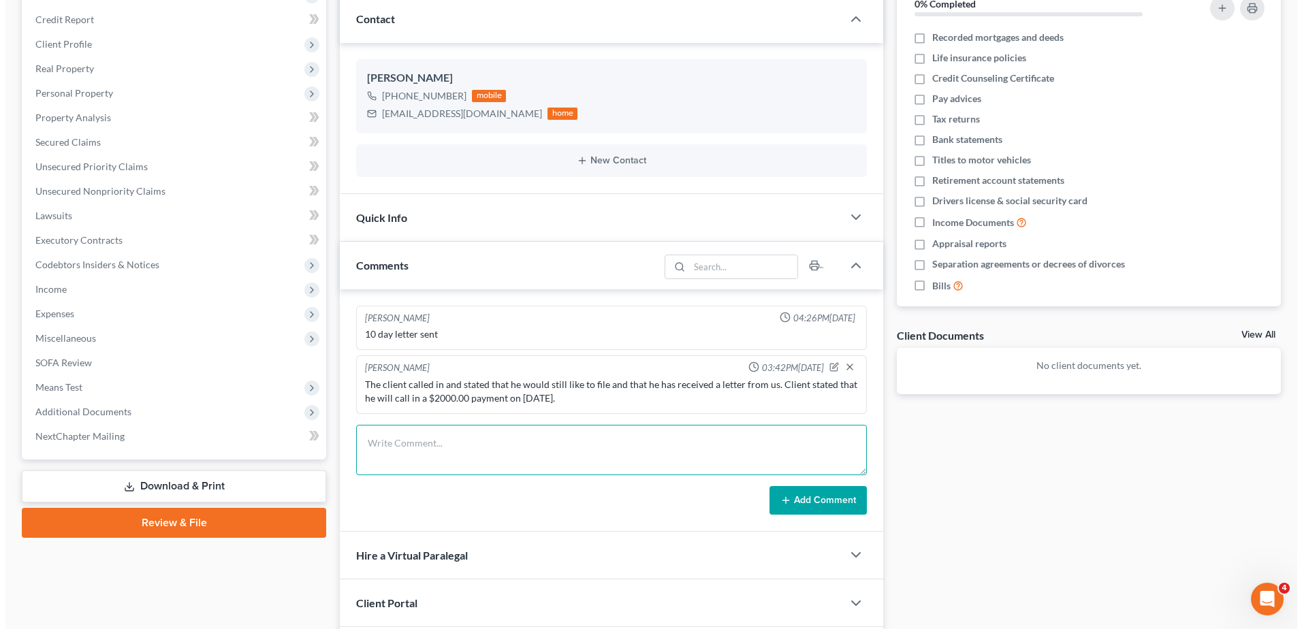
scroll to position [0, 0]
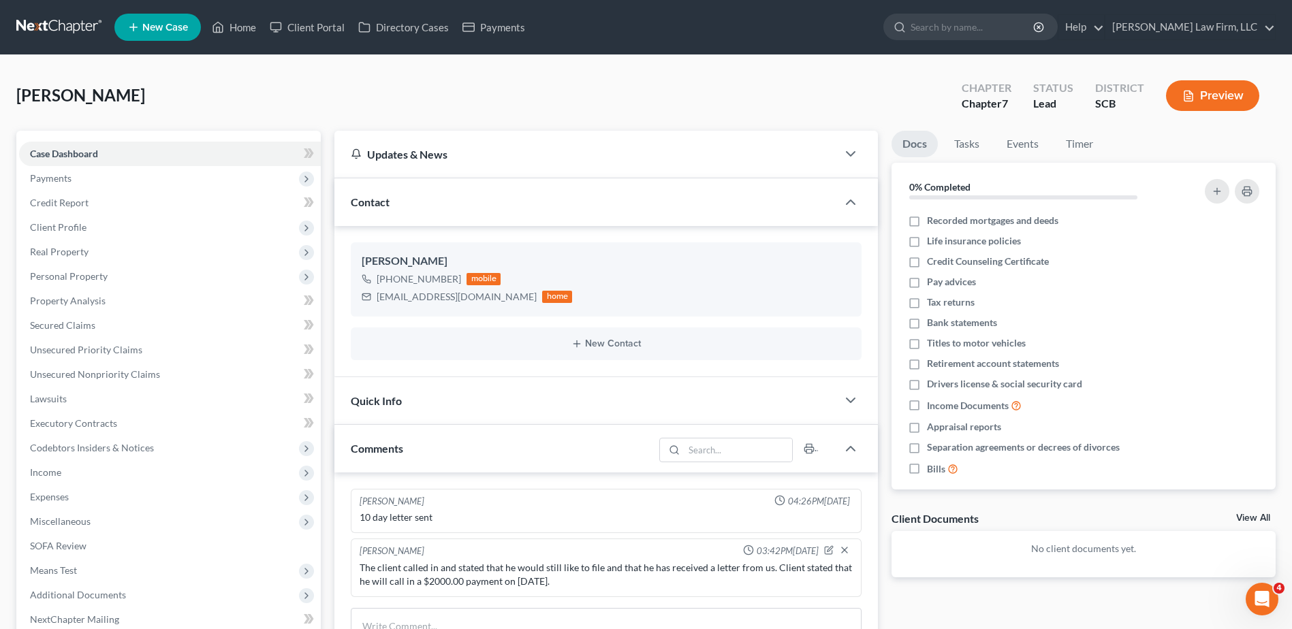
click at [117, 187] on span "Payments" at bounding box center [170, 178] width 302 height 25
click at [165, 208] on link "Invoices" at bounding box center [183, 203] width 275 height 25
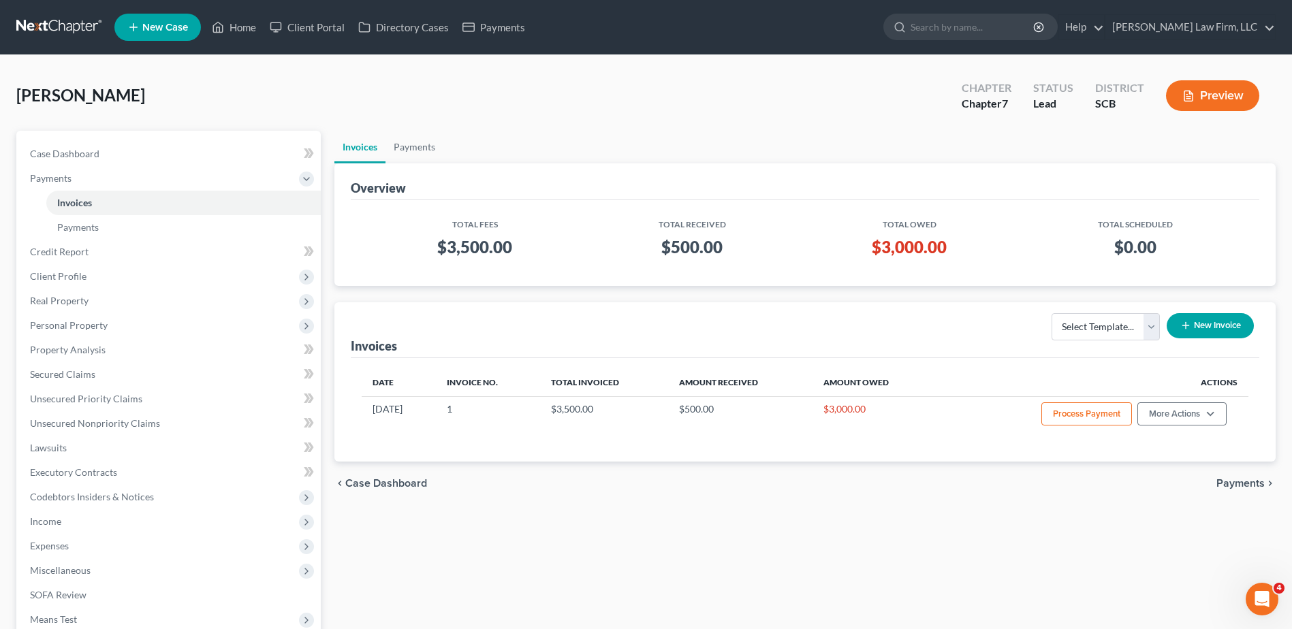
click at [1105, 419] on button "Process Payment" at bounding box center [1087, 414] width 91 height 23
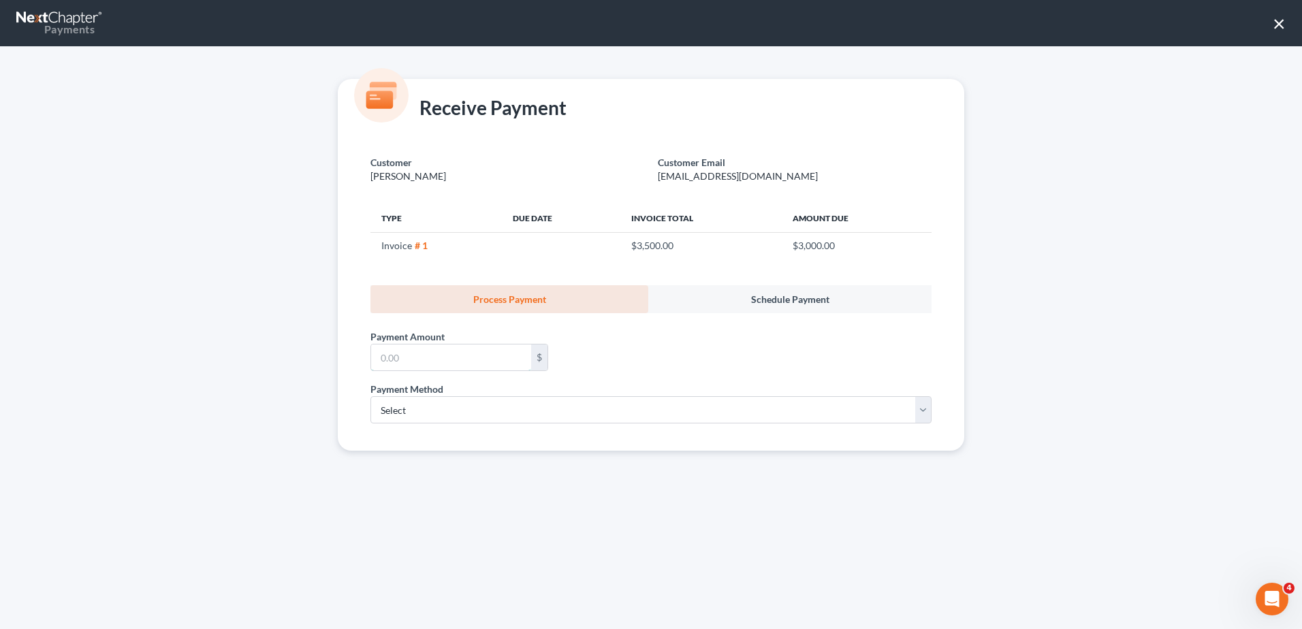
click at [466, 365] on input "text" at bounding box center [451, 358] width 160 height 26
type input "2,000"
click at [486, 402] on select "Select ACH Credit Card" at bounding box center [651, 409] width 561 height 27
select select "1"
click at [371, 396] on select "Select ACH Credit Card" at bounding box center [651, 409] width 561 height 27
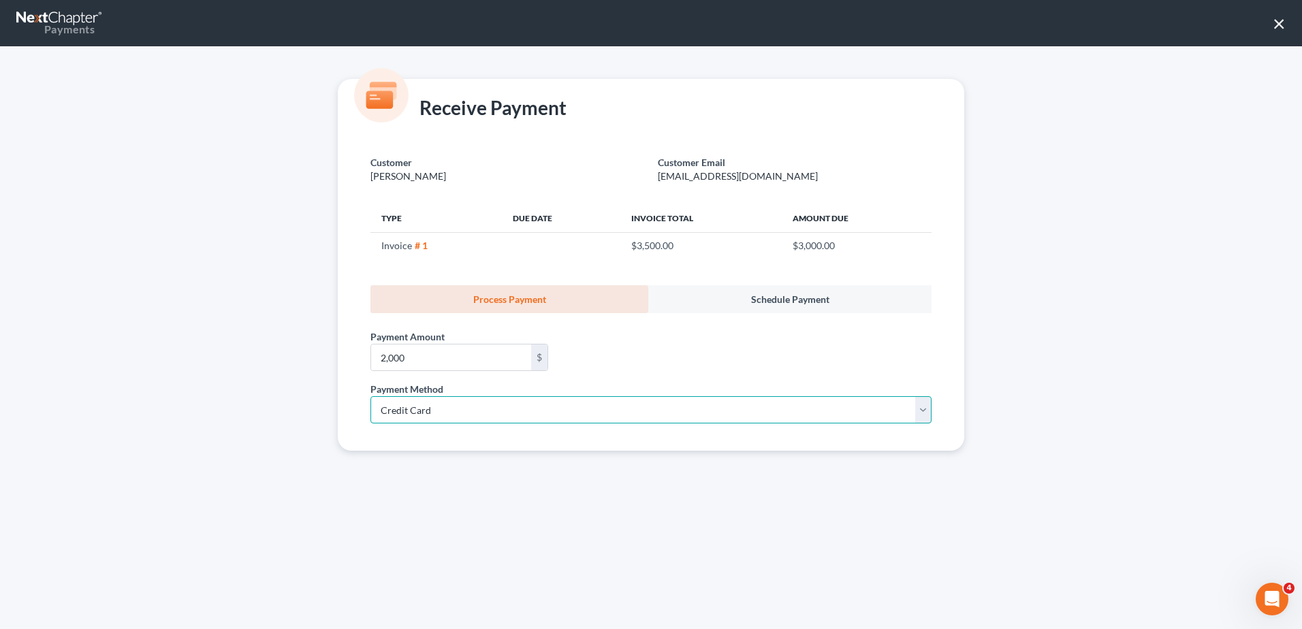
select select "42"
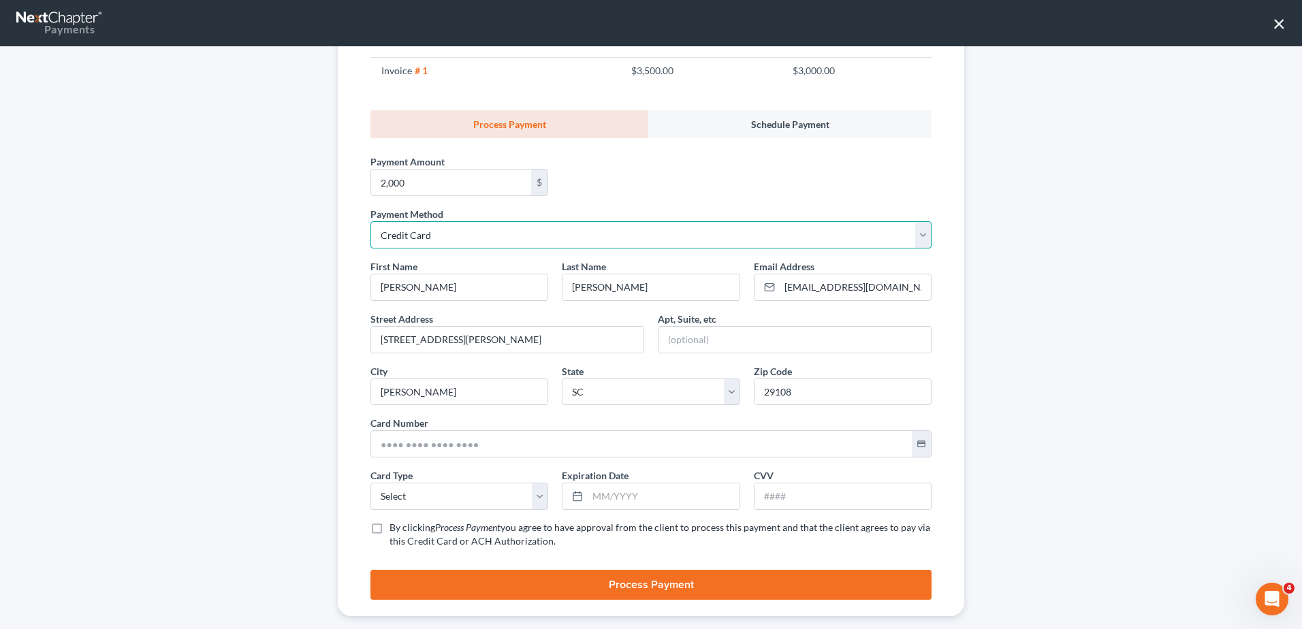
scroll to position [195, 0]
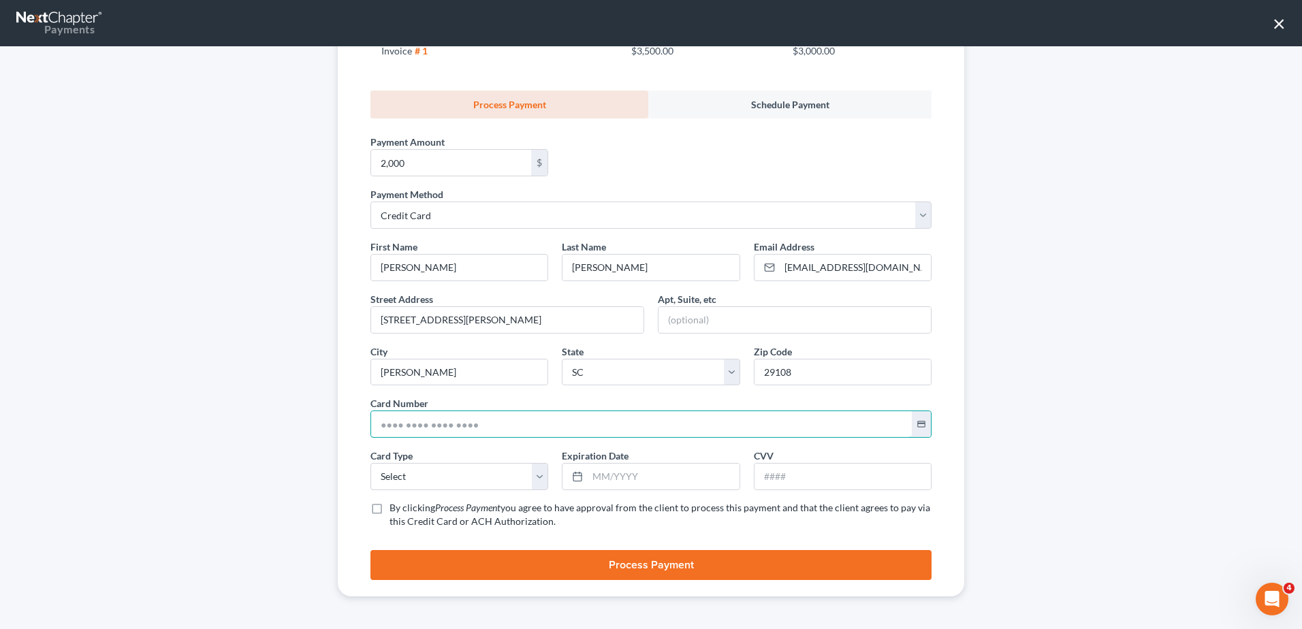
click at [559, 421] on input "text" at bounding box center [641, 424] width 541 height 26
type input "[CREDIT_CARD_NUMBER]"
click at [452, 481] on select "Select Visa MasterCard Discover American Express" at bounding box center [460, 476] width 178 height 27
select select "0"
click at [371, 463] on select "Select Visa MasterCard Discover American Express" at bounding box center [460, 476] width 178 height 27
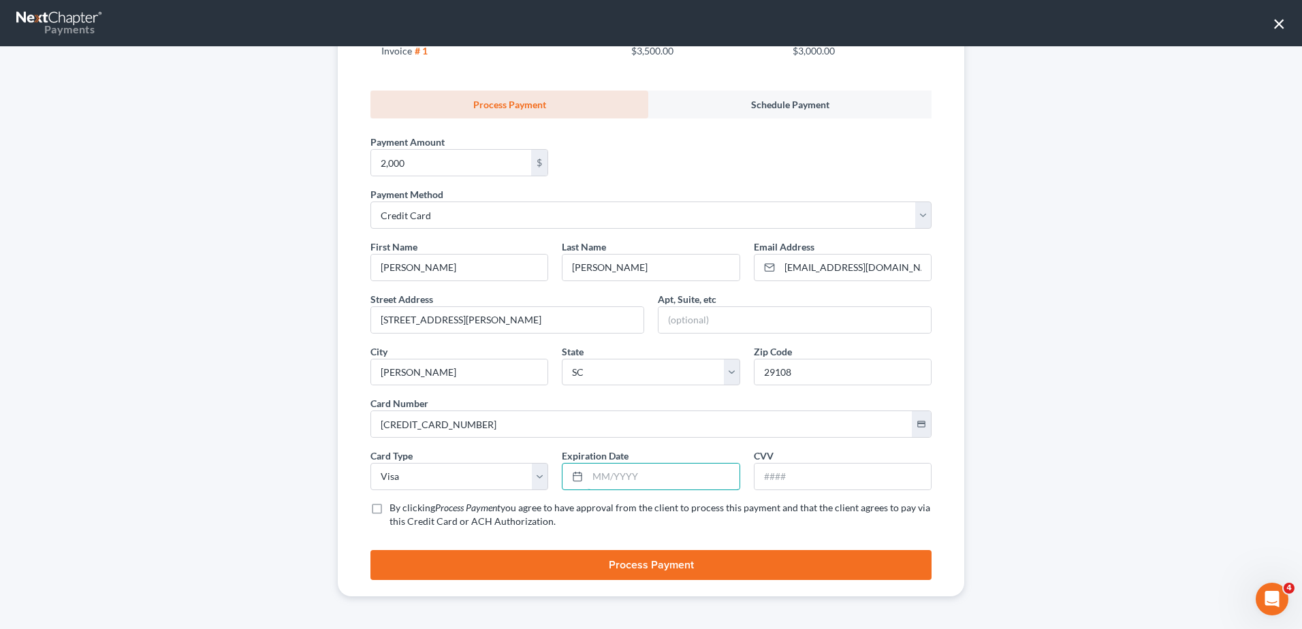
click at [687, 476] on input "text" at bounding box center [663, 477] width 151 height 26
type input "0"
type input "092029"
click at [847, 480] on input "text" at bounding box center [843, 477] width 176 height 26
type input "497"
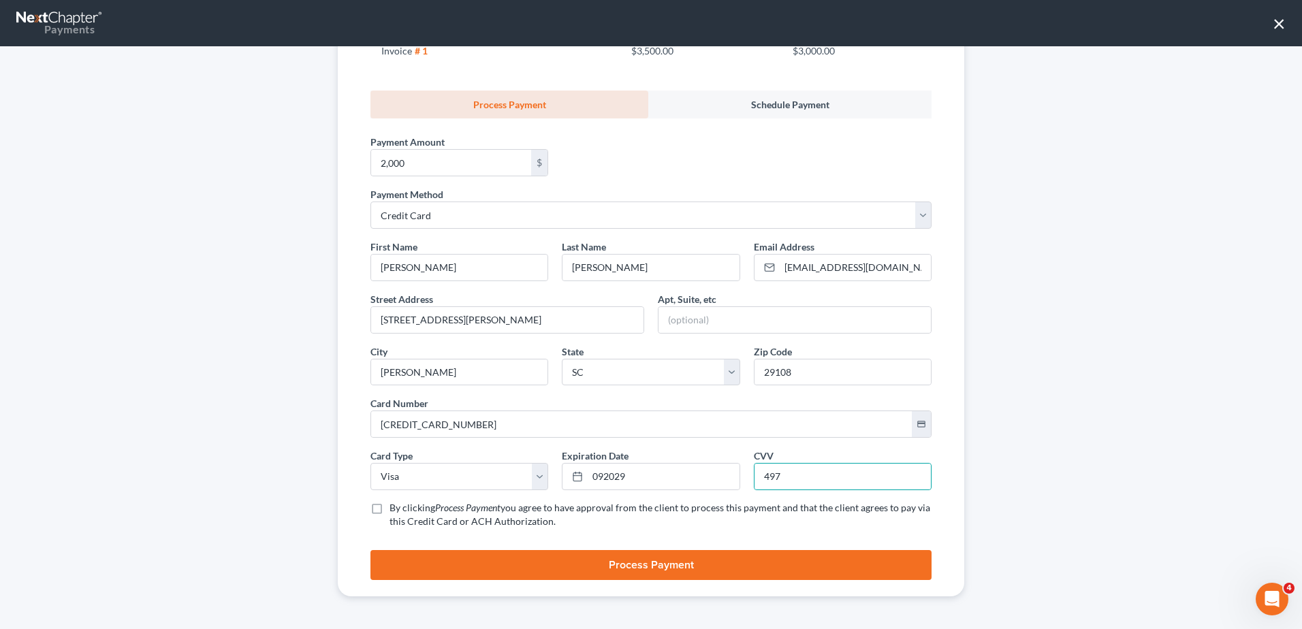
drag, startPoint x: 706, startPoint y: 153, endPoint x: 696, endPoint y: 169, distance: 18.3
click at [706, 153] on div "Payment Amount * 2,000 $" at bounding box center [651, 153] width 575 height 69
click at [390, 510] on label "By clicking Process Payment you agree to have approval from the client to proce…" at bounding box center [661, 514] width 542 height 27
click at [395, 510] on input "By clicking Process Payment you agree to have approval from the client to proce…" at bounding box center [399, 505] width 9 height 9
checkbox input "true"
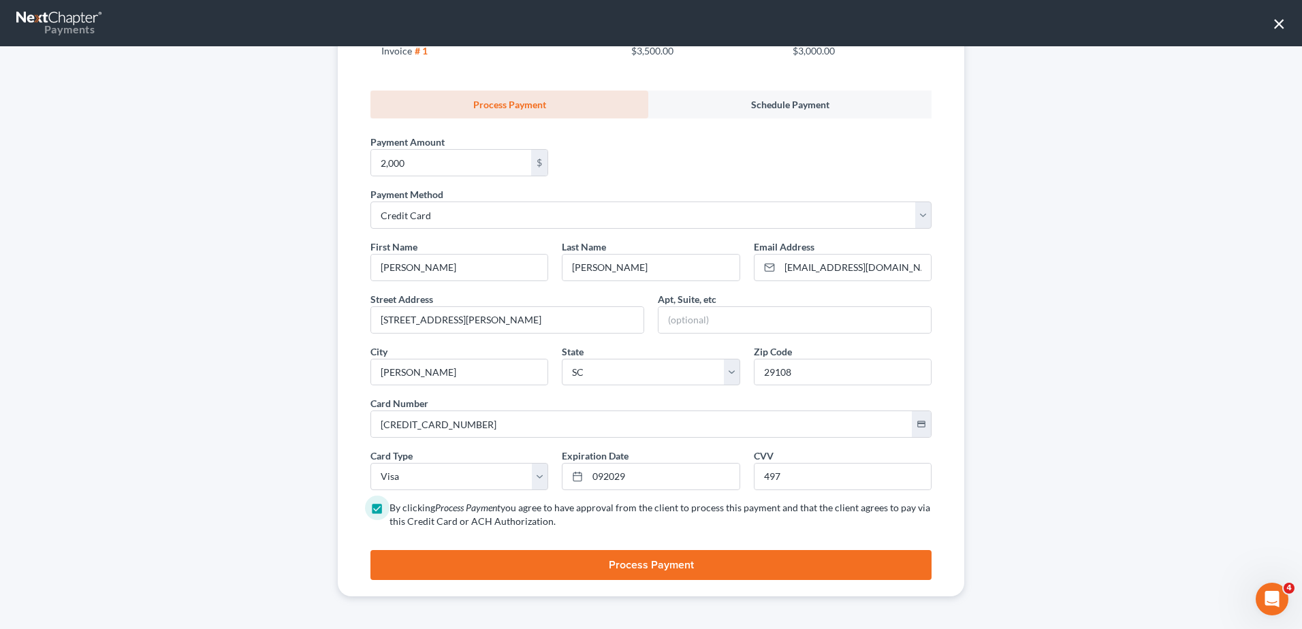
click at [582, 566] on button "Process Payment" at bounding box center [651, 565] width 561 height 30
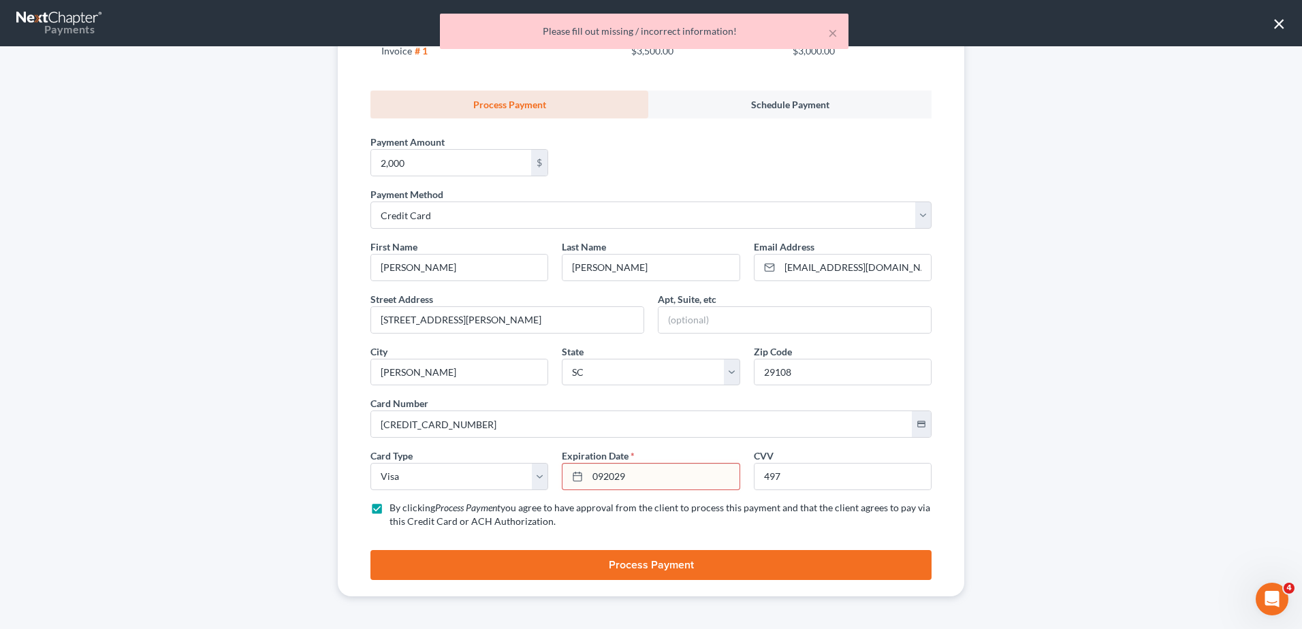
click at [639, 488] on input "092029" at bounding box center [663, 477] width 151 height 26
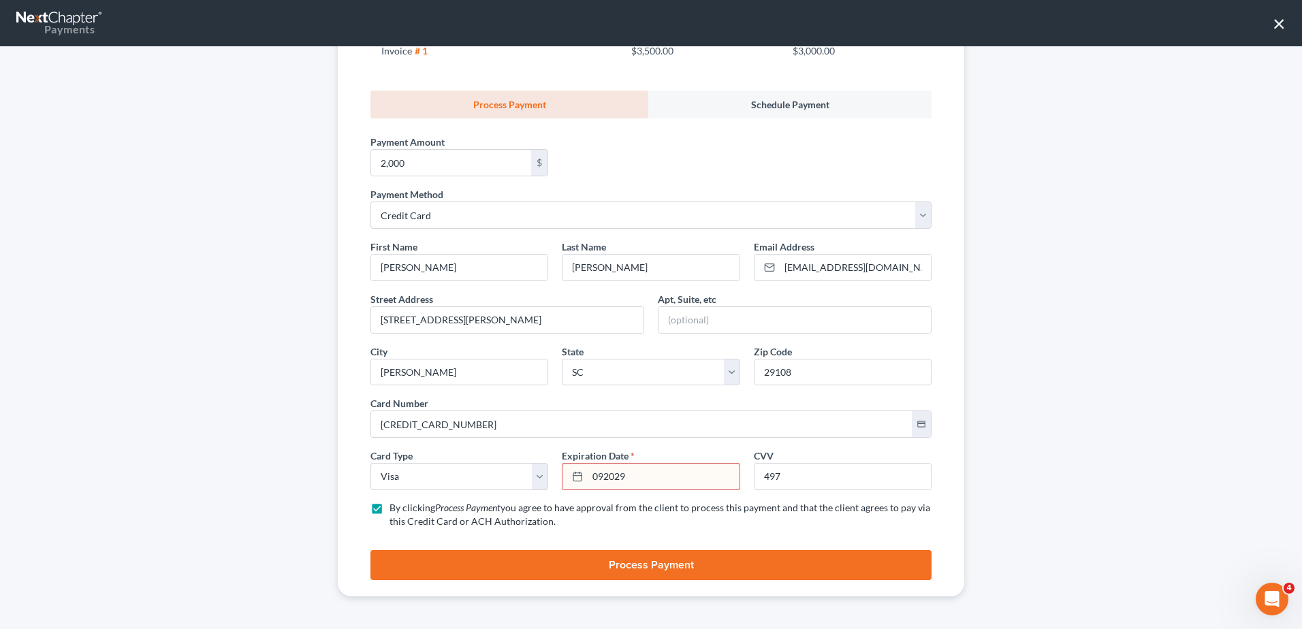
drag, startPoint x: 672, startPoint y: 476, endPoint x: 446, endPoint y: 527, distance: 231.7
click at [446, 526] on div "First Name * [PERSON_NAME] Last Name * [PERSON_NAME] Email Address * [EMAIL_ADD…" at bounding box center [651, 390] width 575 height 300
type input "0"
type input "09/2029"
click at [623, 559] on button "Process Payment" at bounding box center [651, 565] width 561 height 30
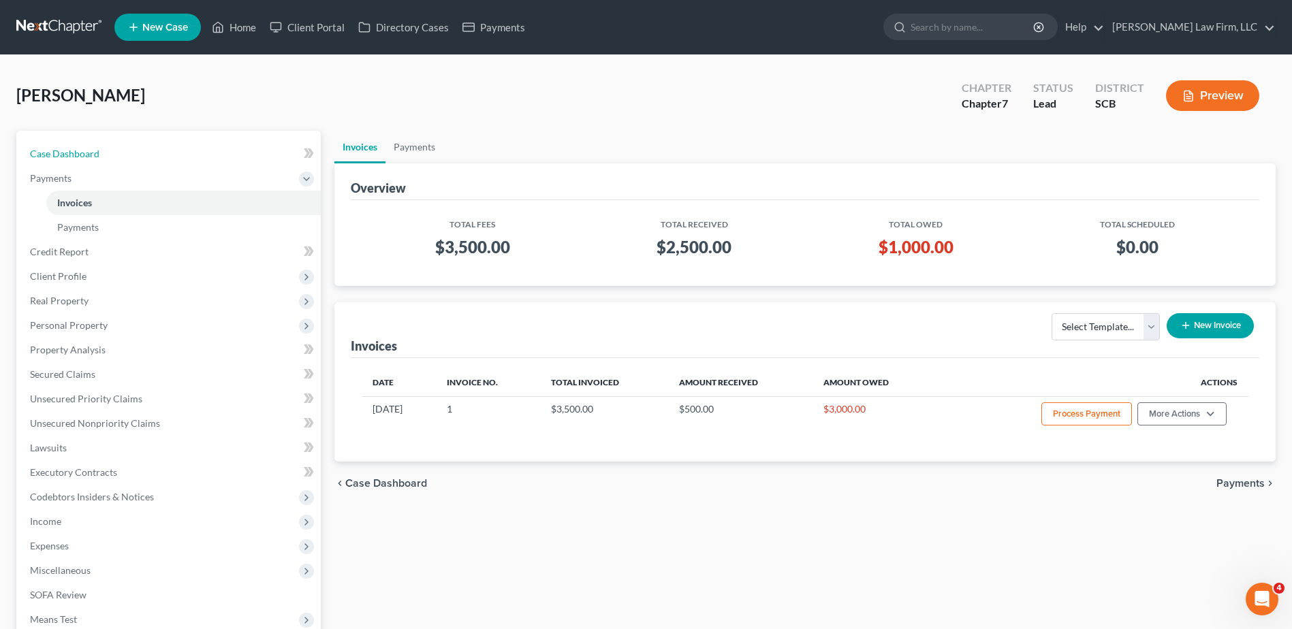
click at [141, 158] on link "Case Dashboard" at bounding box center [170, 154] width 302 height 25
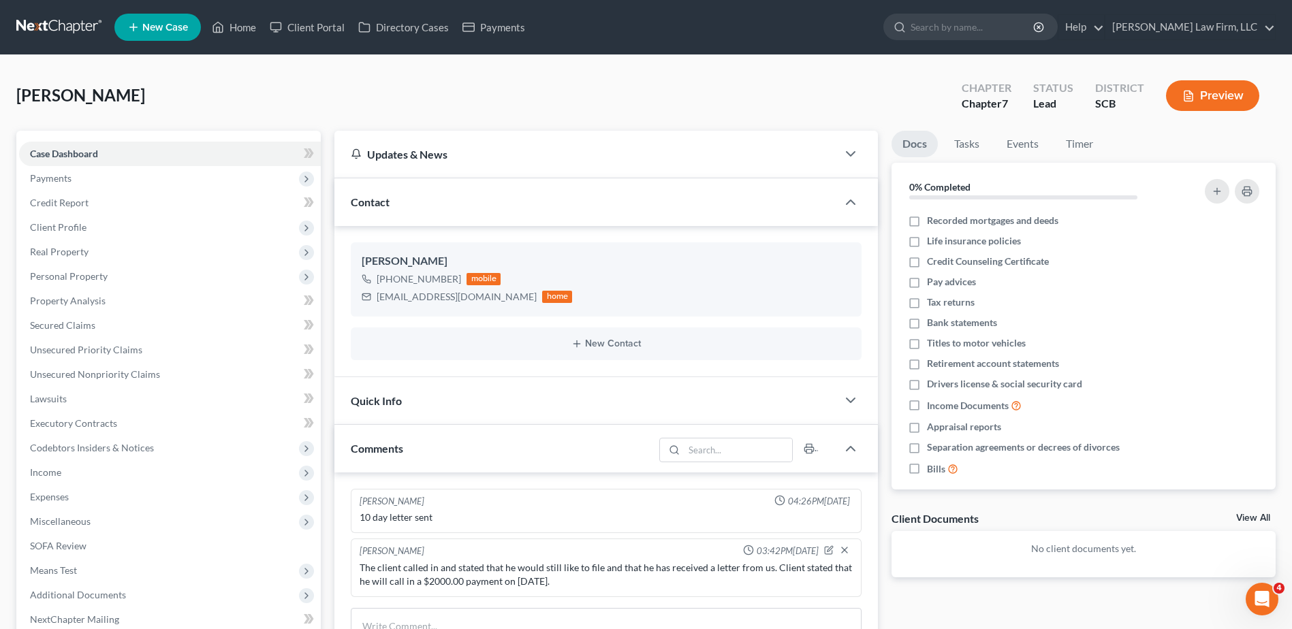
click at [159, 181] on span "Payments" at bounding box center [170, 178] width 302 height 25
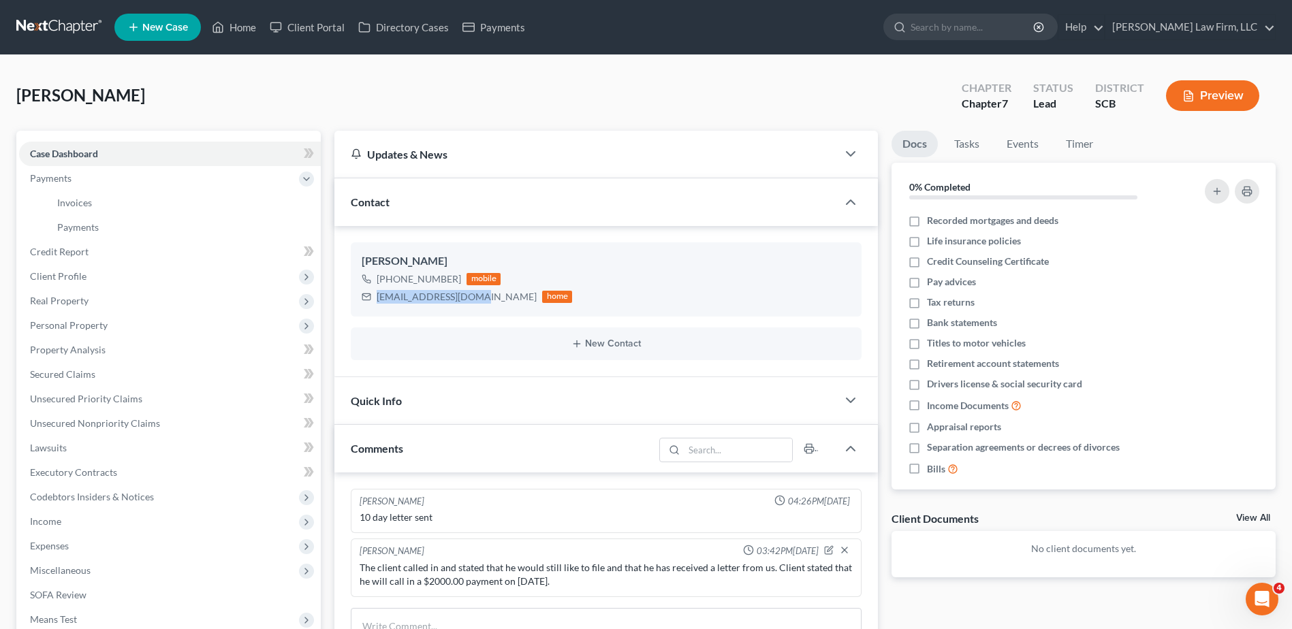
drag, startPoint x: 377, startPoint y: 294, endPoint x: 479, endPoint y: 298, distance: 101.6
click at [479, 298] on div "[EMAIL_ADDRESS][DOMAIN_NAME] home" at bounding box center [467, 297] width 210 height 18
drag, startPoint x: 460, startPoint y: 302, endPoint x: 448, endPoint y: 306, distance: 12.3
copy div "[EMAIL_ADDRESS][DOMAIN_NAME]"
click at [103, 217] on link "Payments" at bounding box center [183, 227] width 275 height 25
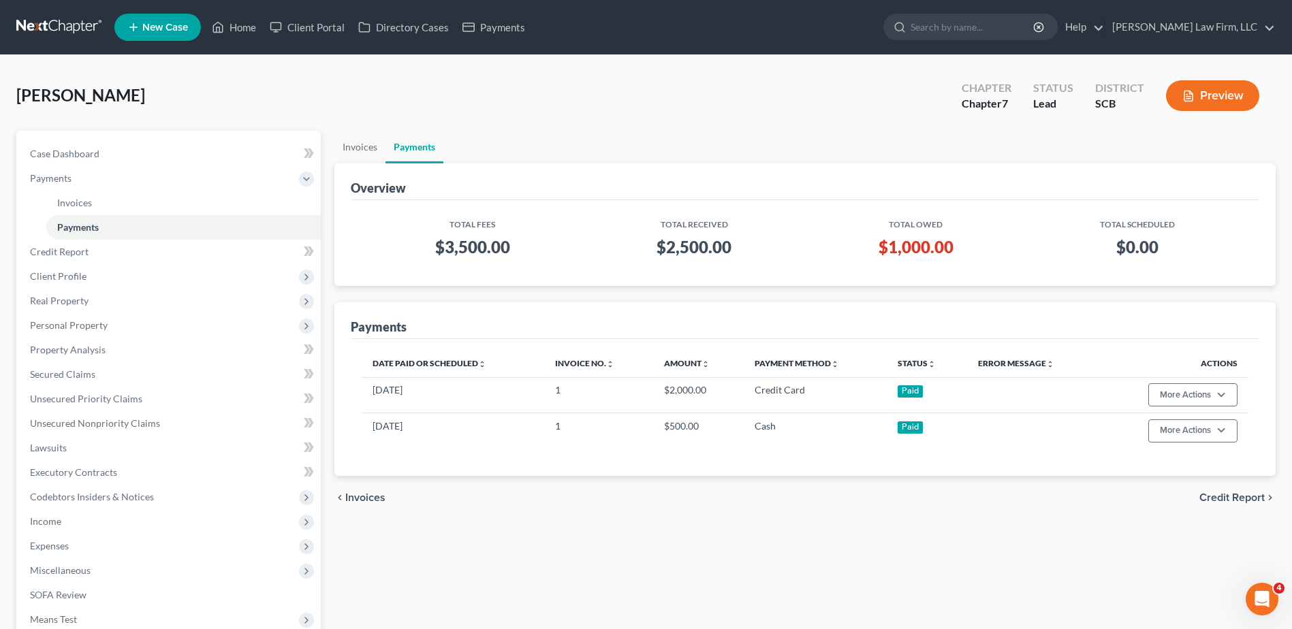
click at [73, 20] on link at bounding box center [59, 27] width 87 height 25
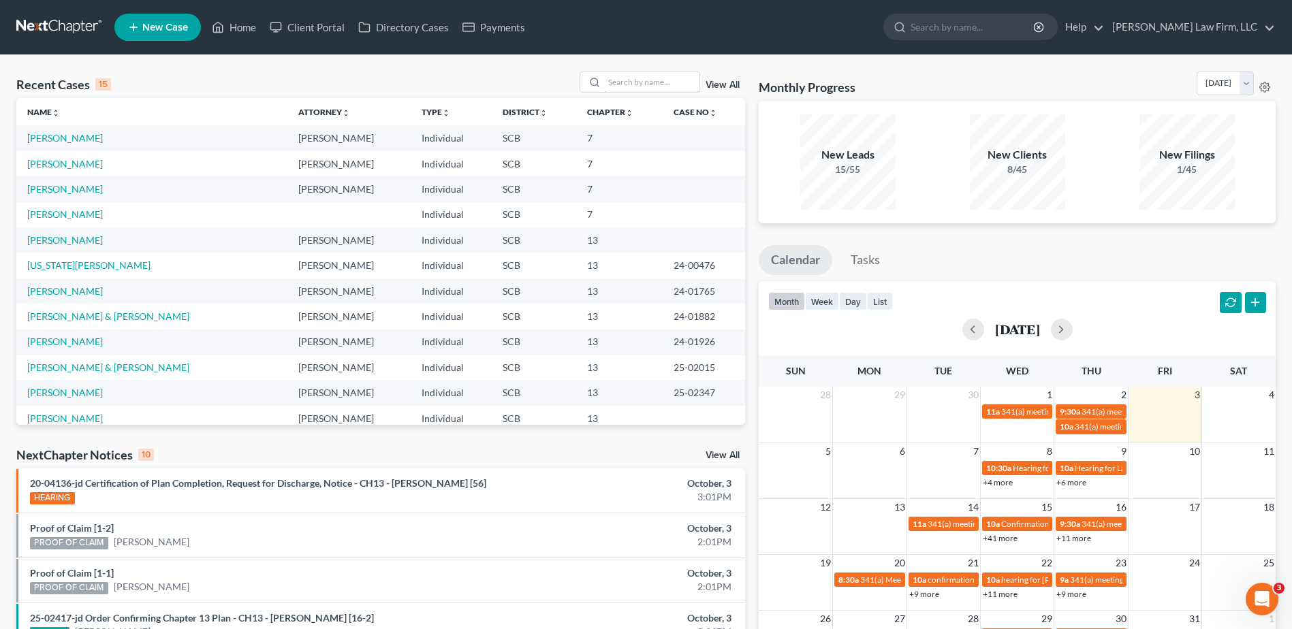
click at [678, 78] on input "search" at bounding box center [651, 82] width 95 height 20
type input "mcdowell"
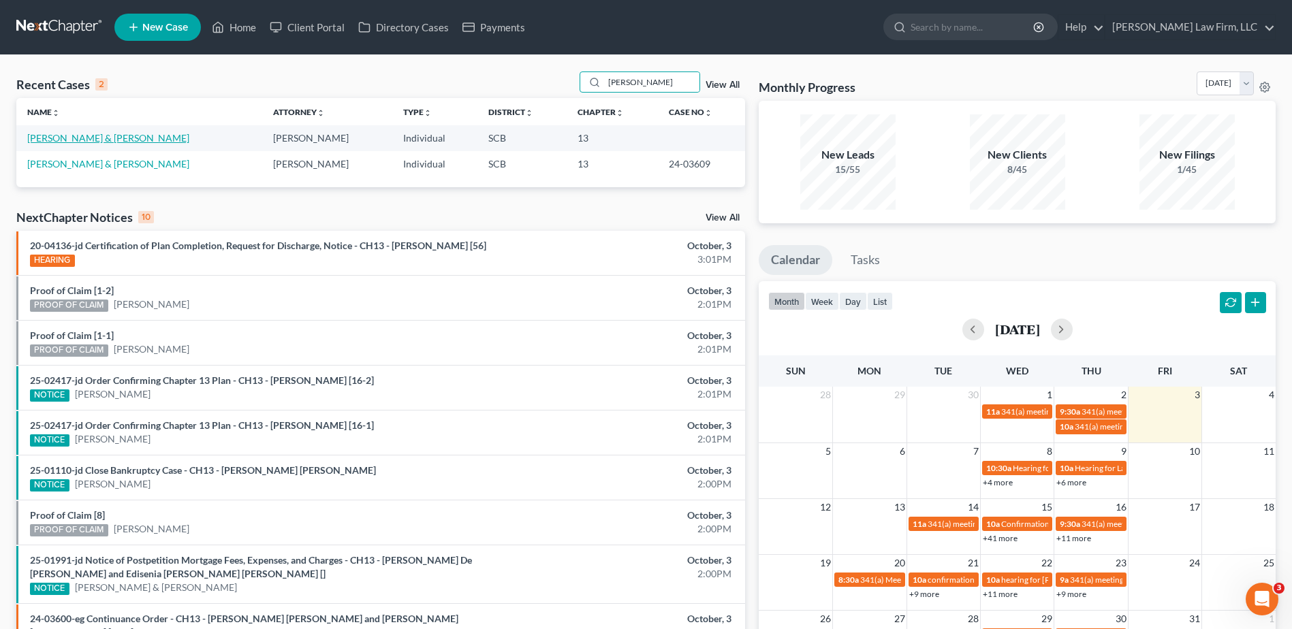
click at [131, 138] on link "McDowell, James & Teresa" at bounding box center [108, 138] width 162 height 12
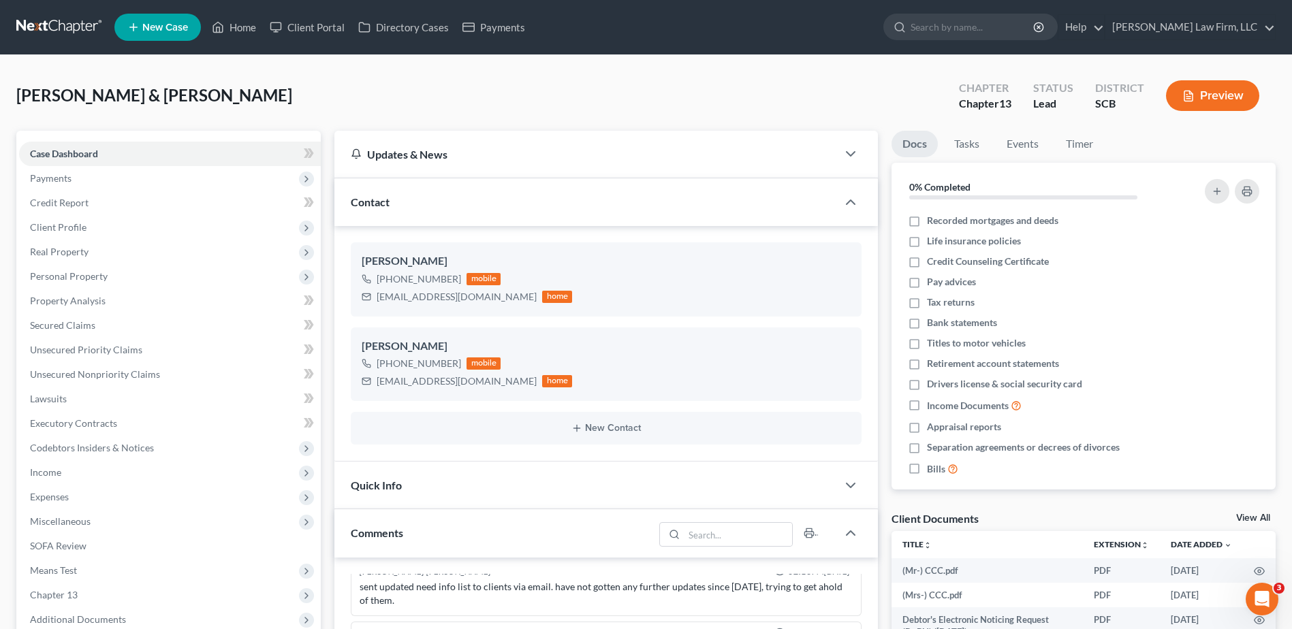
scroll to position [403, 0]
click at [90, 180] on span "Payments" at bounding box center [170, 178] width 302 height 25
click at [94, 200] on link "Invoices" at bounding box center [183, 203] width 275 height 25
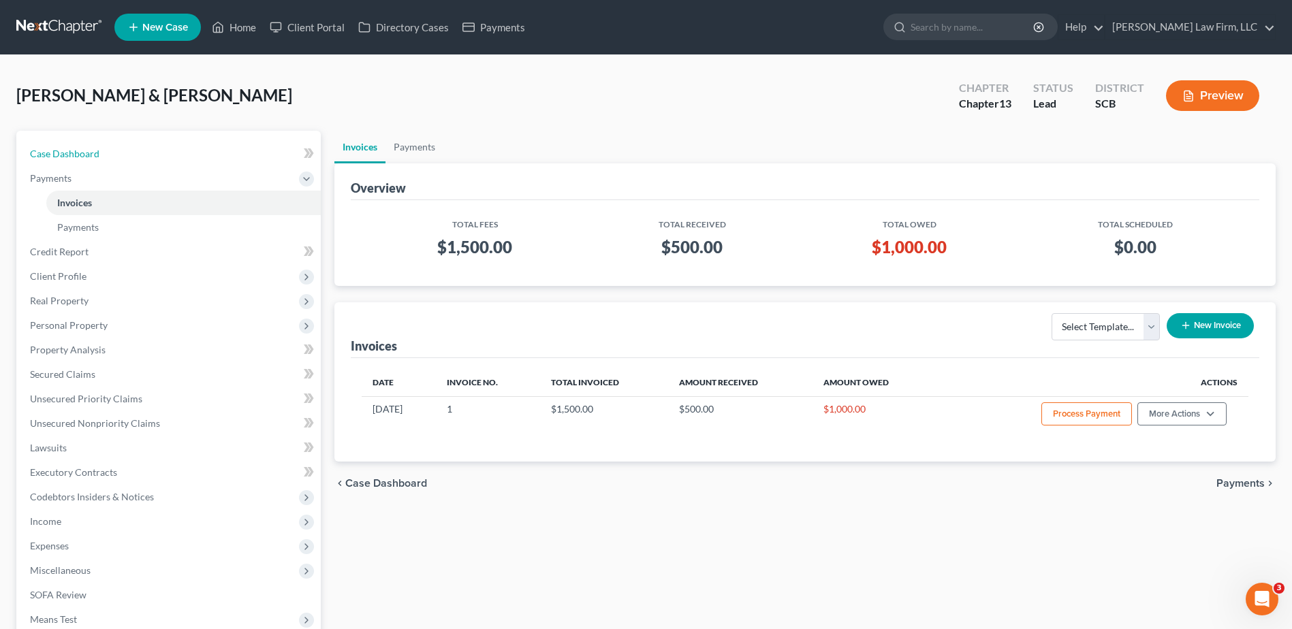
click at [106, 144] on link "Case Dashboard" at bounding box center [170, 154] width 302 height 25
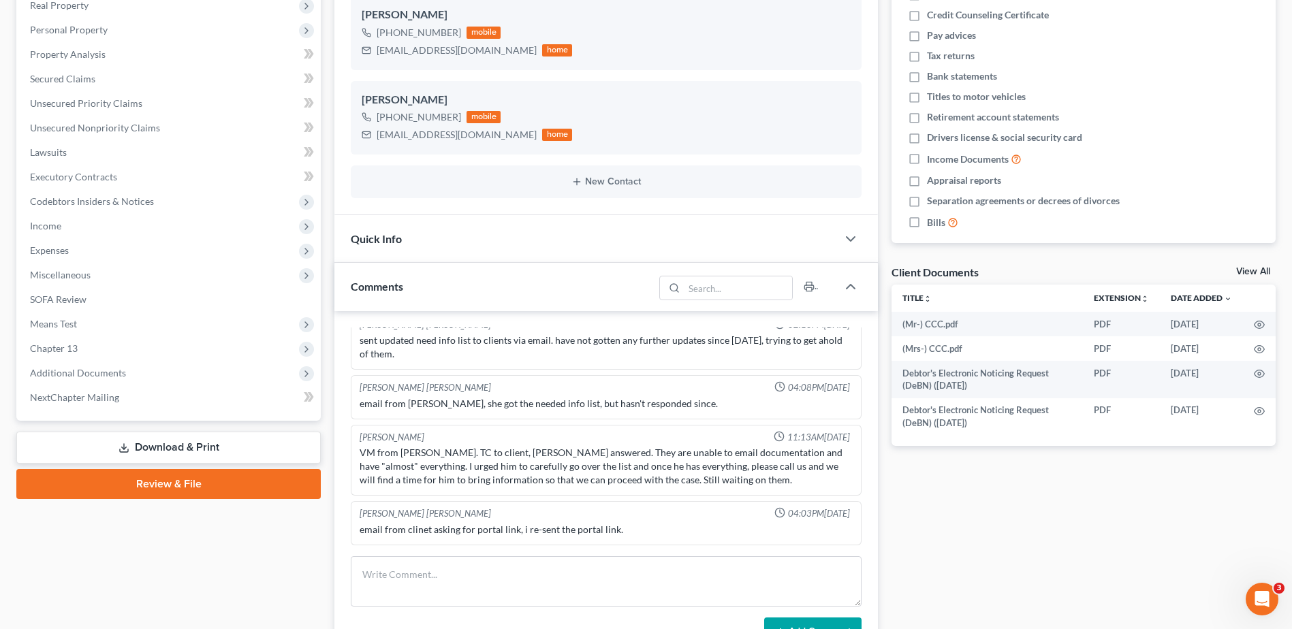
scroll to position [409, 0]
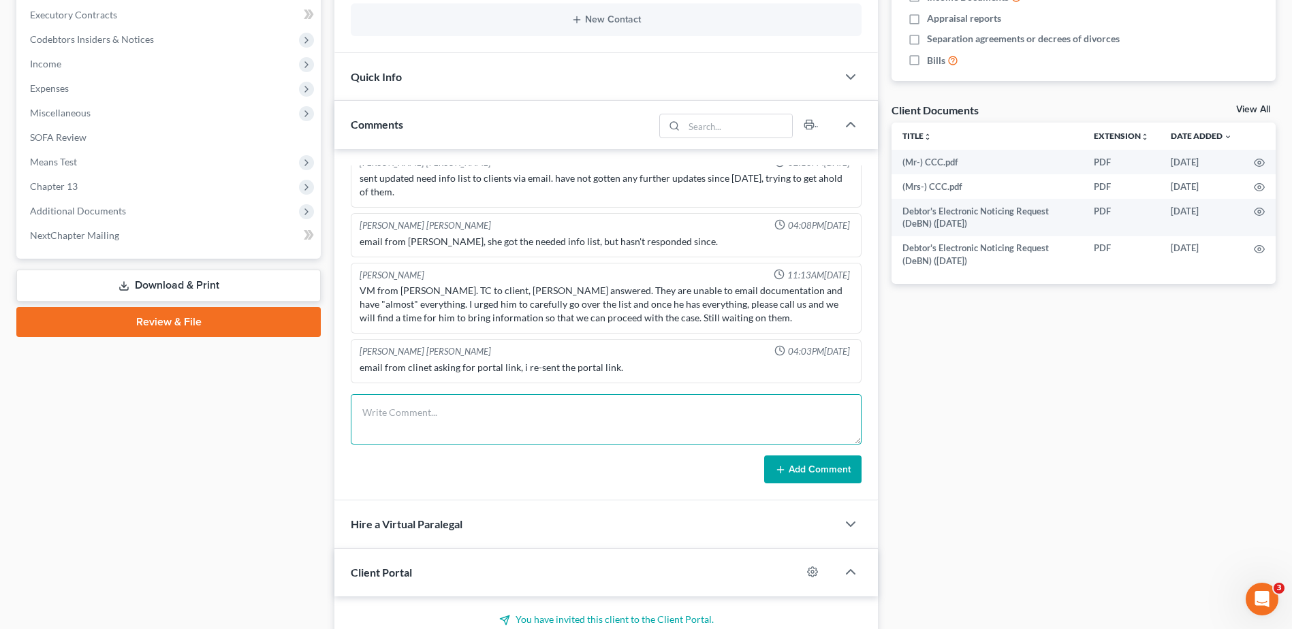
click at [559, 429] on textarea at bounding box center [606, 419] width 511 height 50
type textarea "T"
click at [659, 407] on textarea at bounding box center [606, 419] width 511 height 50
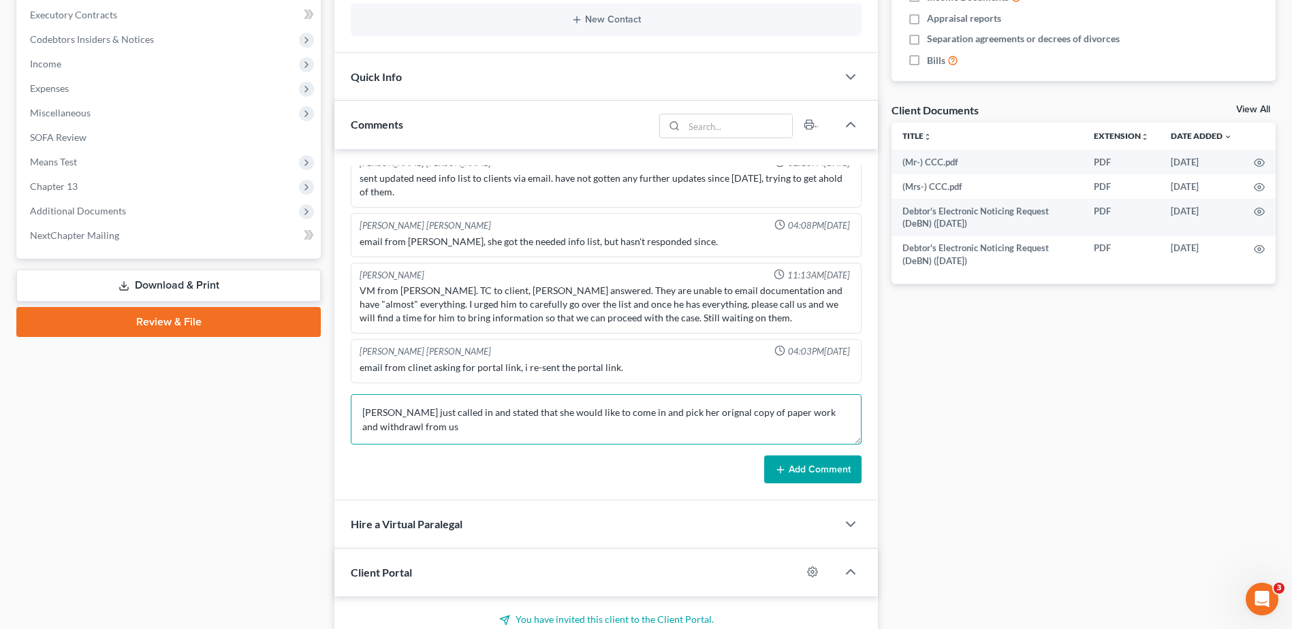
drag, startPoint x: 439, startPoint y: 428, endPoint x: 375, endPoint y: 394, distance: 73.1
click at [361, 384] on div "McCloud Cox 06:34PM, 08/12/2025 2nd with clients. brought in a lot of informati…" at bounding box center [606, 325] width 544 height 352
type textarea "Theresa Mcdowell just called in and stated that she would like to come in and p…"
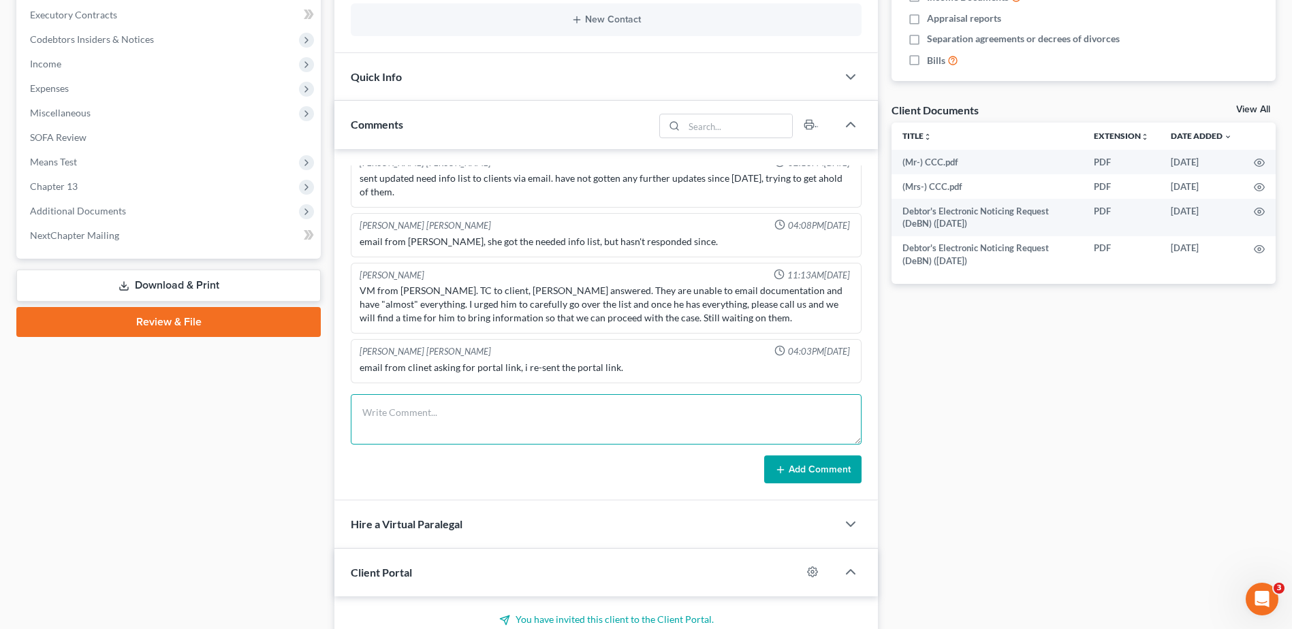
paste textarea "Theresa McDowell just called in and stated that she would like to come in to pi…"
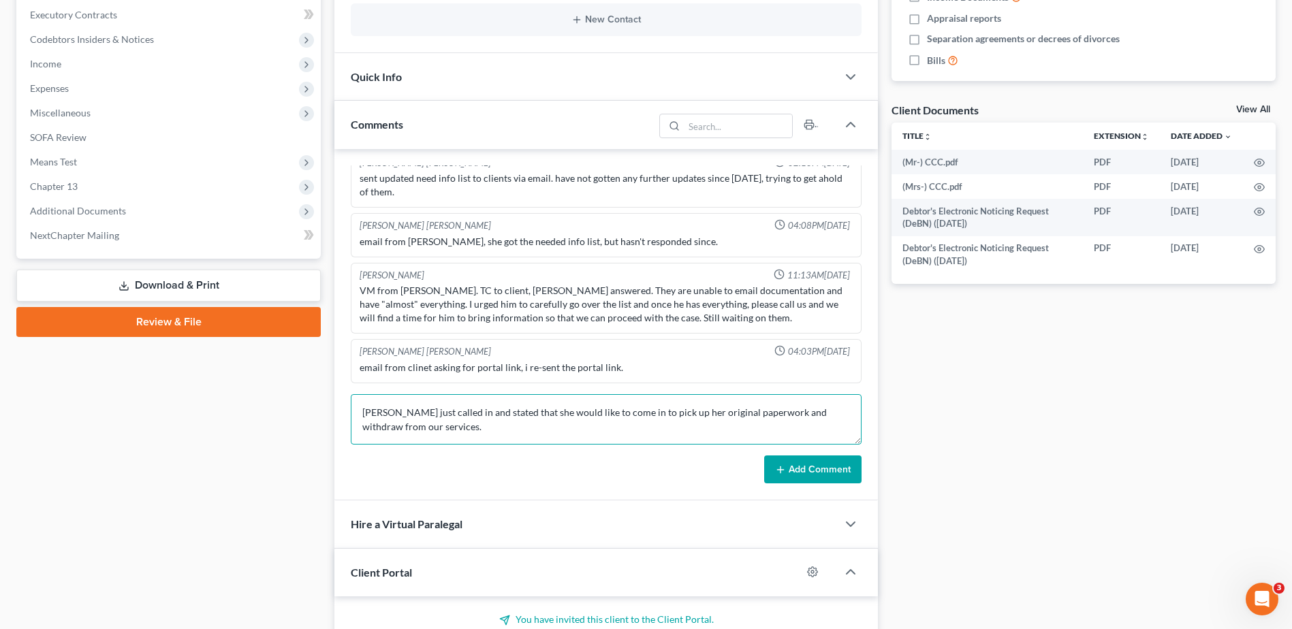
type textarea "Theresa McDowell just called in and stated that she would like to come in to pi…"
drag, startPoint x: 529, startPoint y: 428, endPoint x: 221, endPoint y: 377, distance: 312.1
click at [240, 376] on div "Petition Navigation Case Dashboard Payments Invoices Payments Payments Credit R…" at bounding box center [646, 378] width 1273 height 1313
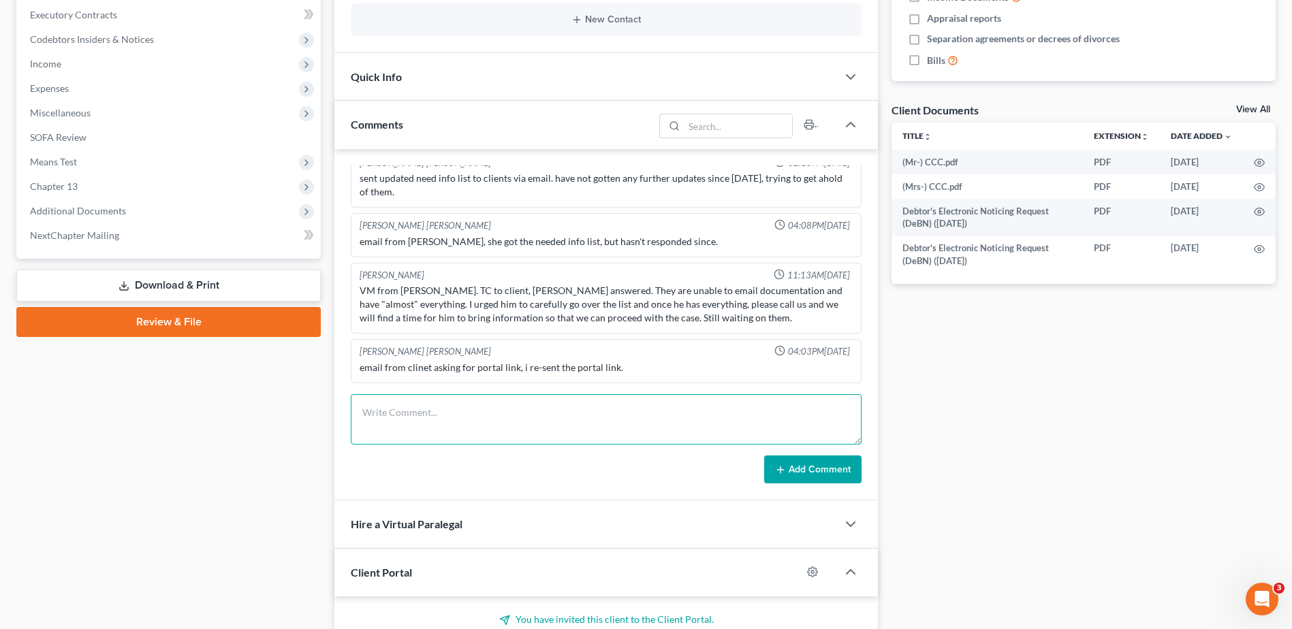
paste textarea "Theresa McDowell called in today and stated that she would like to come in to p…"
drag, startPoint x: 573, startPoint y: 436, endPoint x: 349, endPoint y: 420, distance: 224.0
click at [350, 420] on div "McCloud Cox 06:34PM, 08/12/2025 2nd with clients. brought in a lot of informati…" at bounding box center [606, 325] width 544 height 352
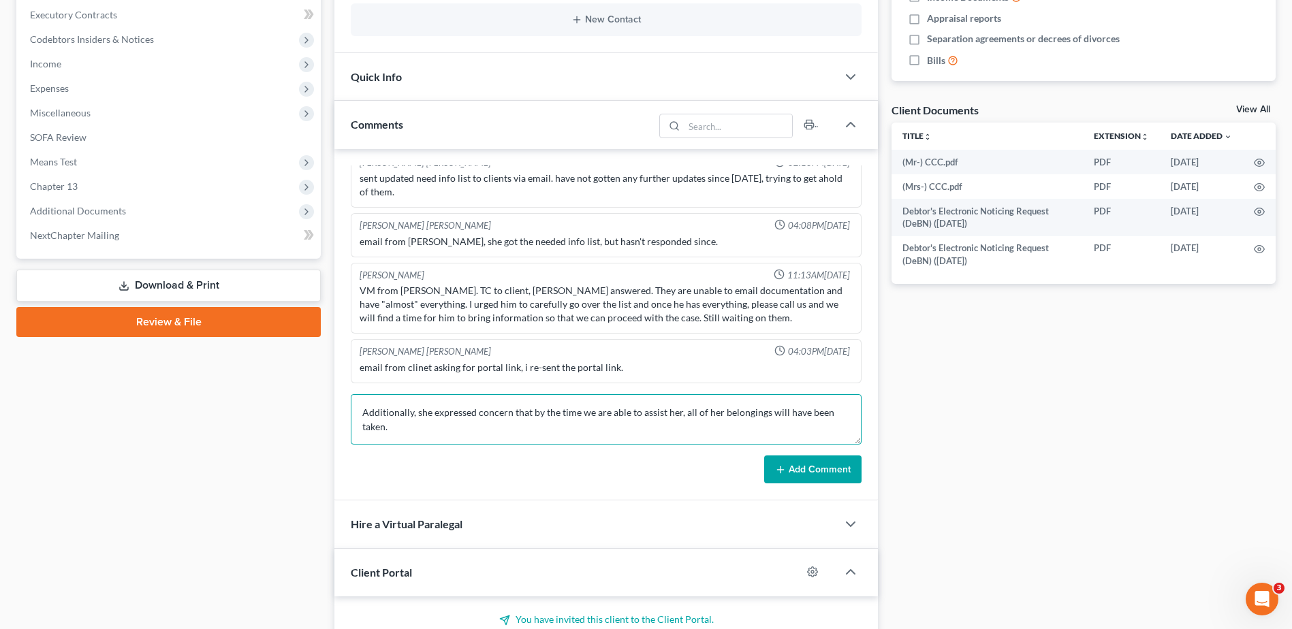
scroll to position [72, 0]
click at [435, 413] on textarea "Theresa McDowell called in today and stated that she would like to come in to p…" at bounding box center [606, 419] width 511 height 50
drag, startPoint x: 361, startPoint y: 396, endPoint x: 369, endPoint y: 403, distance: 11.1
click at [361, 396] on textarea "Theresa McDowell called in today and stated that she would like to come in to p…" at bounding box center [606, 419] width 511 height 50
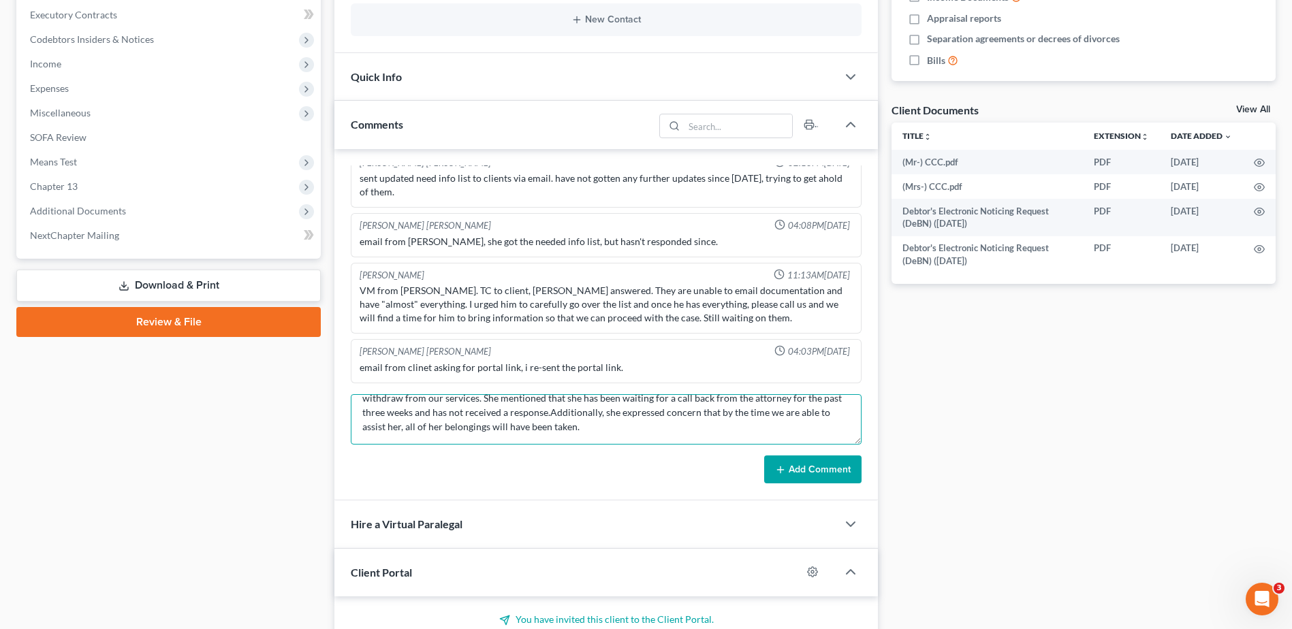
scroll to position [40, 0]
click at [714, 421] on textarea "Theresa McDowell called in today and stated that she would like to come in to p…" at bounding box center [606, 419] width 511 height 50
click at [798, 398] on textarea "Theresa McDowell called in today and stated that she would like to come in to p…" at bounding box center [606, 419] width 511 height 50
click at [637, 428] on textarea "Theresa McDowell called in today and stated that she would like to come in to p…" at bounding box center [606, 419] width 511 height 50
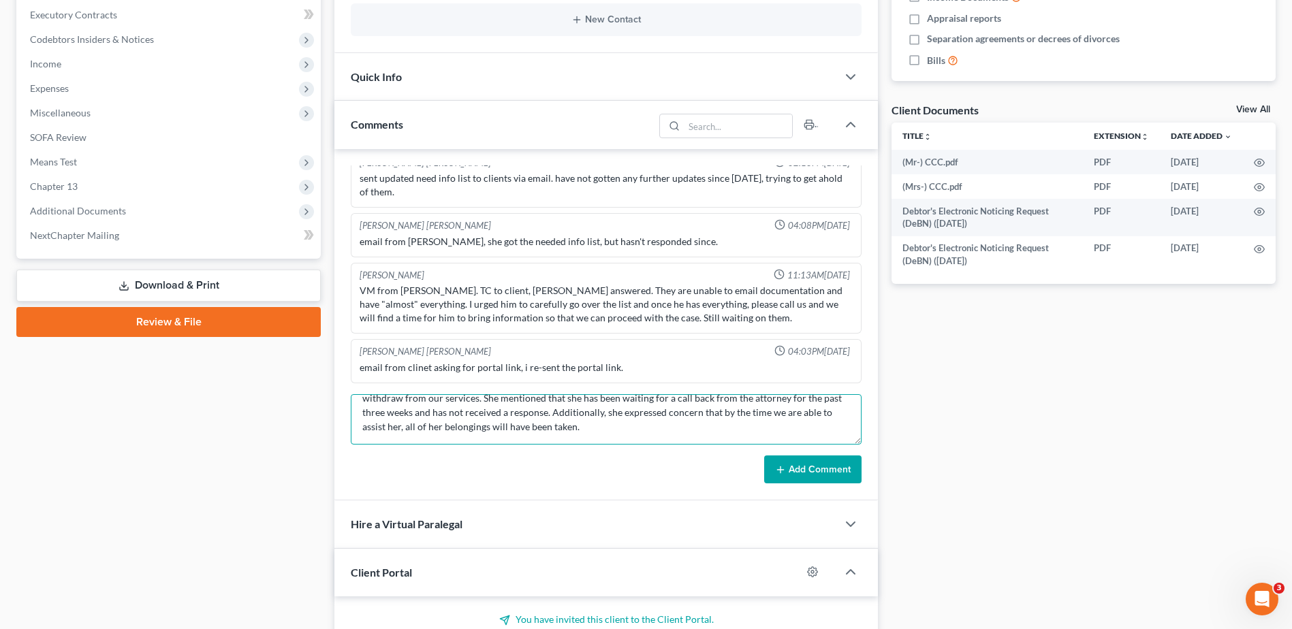
type textarea "Theresa McDowell called in today and stated that she would like to come in to p…"
click at [849, 461] on button "Add Comment" at bounding box center [812, 470] width 97 height 29
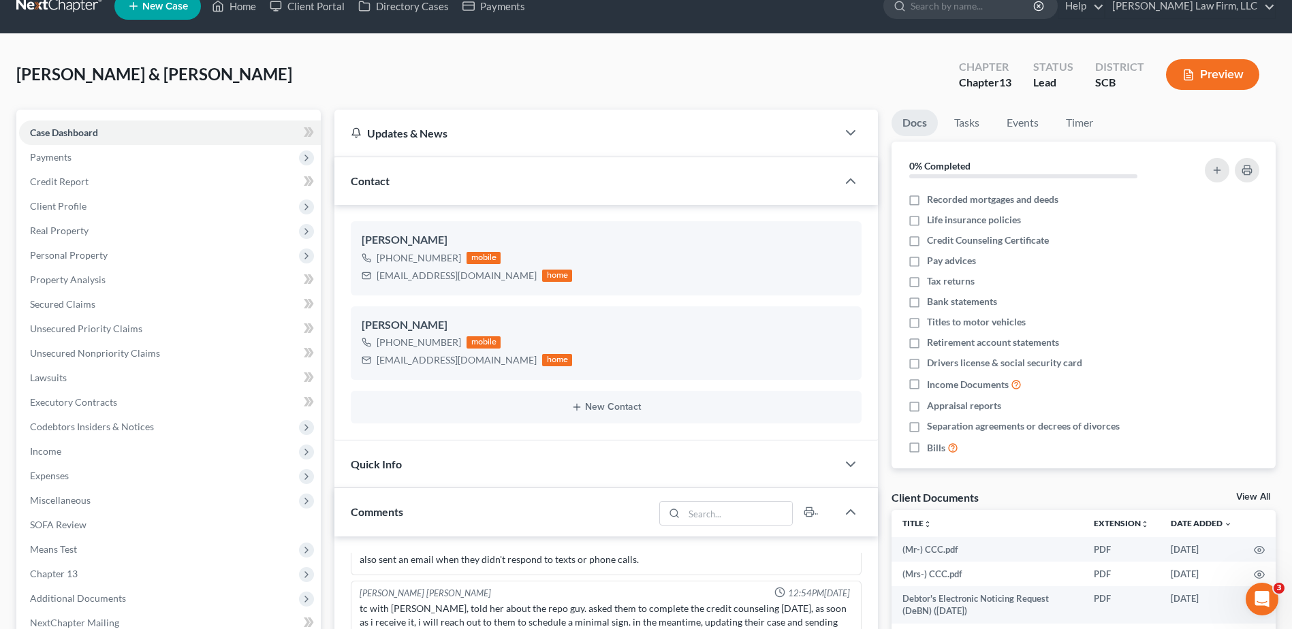
scroll to position [0, 0]
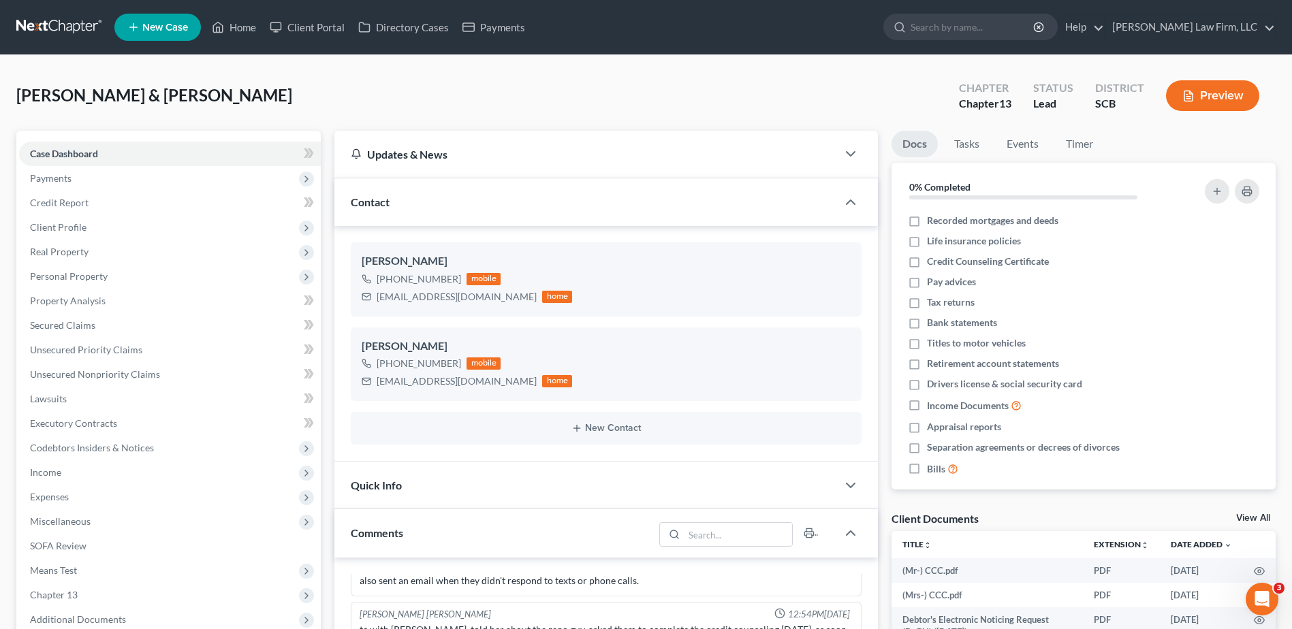
click at [48, 28] on link at bounding box center [59, 27] width 87 height 25
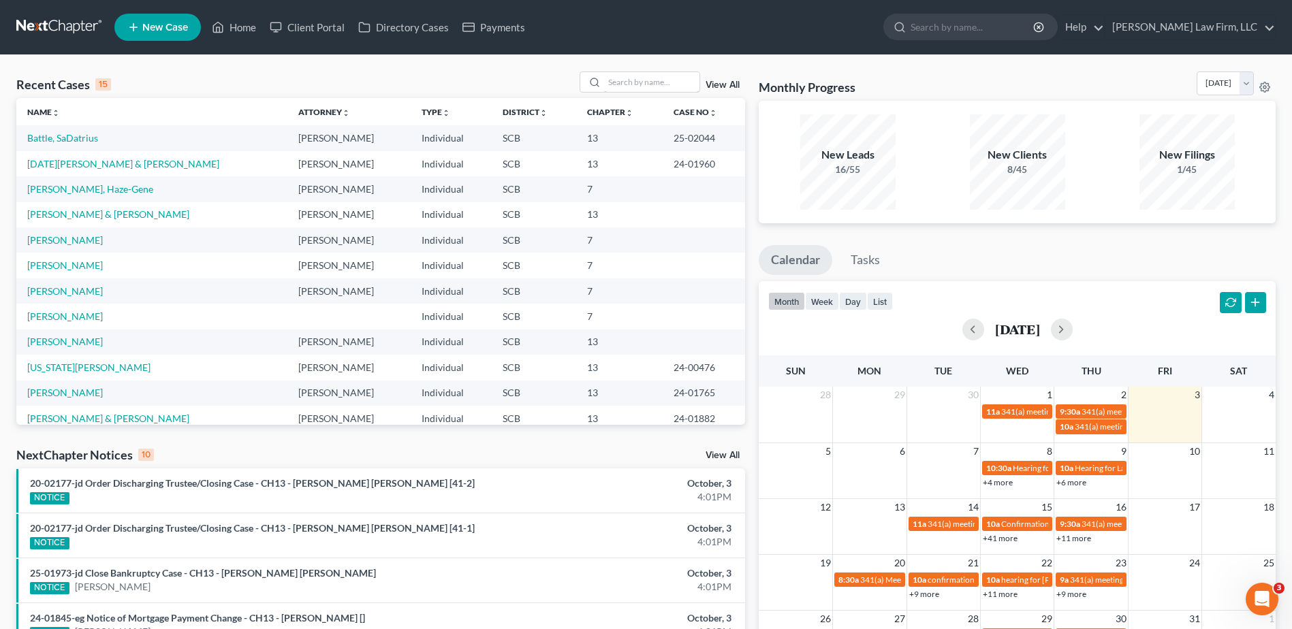
click at [621, 83] on input "search" at bounding box center [651, 82] width 95 height 20
type input "[PERSON_NAME]"
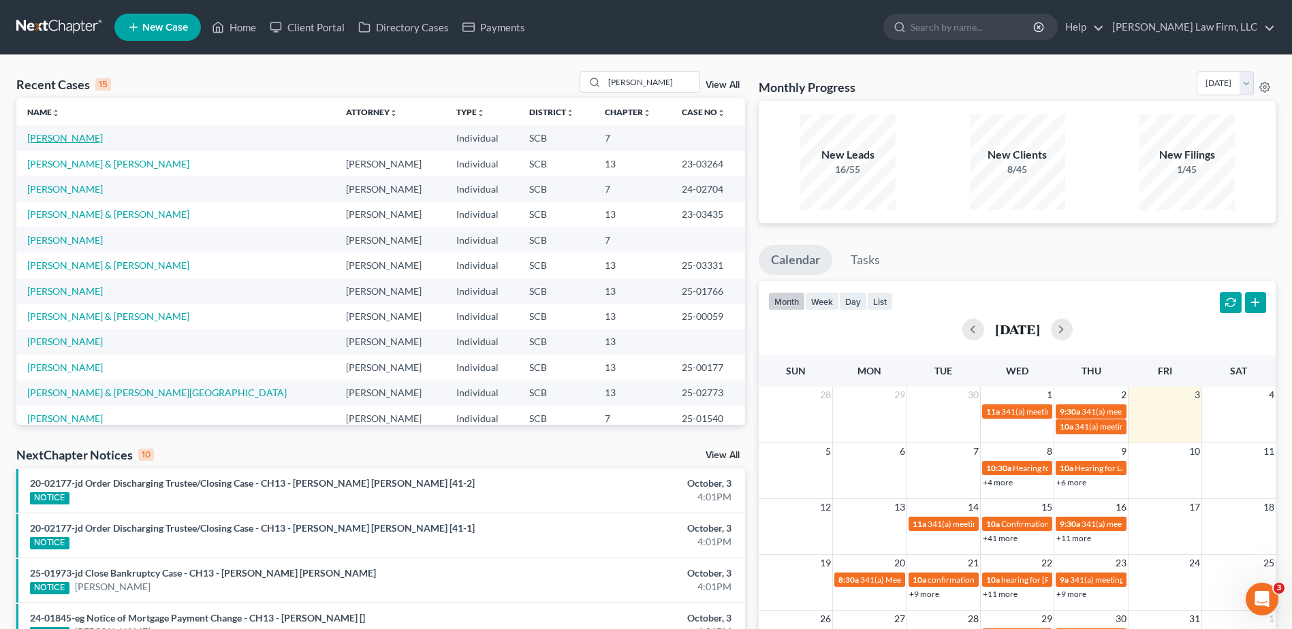
click at [61, 139] on link "[PERSON_NAME]" at bounding box center [65, 138] width 76 height 12
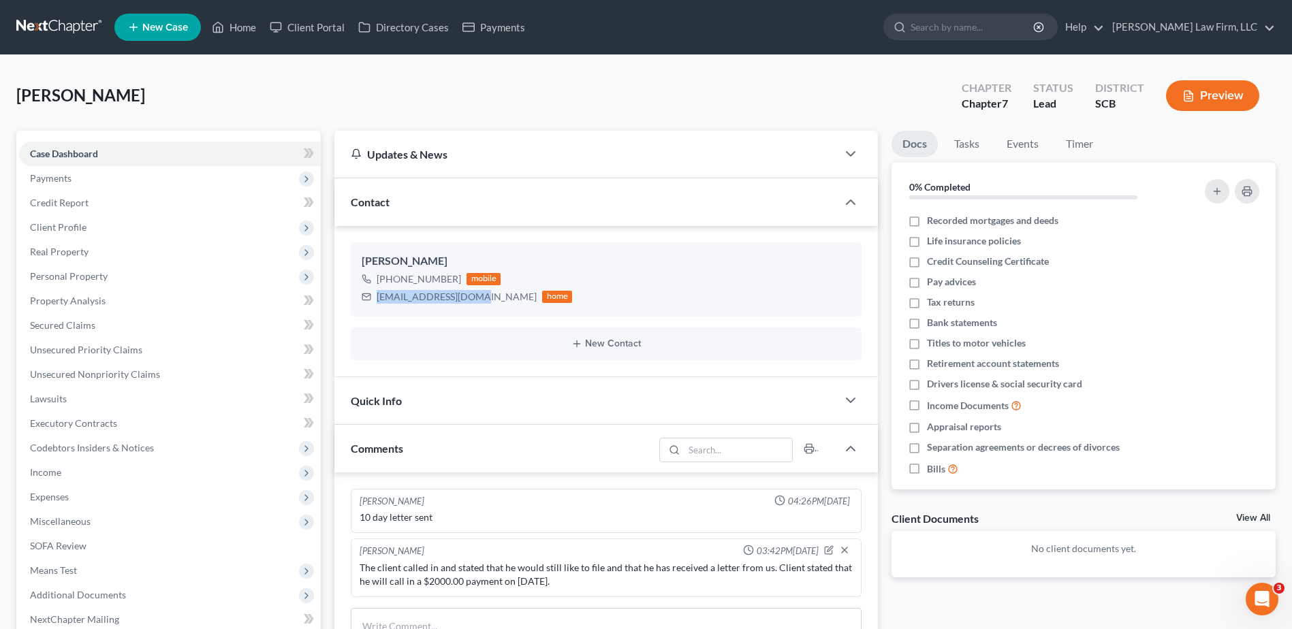
drag, startPoint x: 377, startPoint y: 298, endPoint x: 475, endPoint y: 291, distance: 98.3
click at [475, 291] on div "[EMAIL_ADDRESS][DOMAIN_NAME]" at bounding box center [457, 297] width 160 height 14
copy div "[EMAIL_ADDRESS][DOMAIN_NAME]"
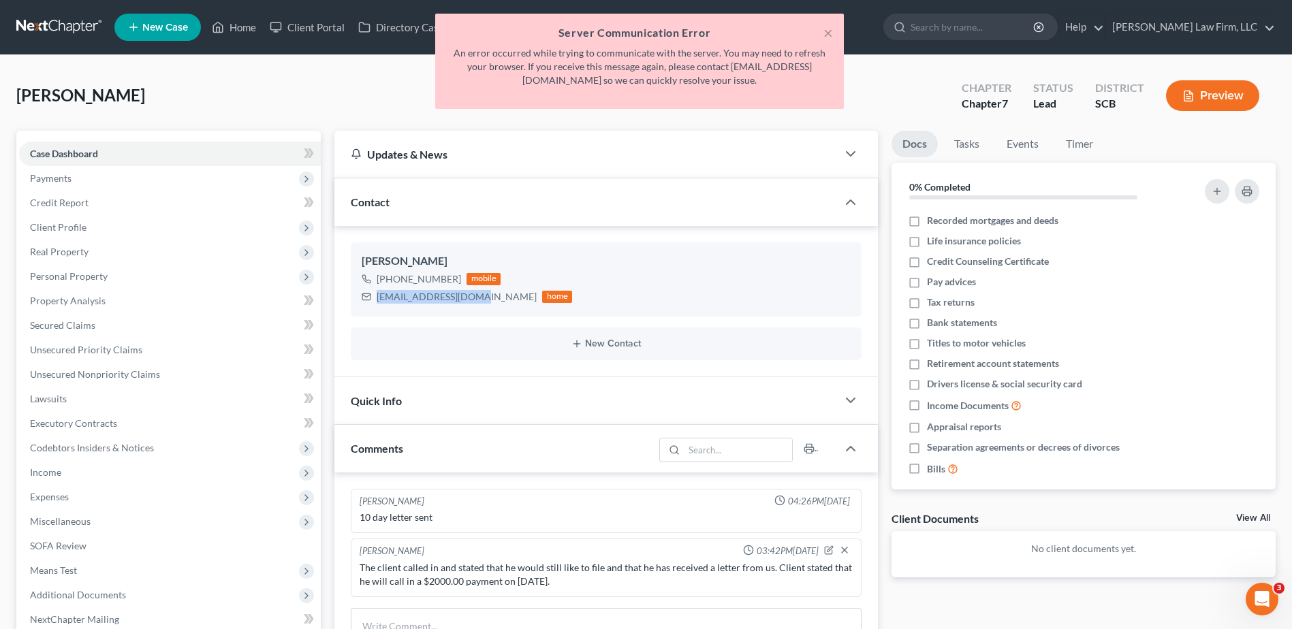
click at [898, 91] on div "× Server Communication Error An error occurred while trying to communicate with…" at bounding box center [639, 65] width 1292 height 102
